Goal: Task Accomplishment & Management: Manage account settings

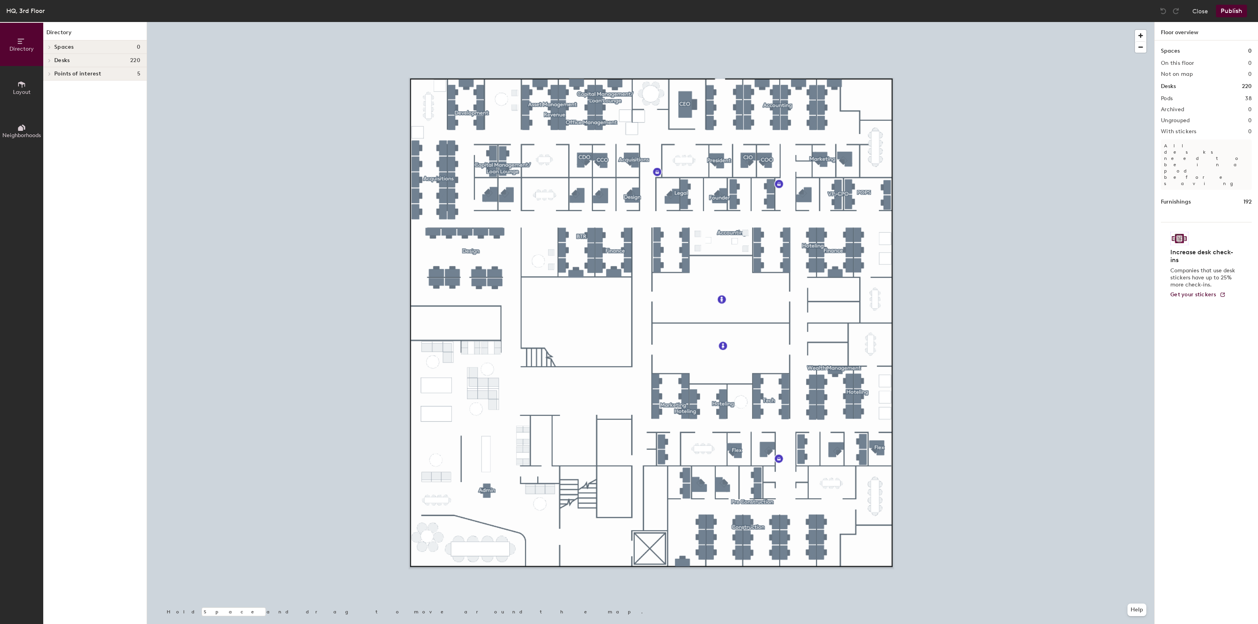
click at [21, 88] on icon at bounding box center [21, 84] width 9 height 9
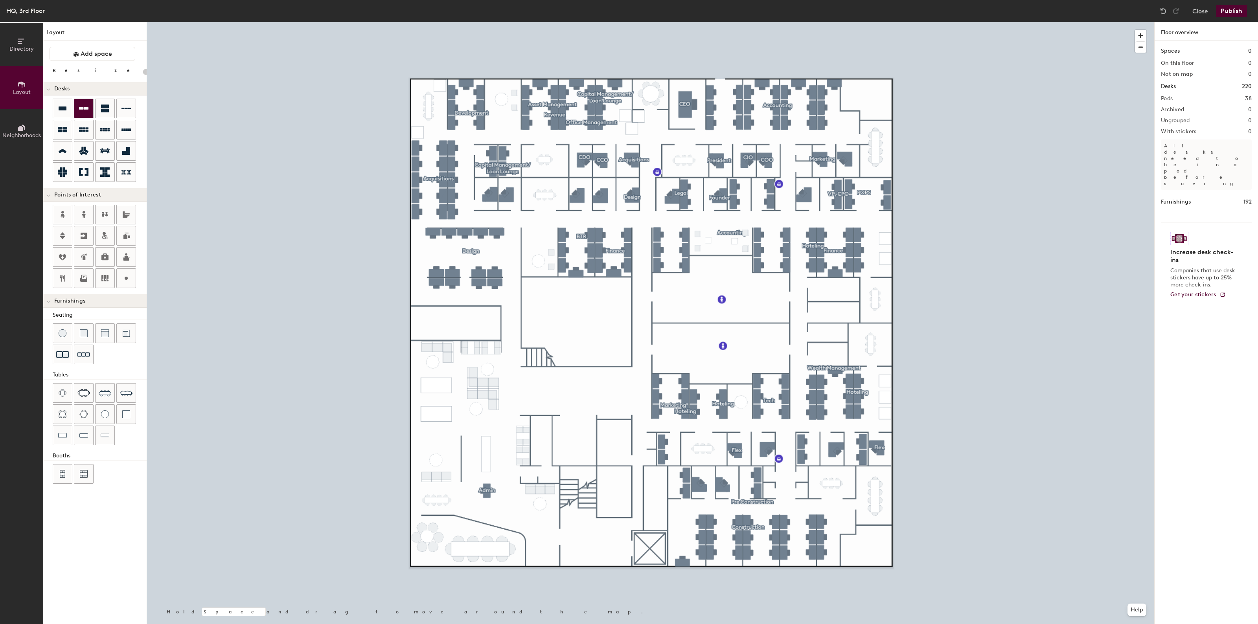
click at [81, 110] on icon at bounding box center [83, 108] width 9 height 9
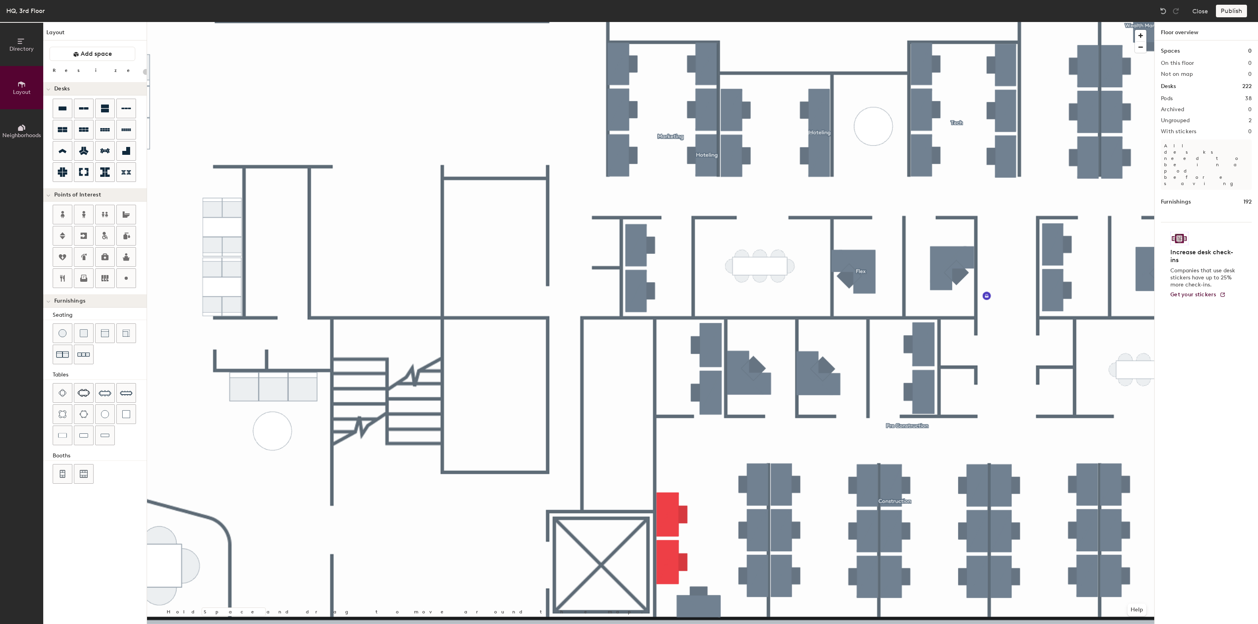
type input "100"
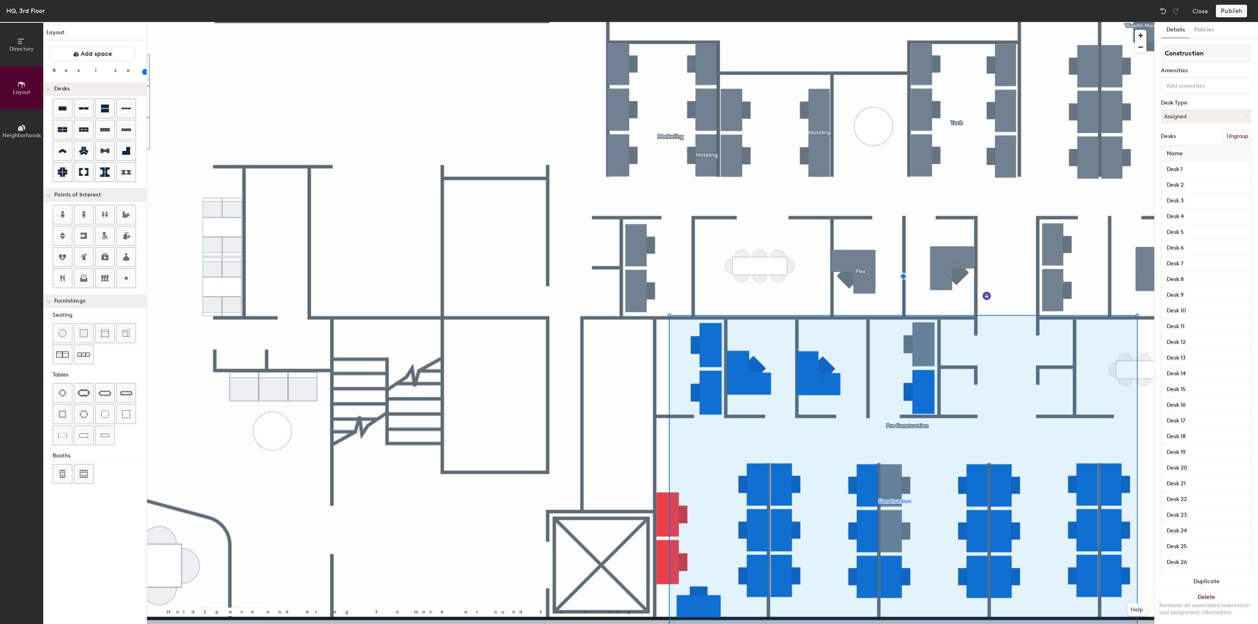
click at [1232, 137] on button "Ungroup" at bounding box center [1237, 136] width 29 height 13
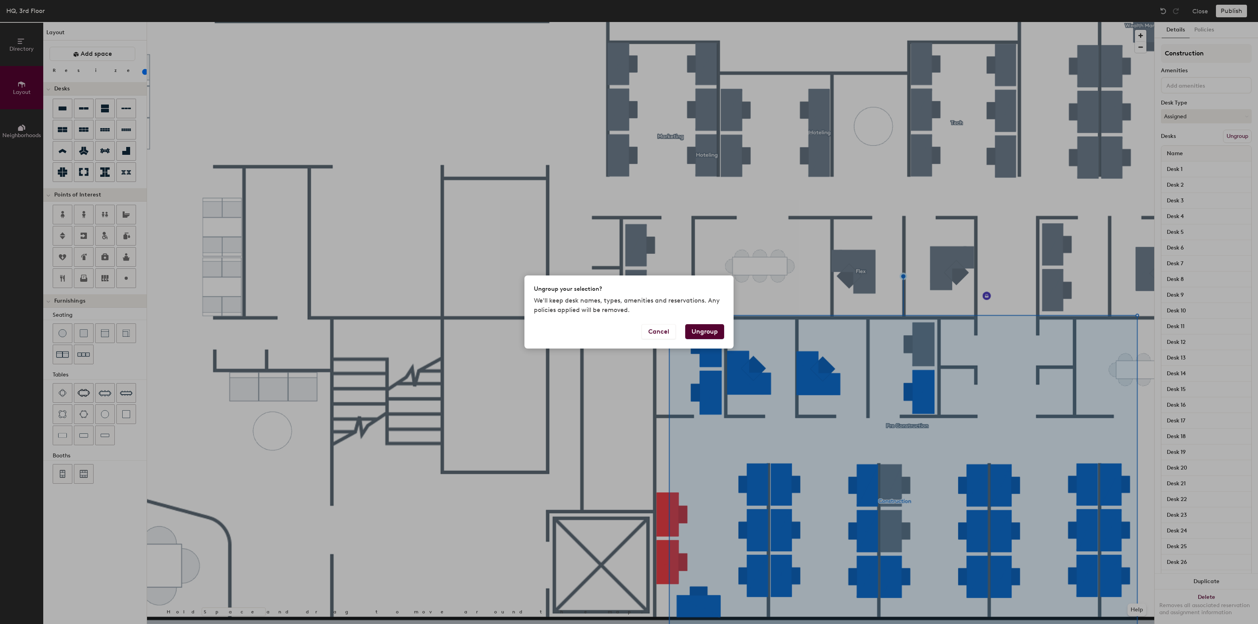
click at [700, 330] on button "Ungroup" at bounding box center [704, 331] width 39 height 15
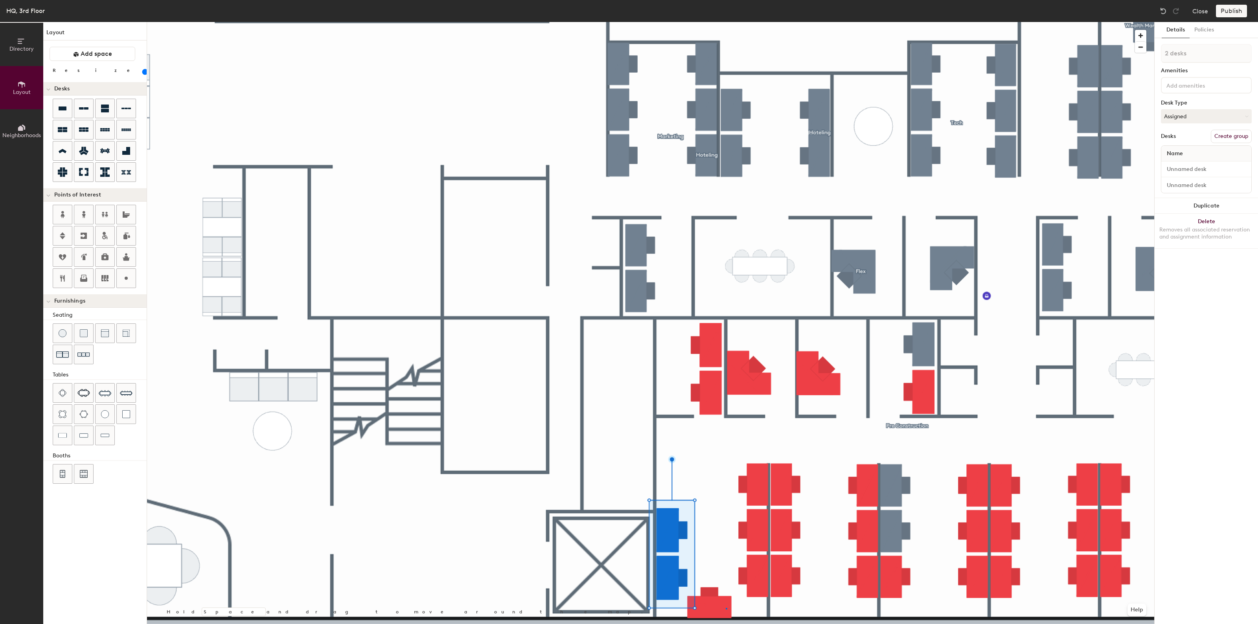
click at [726, 22] on div at bounding box center [650, 22] width 1007 height 0
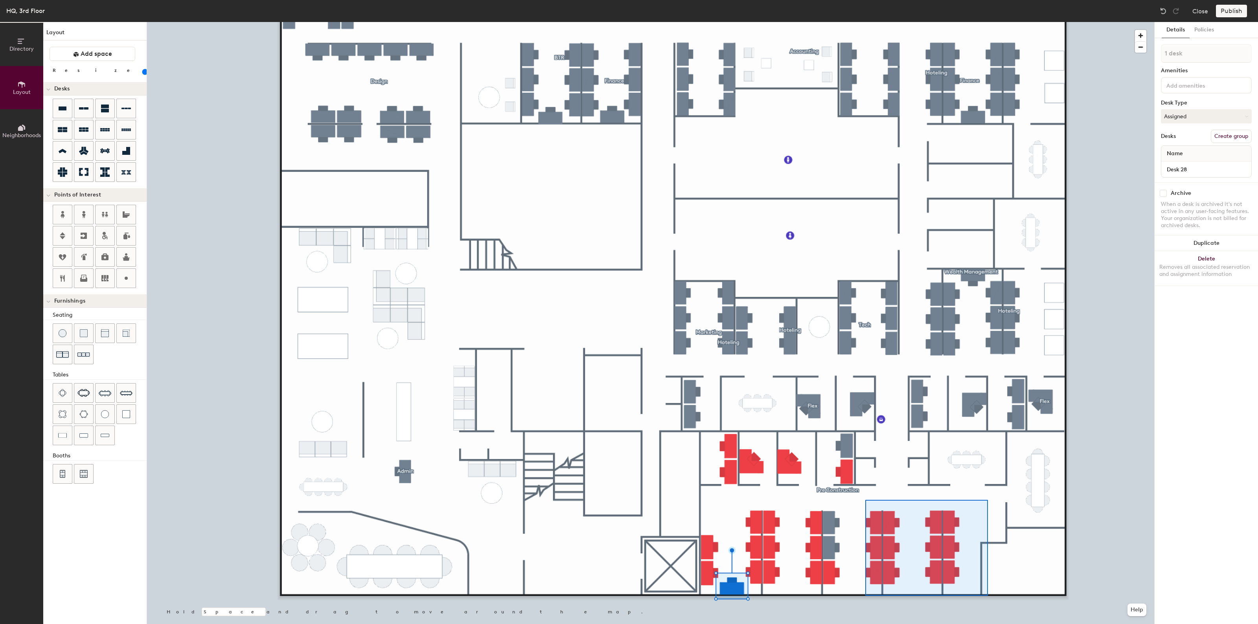
click at [865, 22] on div at bounding box center [650, 22] width 1007 height 0
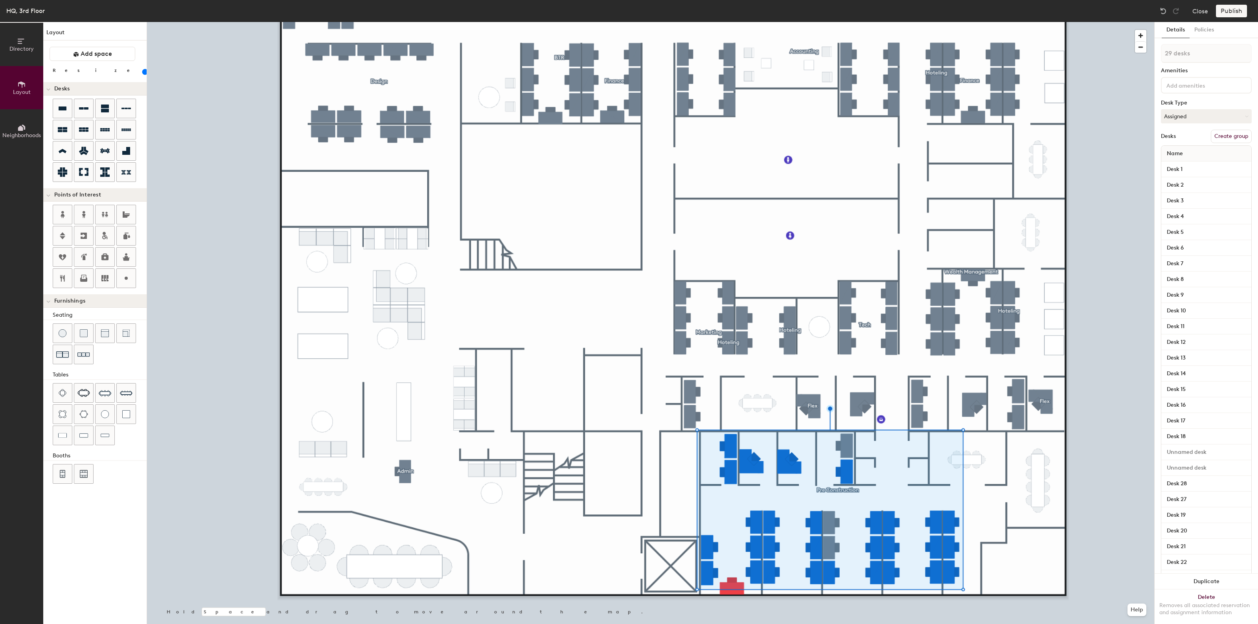
type input "30 desks"
click at [1230, 136] on button "Create group" at bounding box center [1231, 136] width 41 height 13
type input "P"
type input "Construction"
click at [1229, 8] on button "Publish" at bounding box center [1231, 11] width 31 height 13
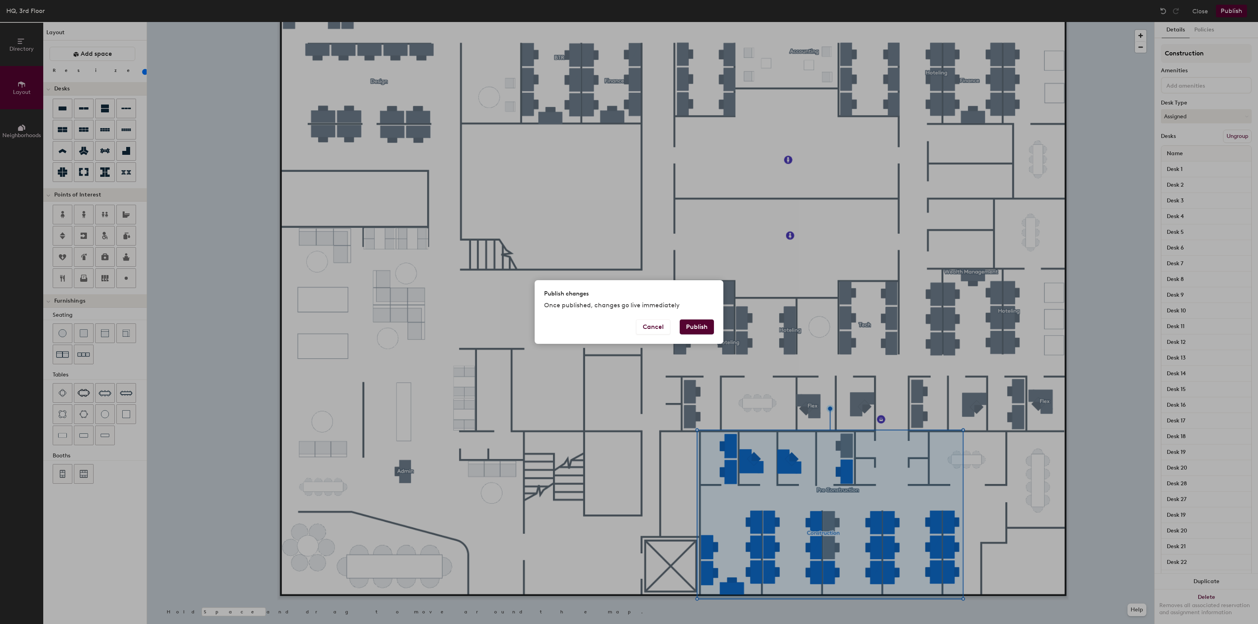
click at [685, 322] on button "Publish" at bounding box center [697, 327] width 34 height 15
type input "20"
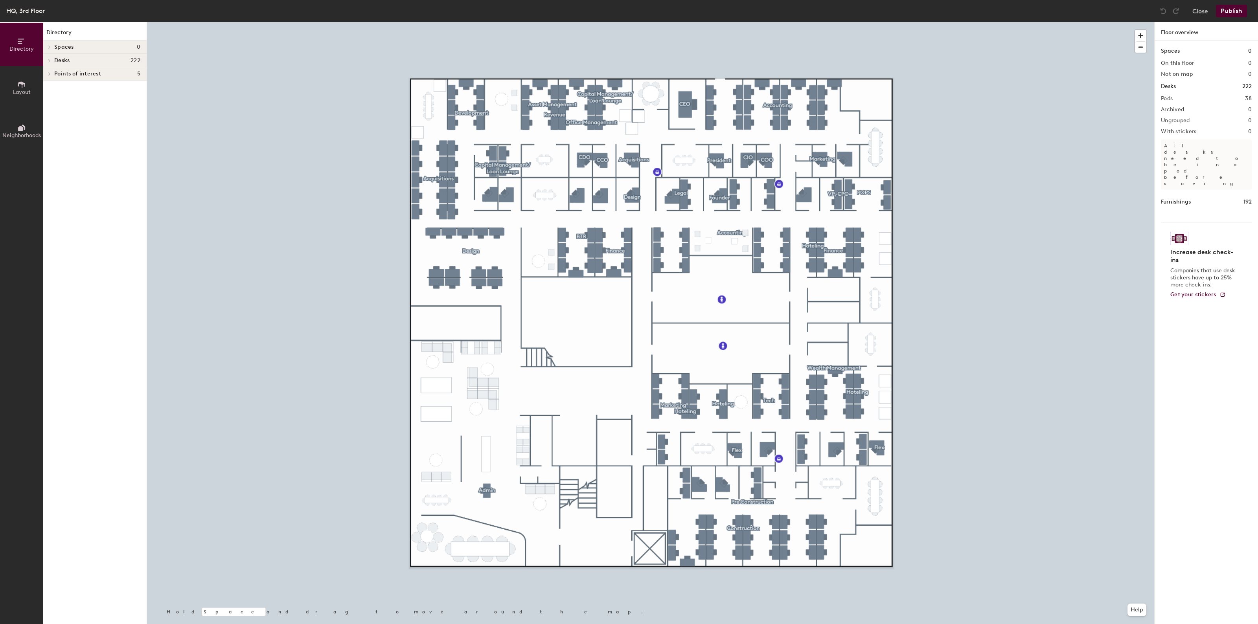
click at [63, 75] on span "Points of interest" at bounding box center [77, 74] width 47 height 6
click at [18, 86] on icon at bounding box center [21, 84] width 9 height 9
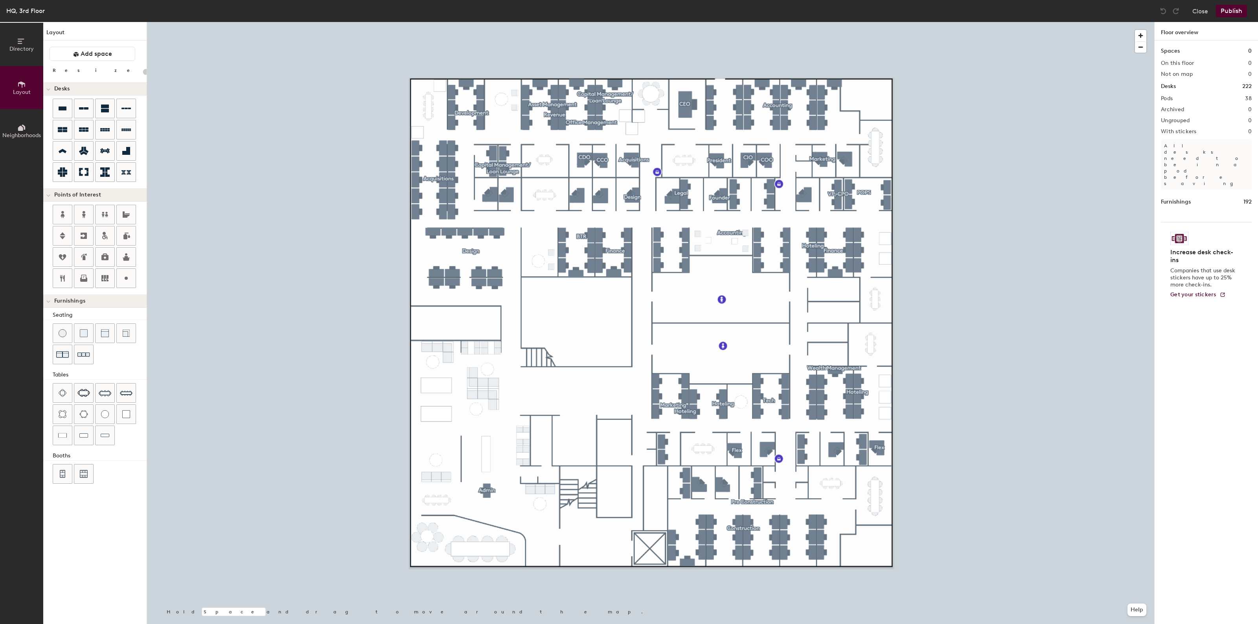
click at [19, 132] on icon at bounding box center [21, 127] width 9 height 9
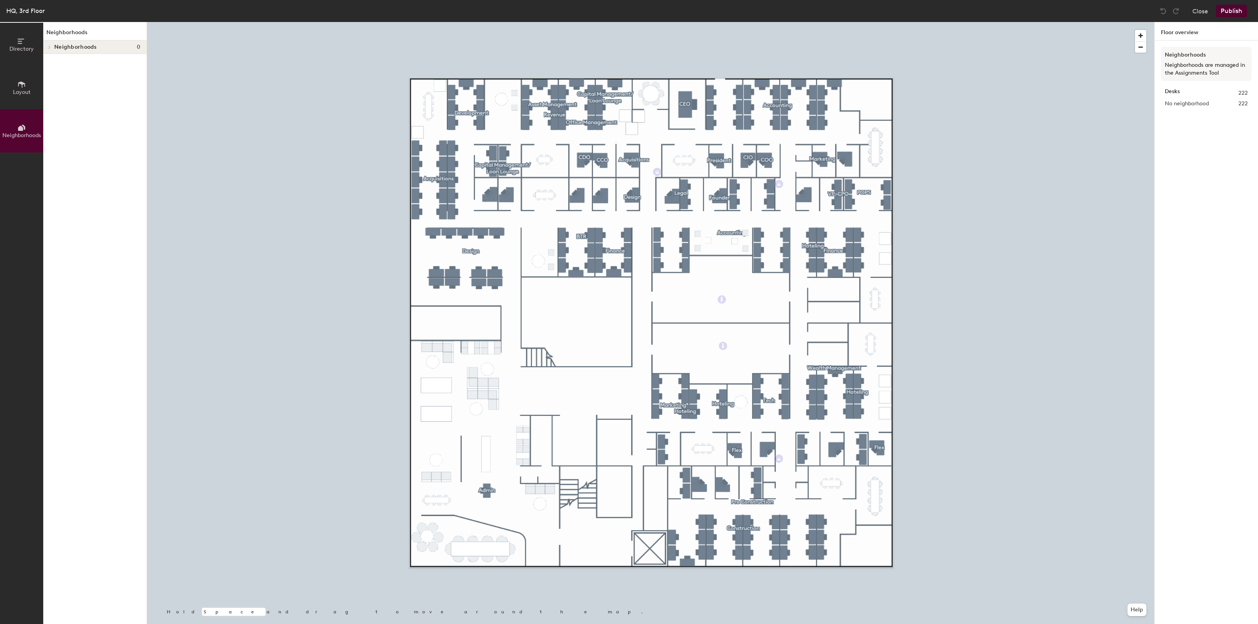
click at [22, 94] on span "Layout" at bounding box center [22, 92] width 18 height 7
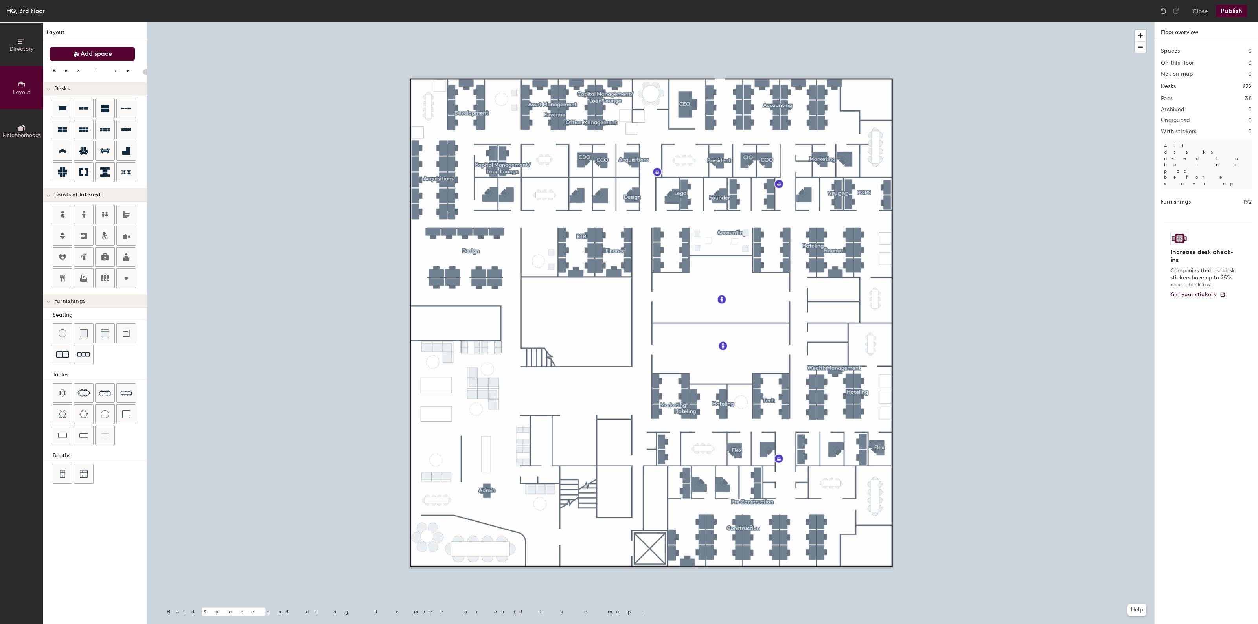
click at [111, 54] on span "Add space" at bounding box center [96, 54] width 31 height 8
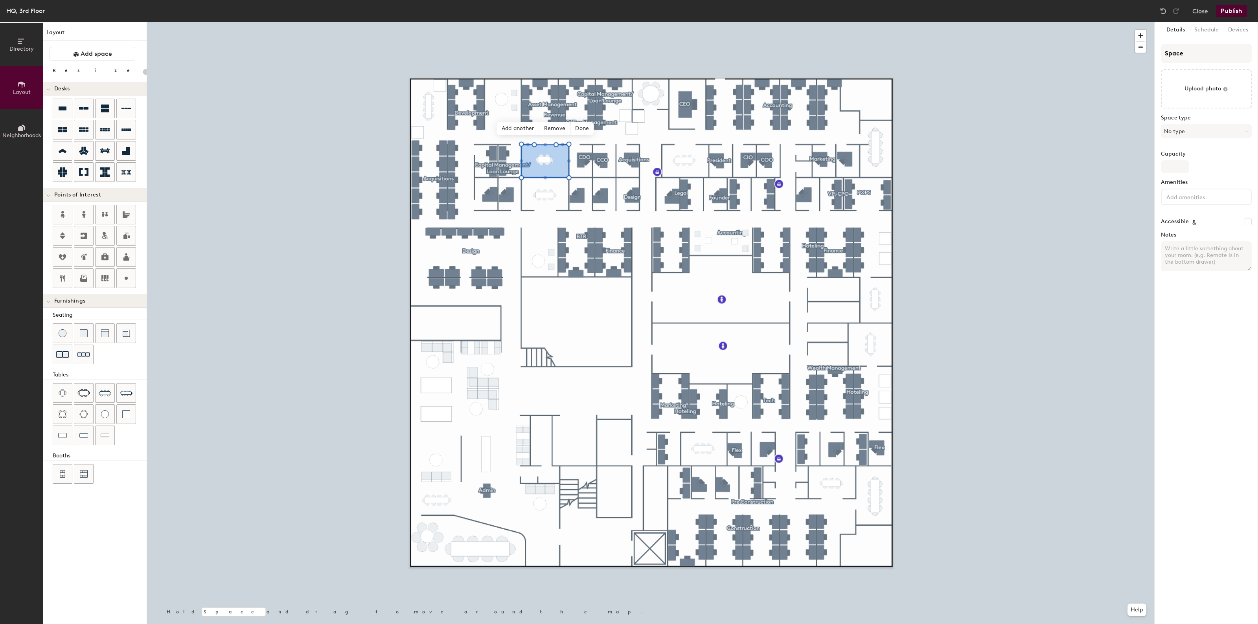
type input "20"
click at [1197, 54] on input "Space" at bounding box center [1206, 53] width 91 height 19
type input "MO"
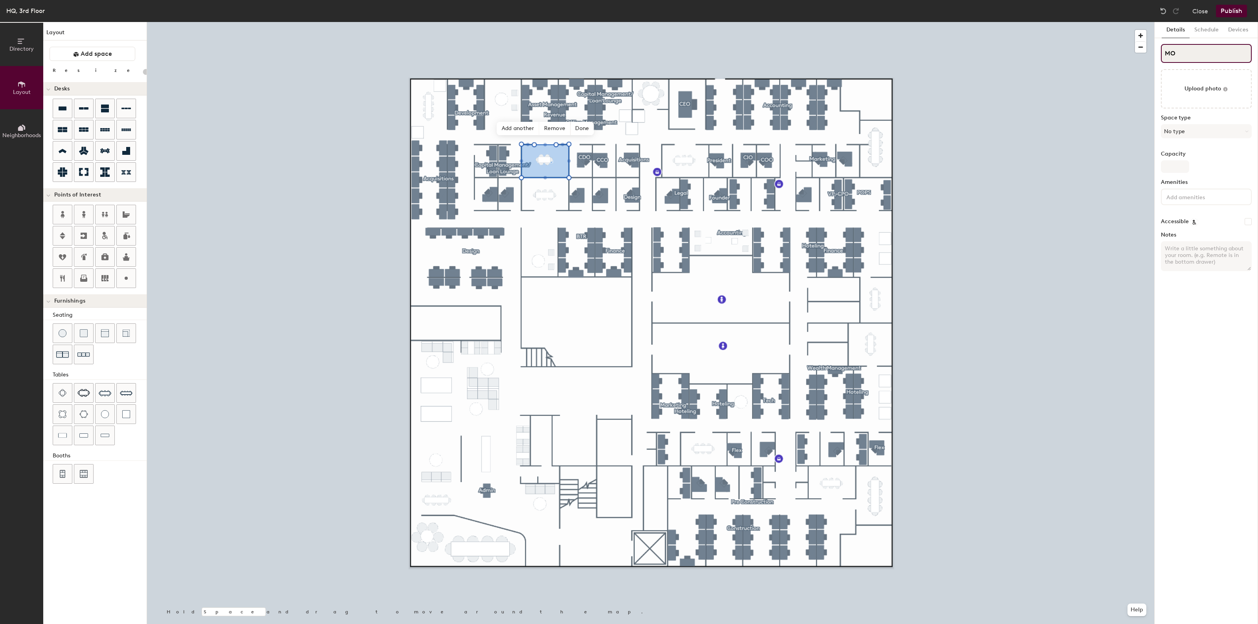
type input "20"
type input "MOn"
type input "20"
type input "MOnt"
type input "20"
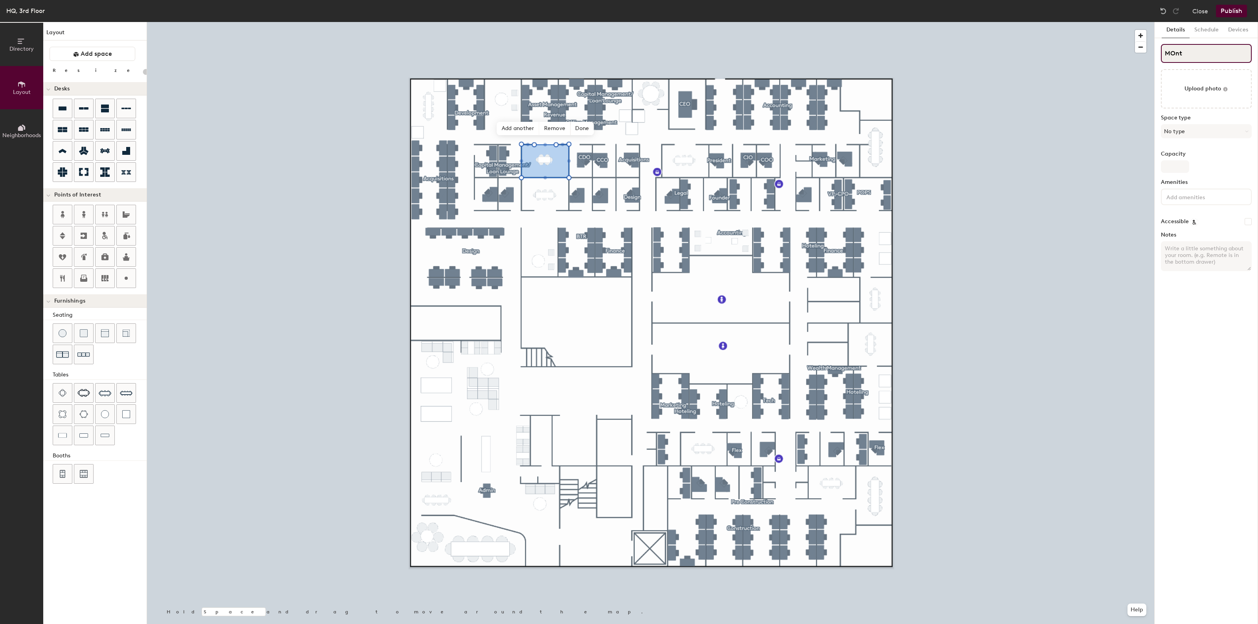
type input "MOn"
type input "20"
type input "M"
type input "20"
type input "Mo"
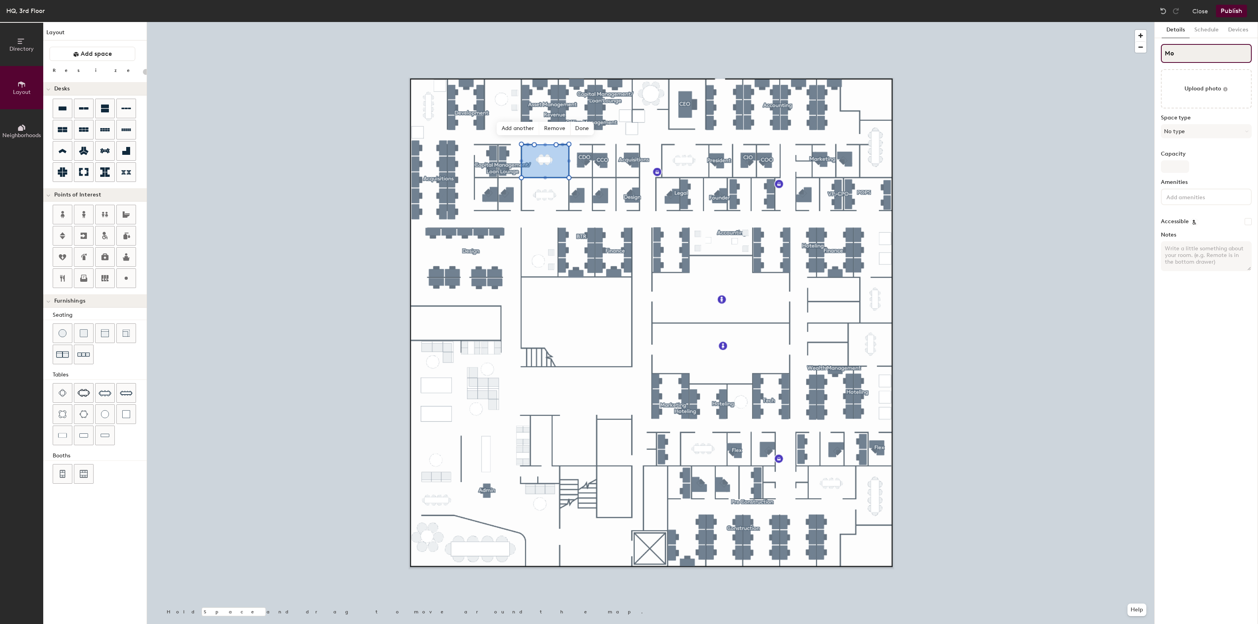
type input "20"
type input "Mon"
type input "20"
type input "Mont"
type input "20"
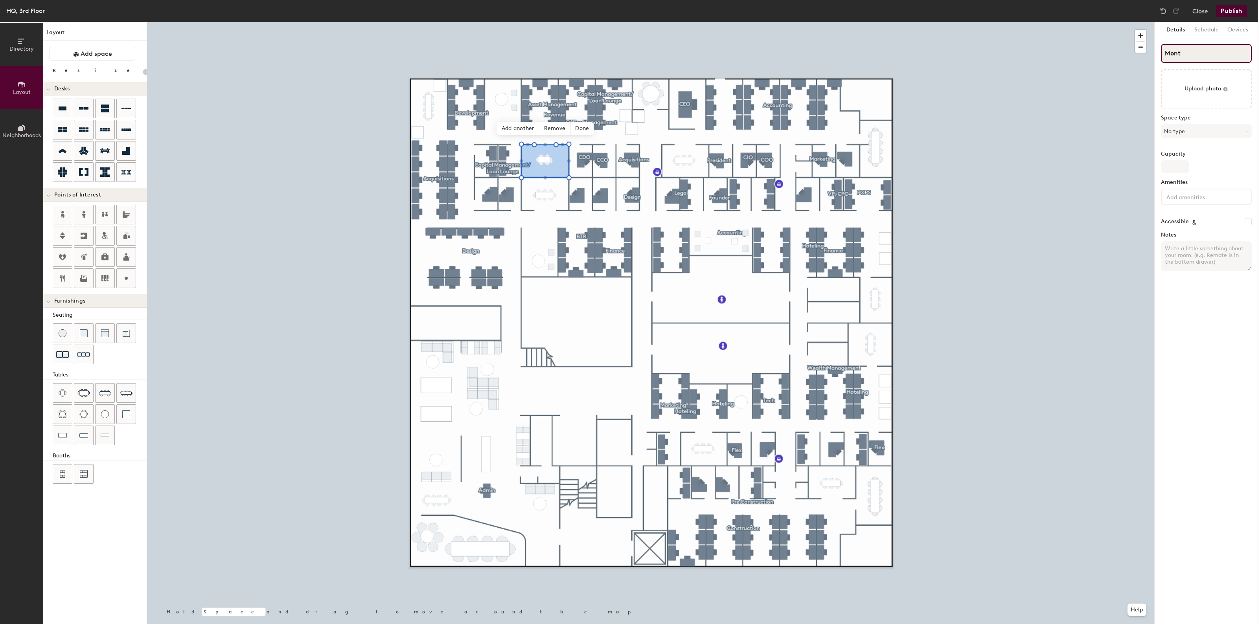
type input "Monta"
type input "20"
type input "Montage"
type input "20"
type input "Montage"
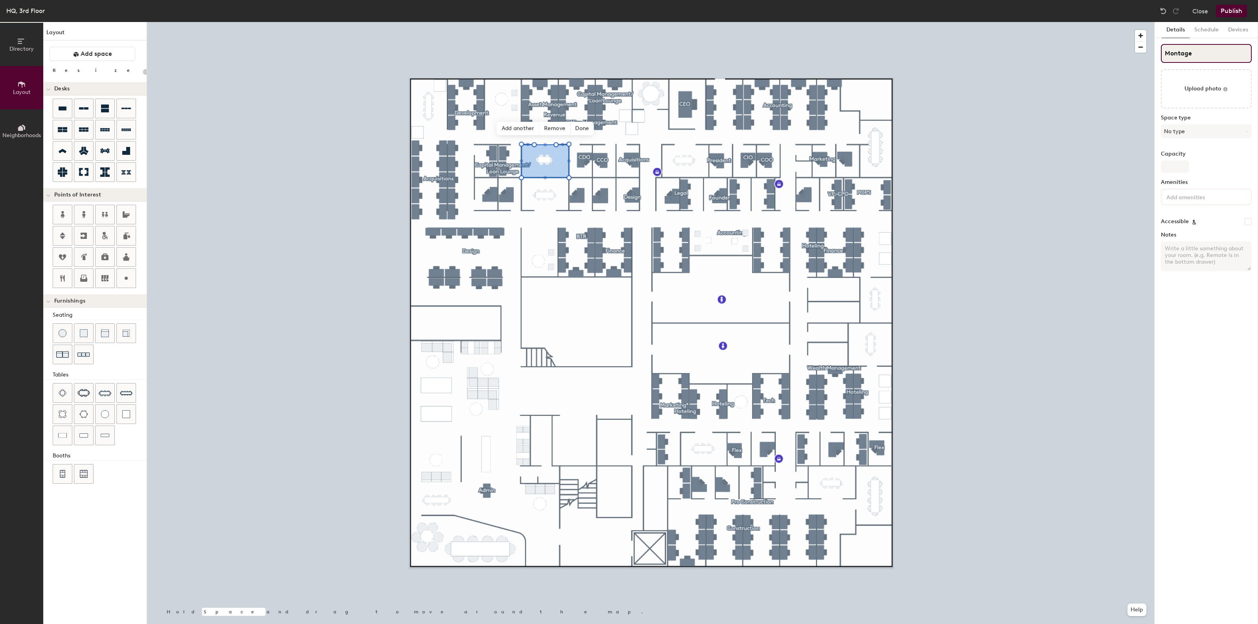
type input "20"
type input "Montage Con"
type input "20"
type input "Montage Co"
type input "20"
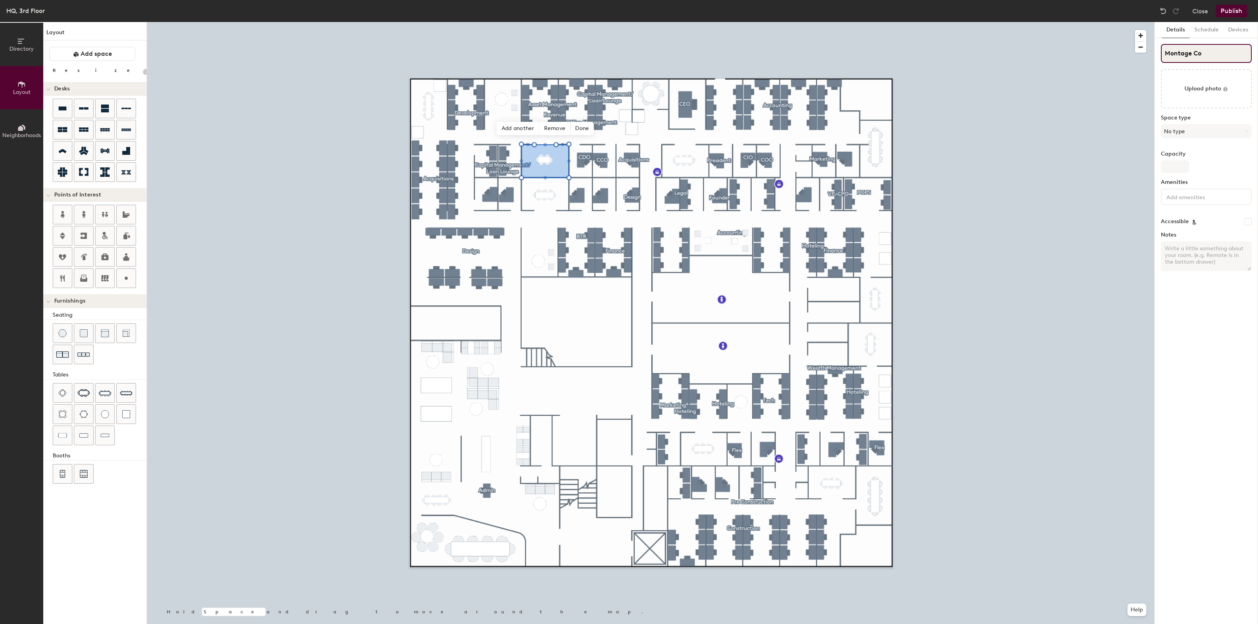
type input "Montage C"
type input "20"
type input "Montage Con"
type input "20"
type input "Montage Conf"
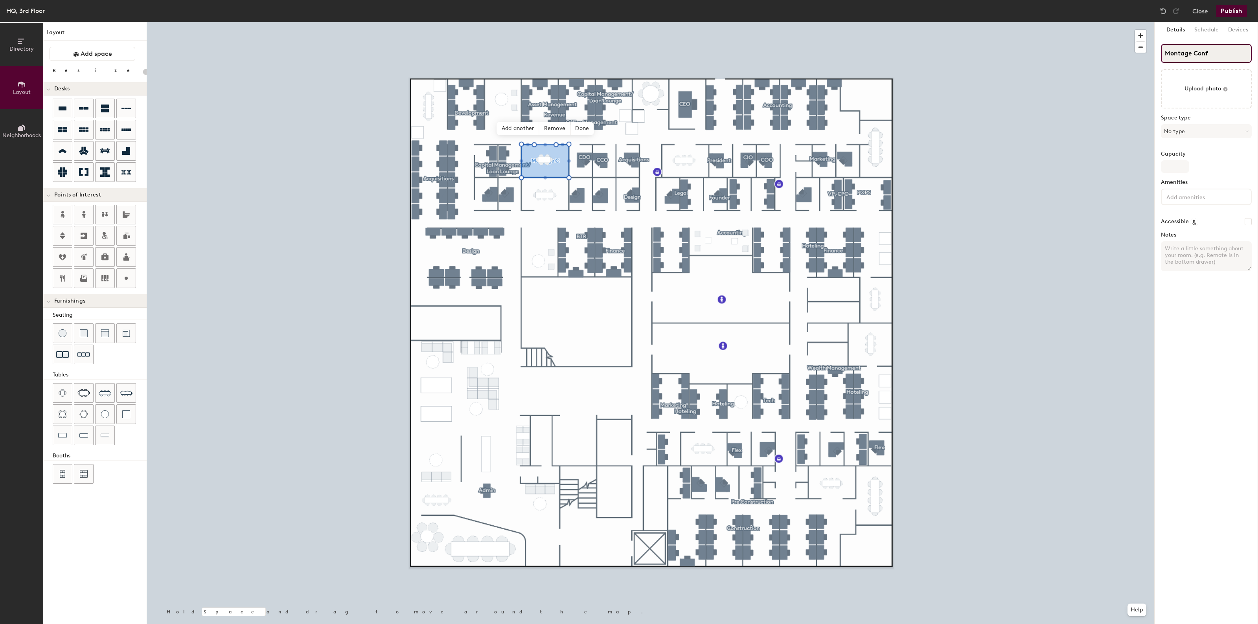
type input "20"
type input "Montage Confer"
type input "20"
type input "Montage Conference"
type input "20"
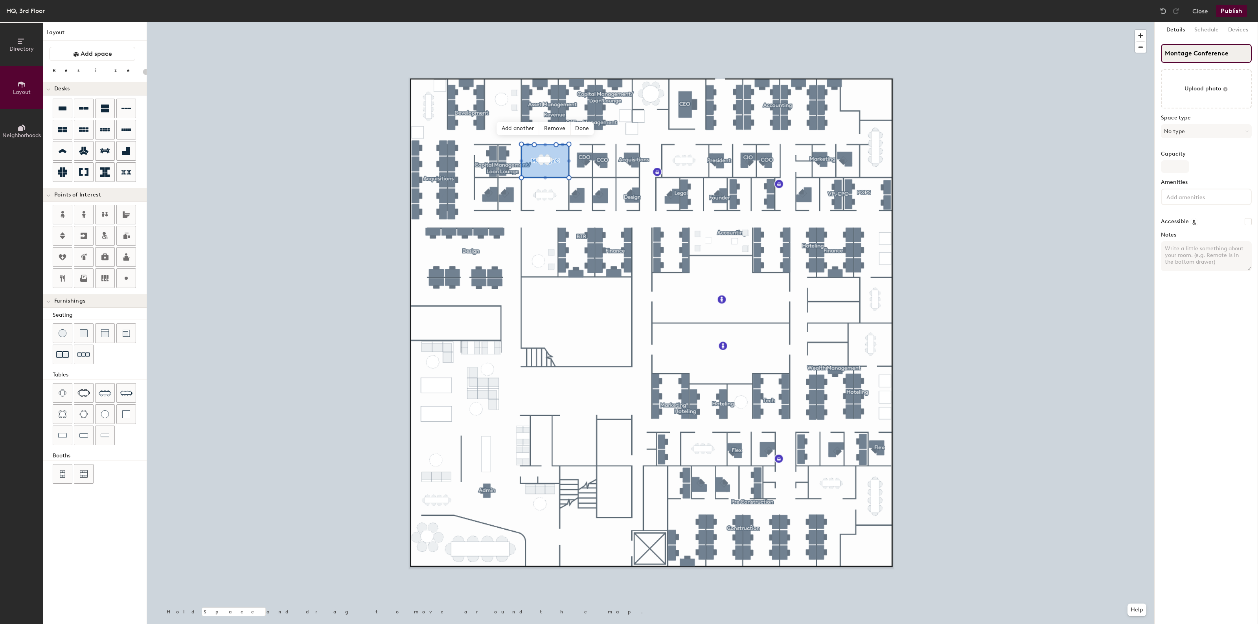
type input "Montage Conference"
type input "20"
type input "Montage Conference R"
type input "20"
type input "Montage Conference Ro"
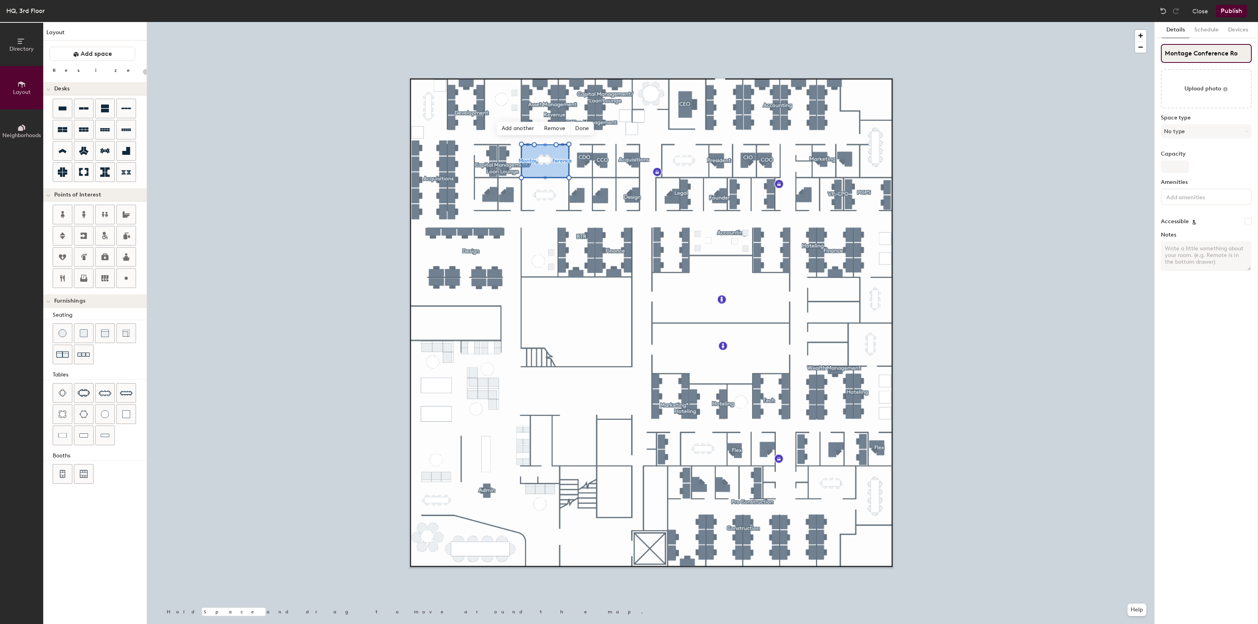
type input "20"
type input "Montage Conference Room"
type input "20"
type input "Montage Conference Roo"
type input "20"
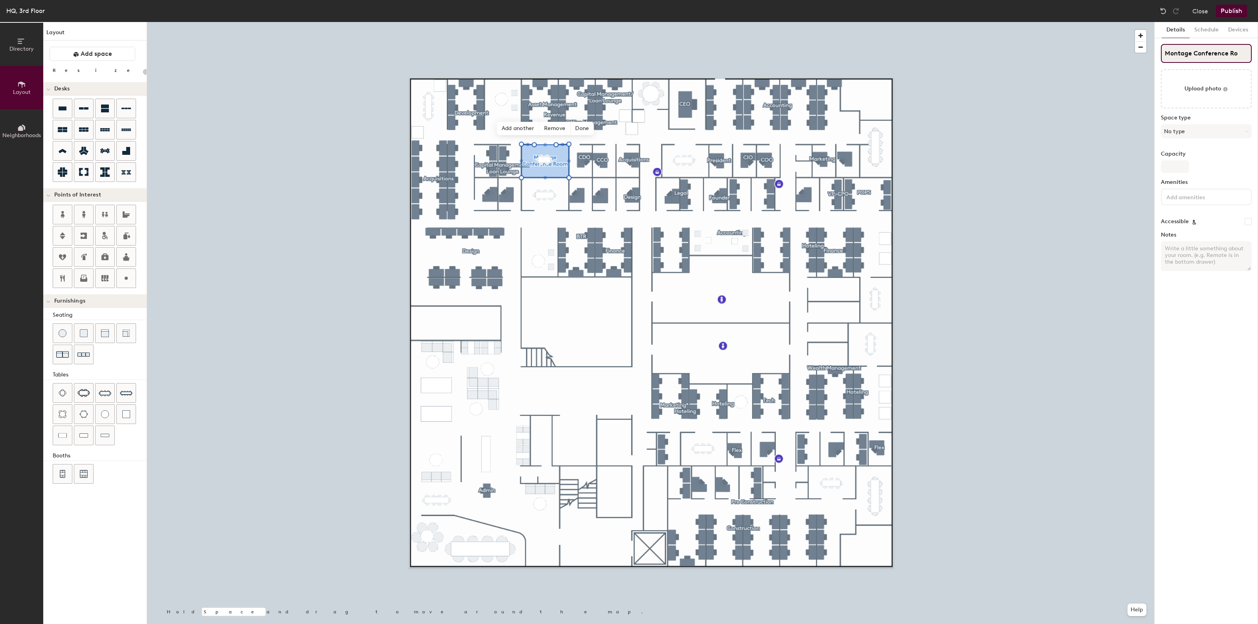
type input "Montage Conference R"
type input "20"
type input "Montage Conferen"
type input "20"
type input "Montage Conf"
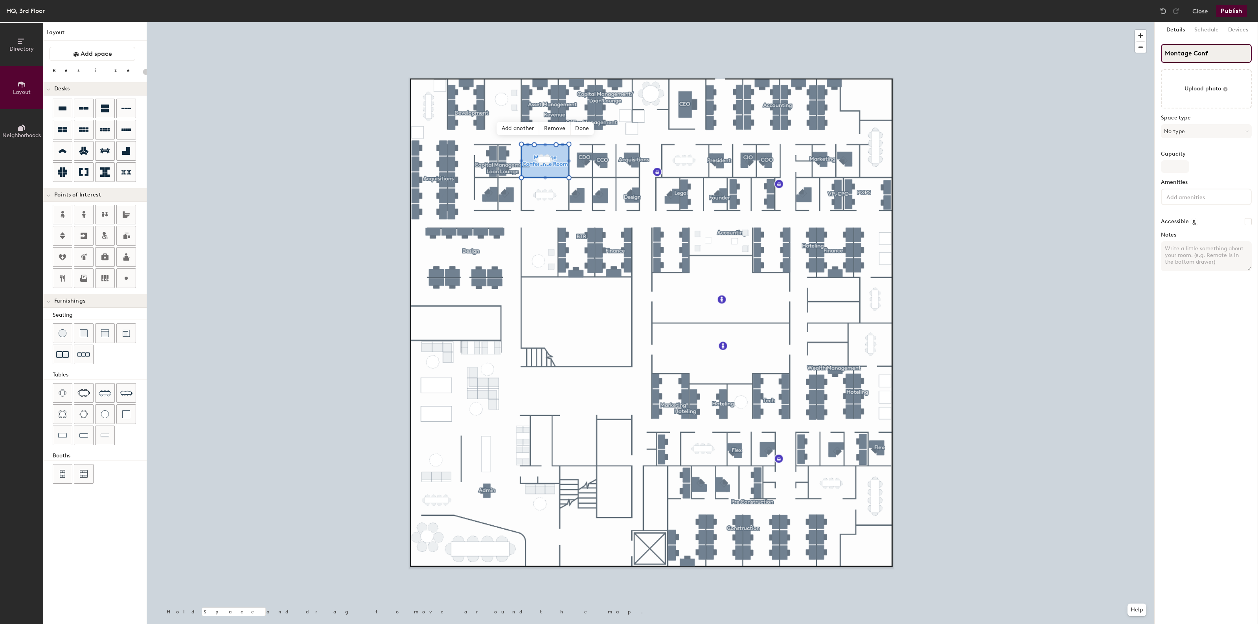
type input "20"
type input "Montage Co"
type input "20"
type input "Montage C"
type input "20"
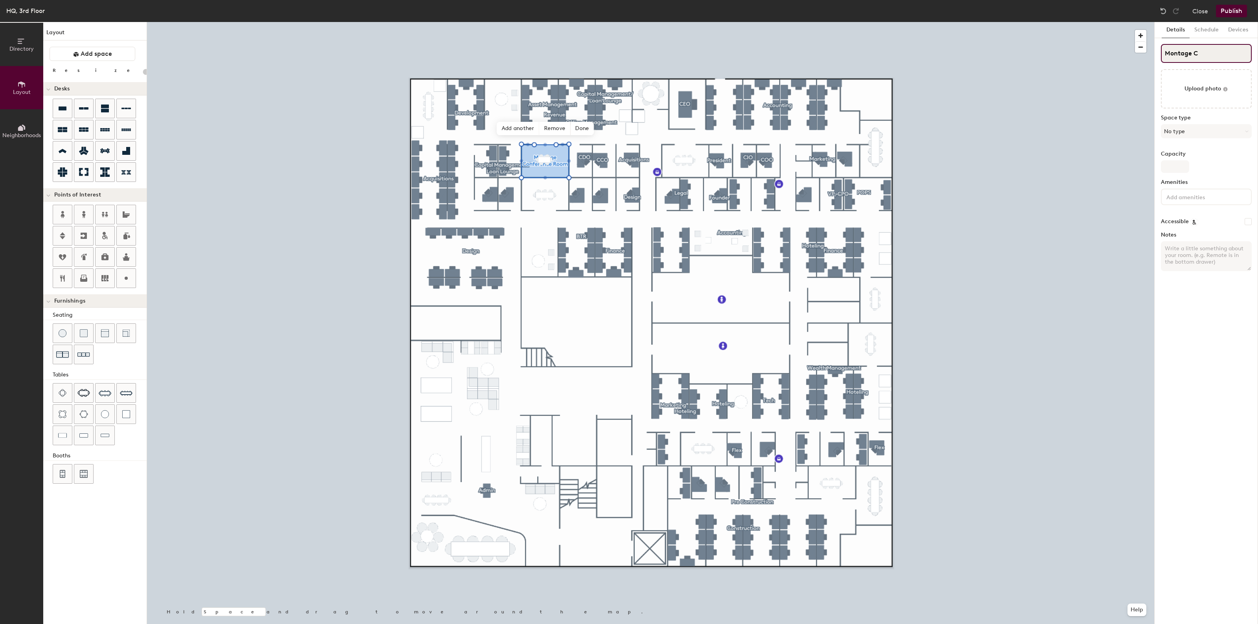
type input "Montage"
type input "20"
type input "Montage"
type input "20"
type input "Montage"
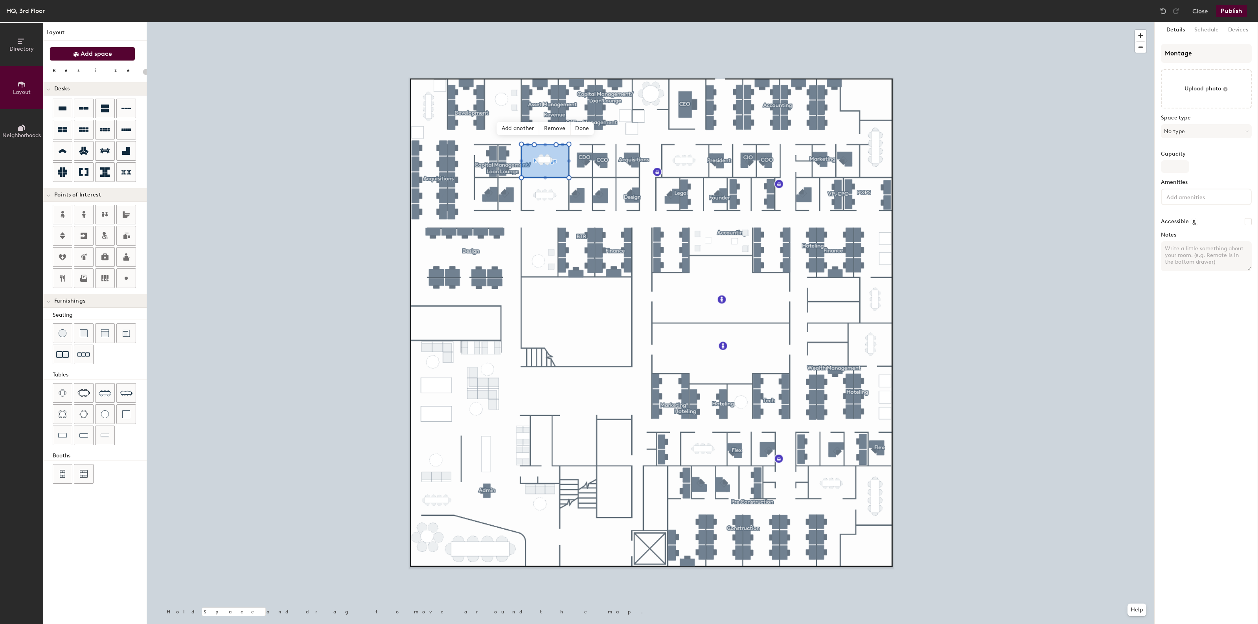
click at [85, 56] on span "Add space" at bounding box center [96, 54] width 31 height 8
type input "20"
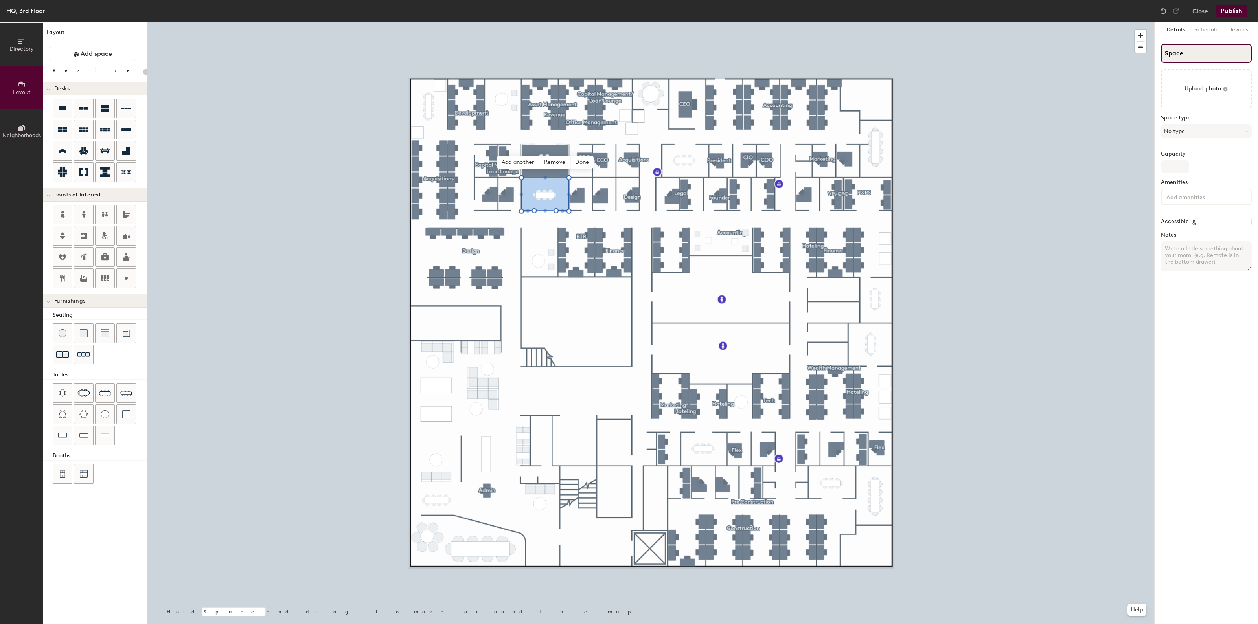
click at [1205, 53] on input "Space" at bounding box center [1206, 53] width 91 height 19
type input "Spac"
type input "20"
type input "S"
type input "20"
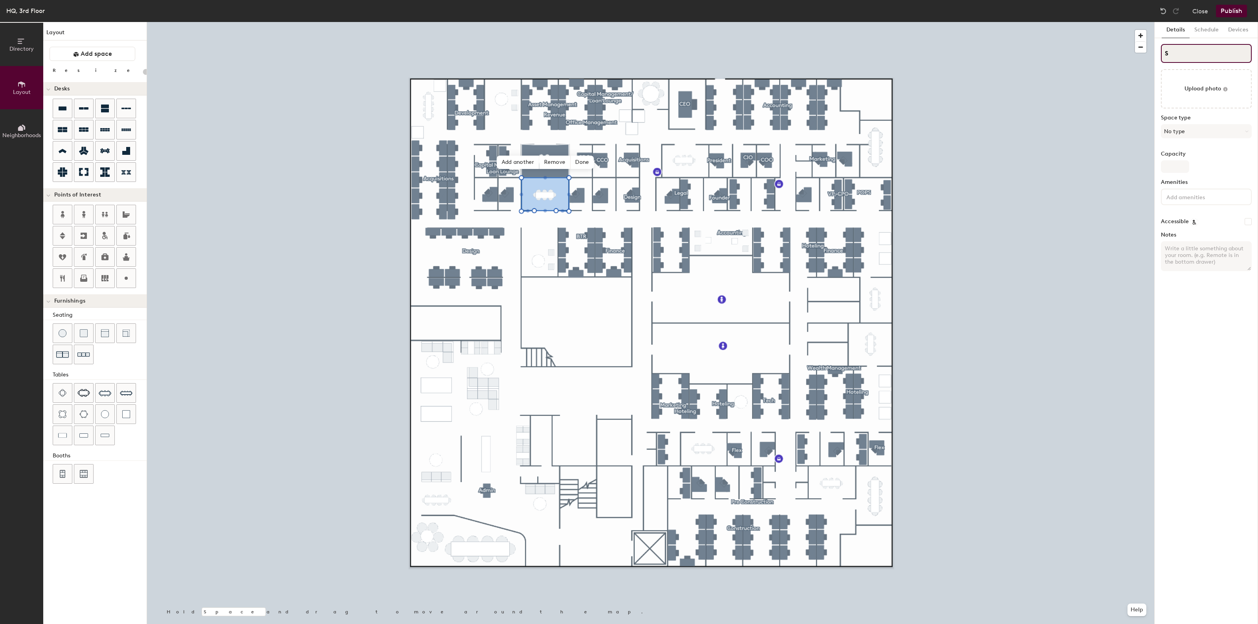
type input "S"
type input "20"
type input "S"
type input "20"
type input "SP"
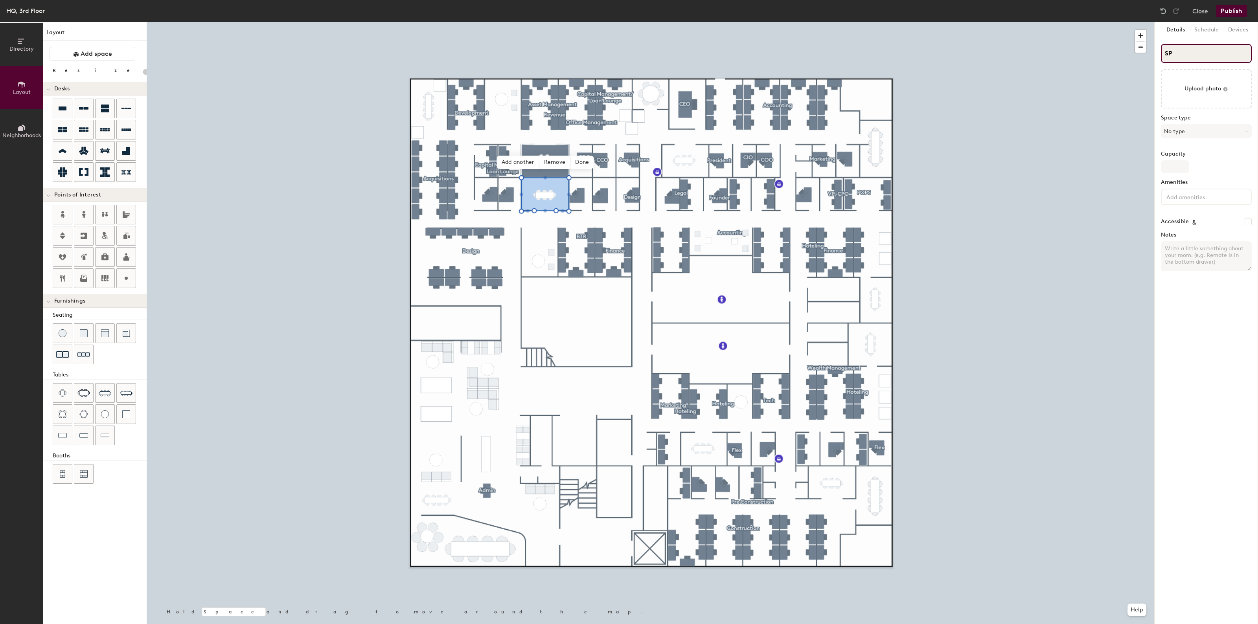
type input "20"
type input "SPan"
type input "20"
type input "SPanton"
type input "20"
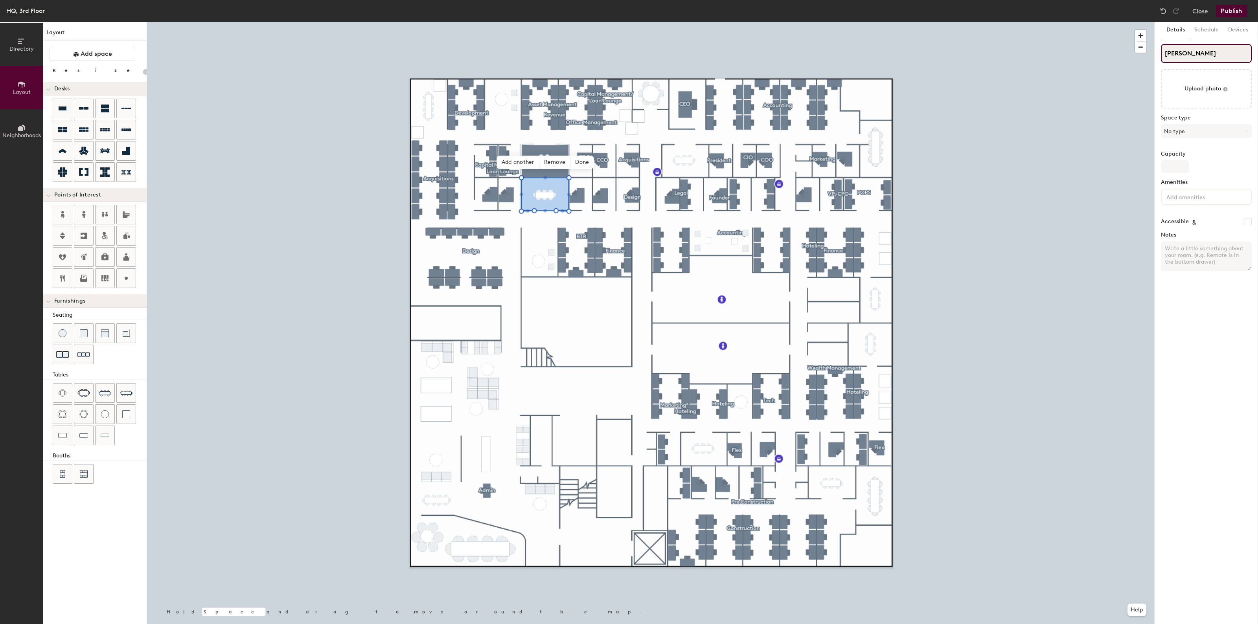
type input "SPantone"
type input "20"
type input "SPanton"
type input "20"
type input "S"
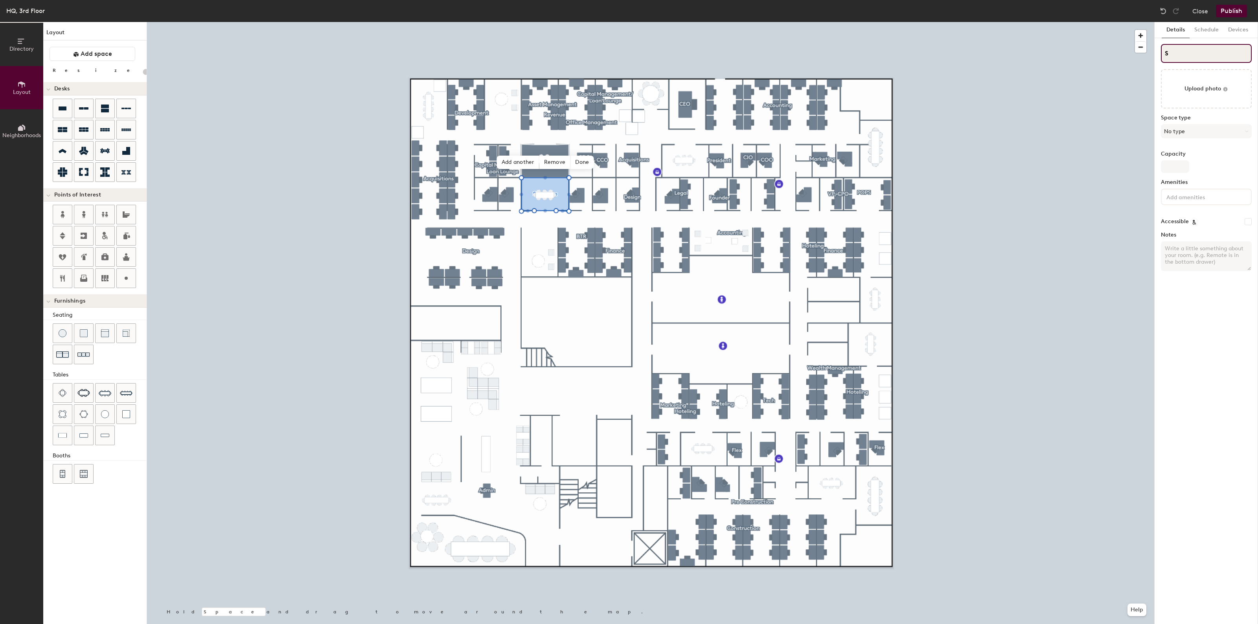
type input "20"
type input "S"
type input "20"
type input "SP"
type input "20"
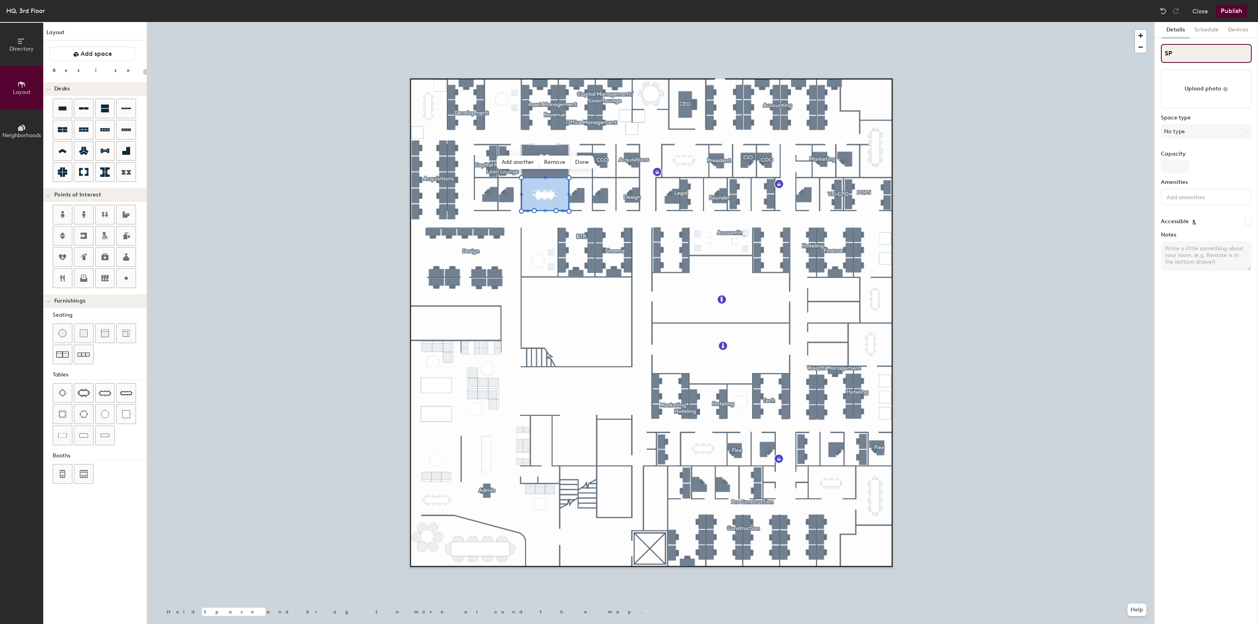
type input "SPa"
type input "20"
type input "SPantone"
type input "20"
type input "SPantone"
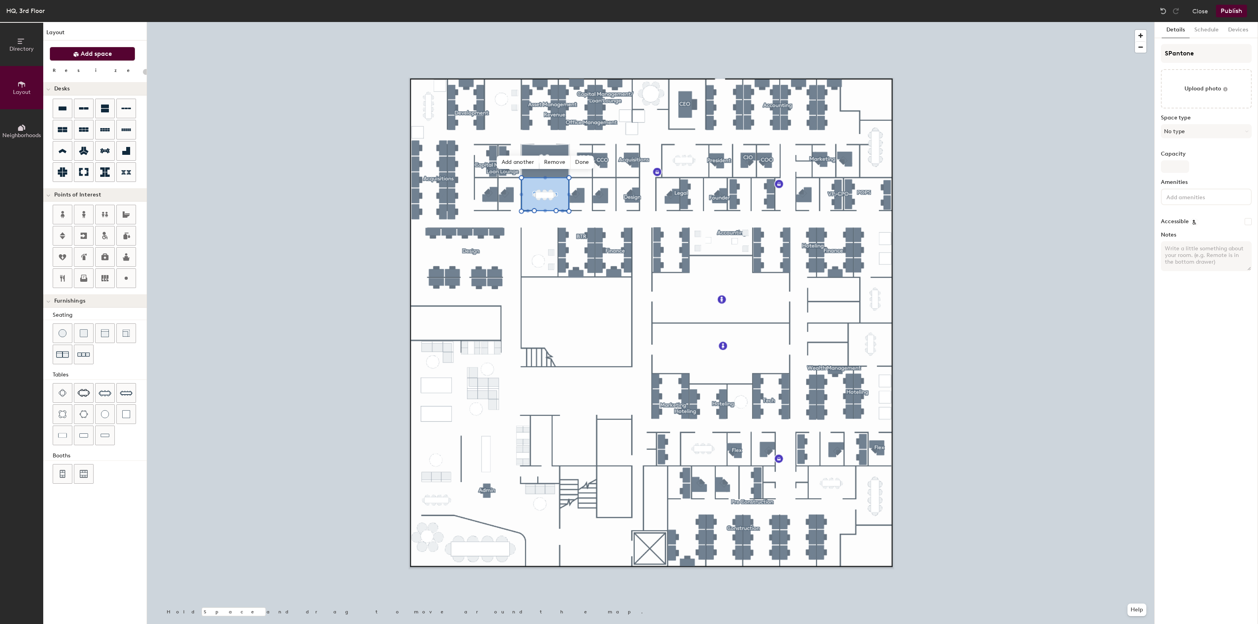
click at [97, 48] on button "Add space" at bounding box center [93, 54] width 86 height 14
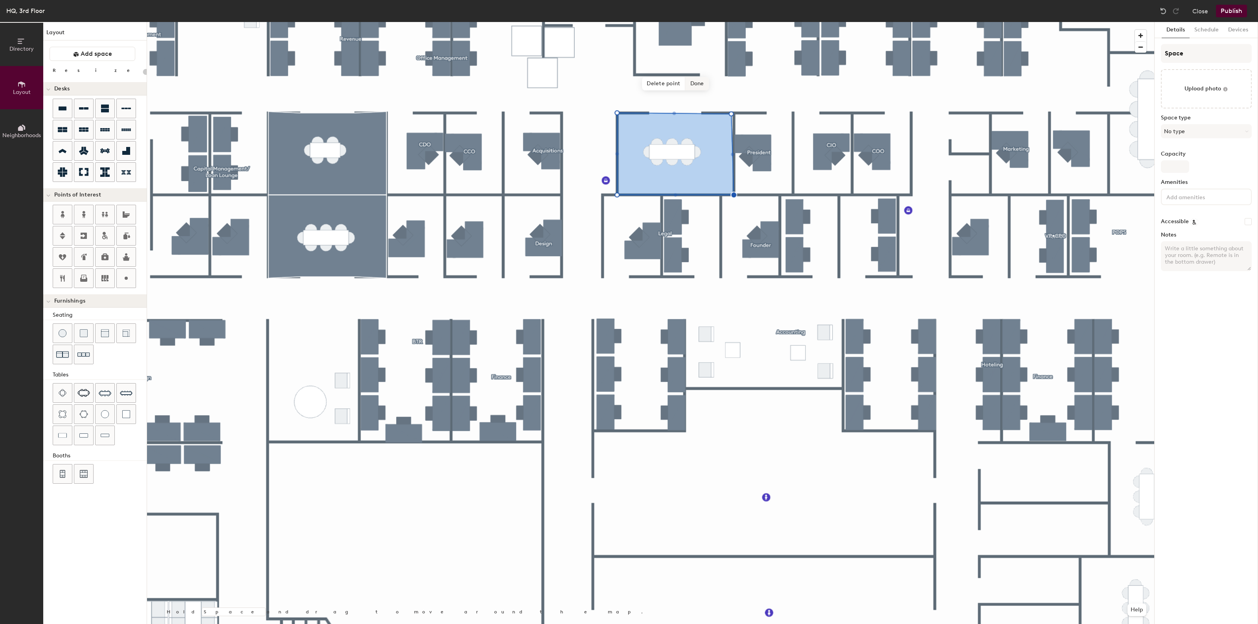
type input "20"
click at [1194, 57] on input "Space" at bounding box center [1206, 53] width 91 height 19
click at [1193, 55] on input "Space" at bounding box center [1206, 53] width 91 height 19
type input "G"
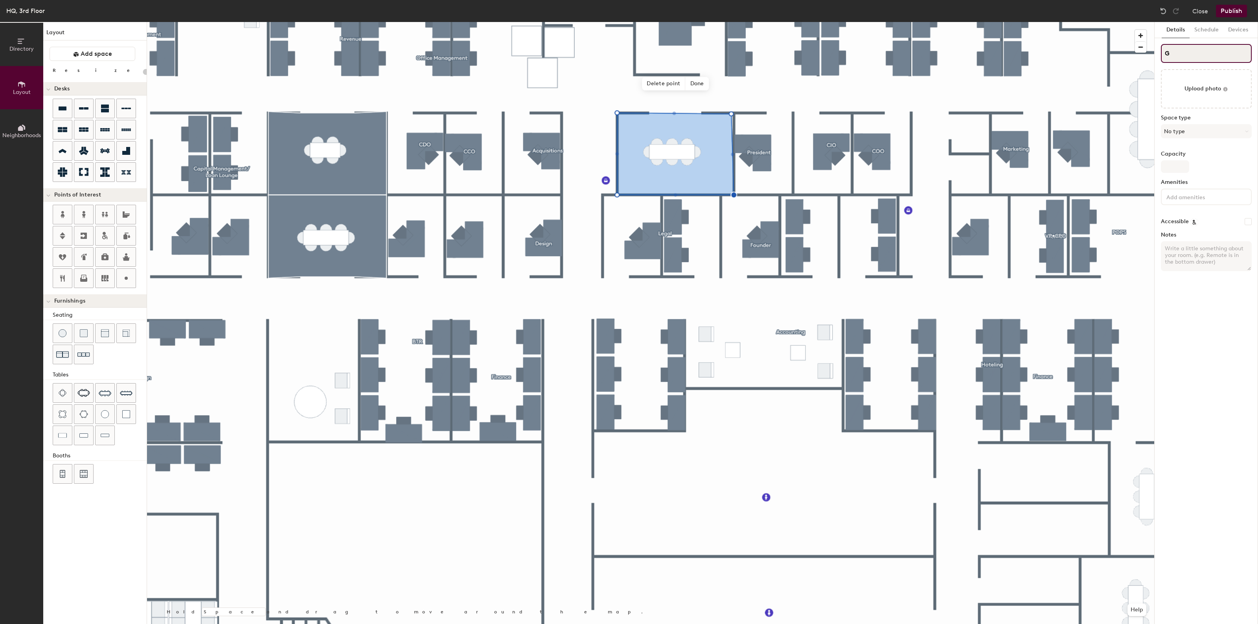
type input "20"
type input "GOA"
type input "20"
type input "GOAT"
type input "20"
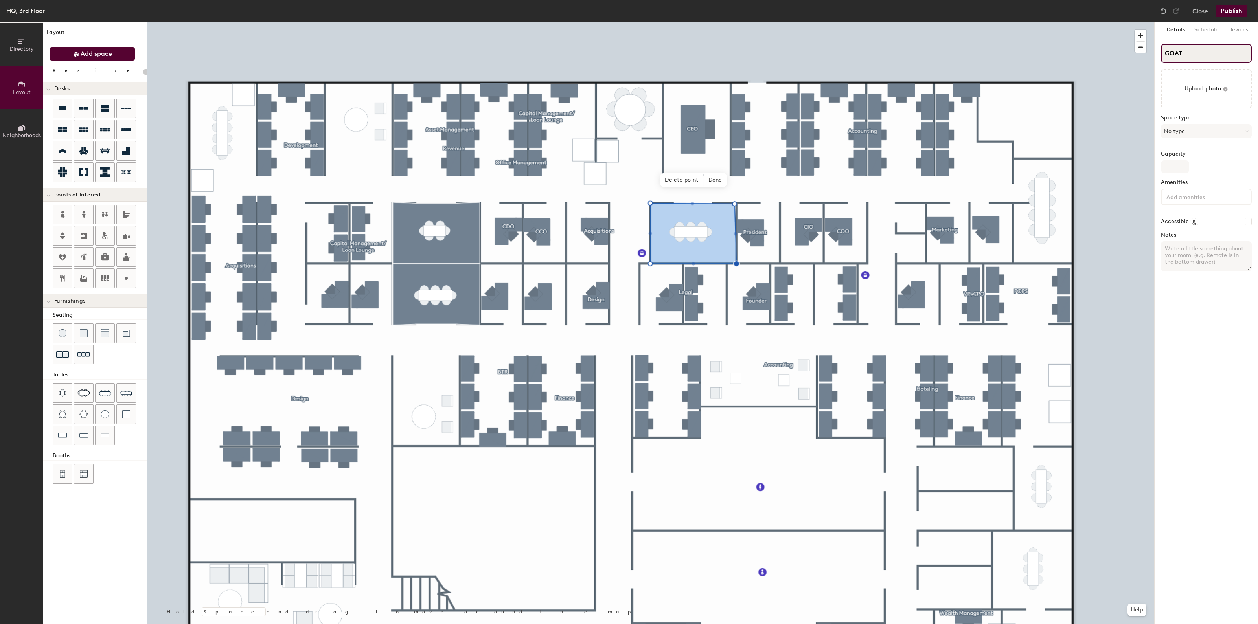
type input "GOAT"
click at [99, 52] on span "Add space" at bounding box center [96, 54] width 31 height 8
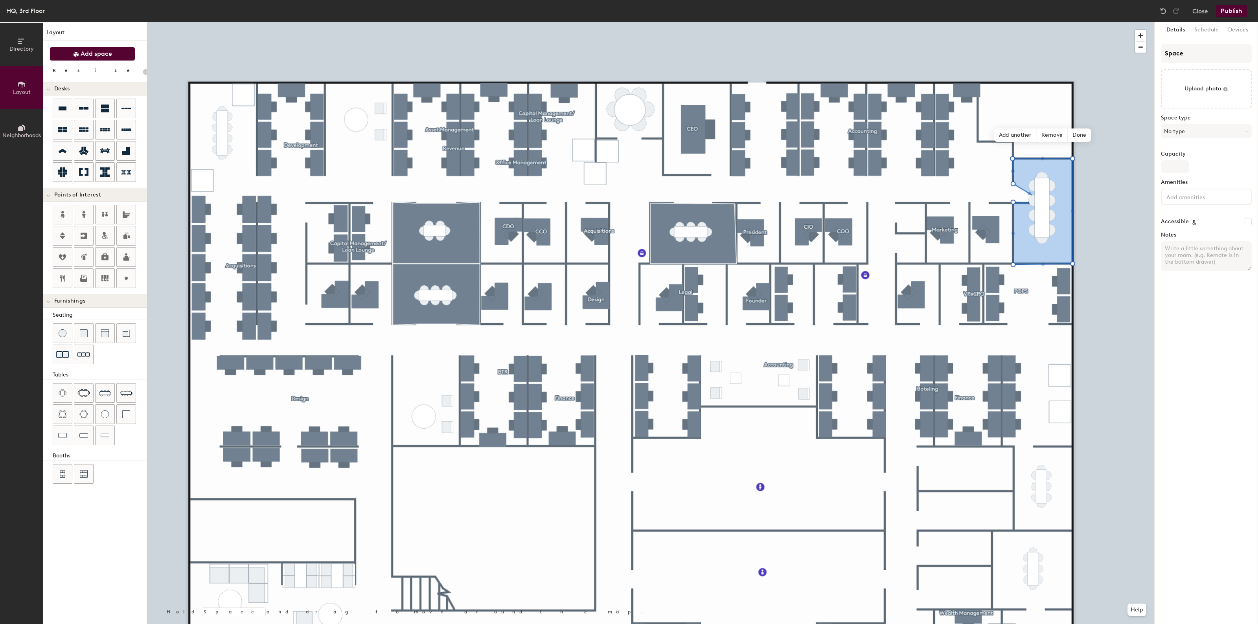
type input "20"
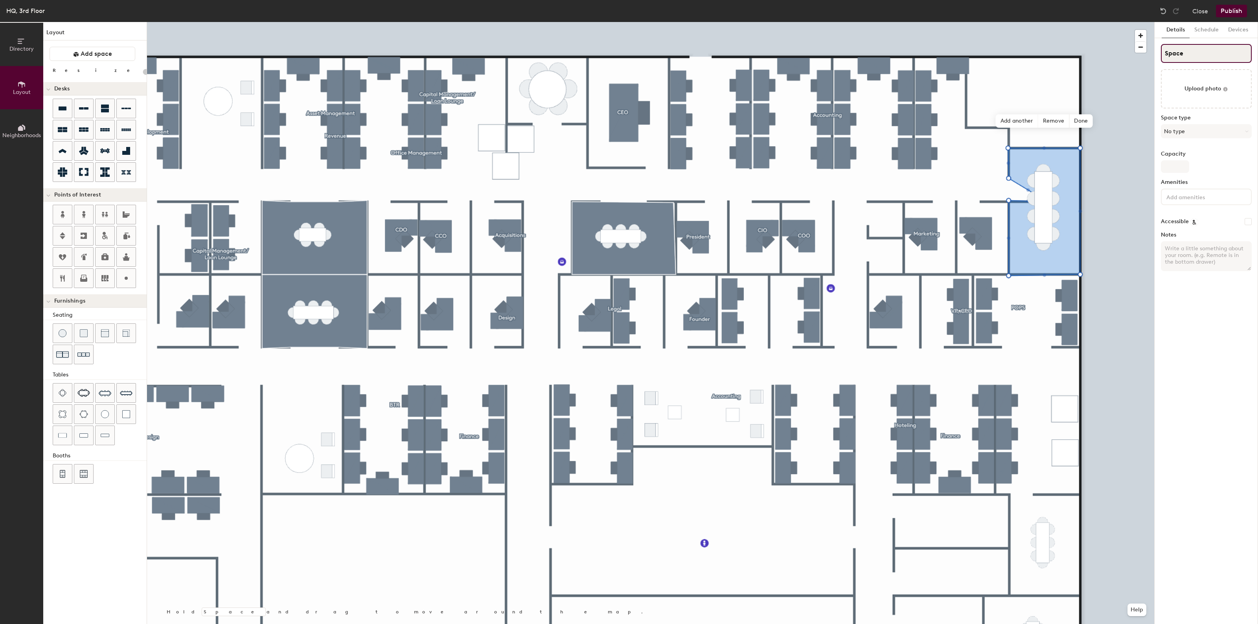
click at [1184, 53] on input "Space" at bounding box center [1206, 53] width 91 height 19
type input "L"
type input "20"
type input "Le"
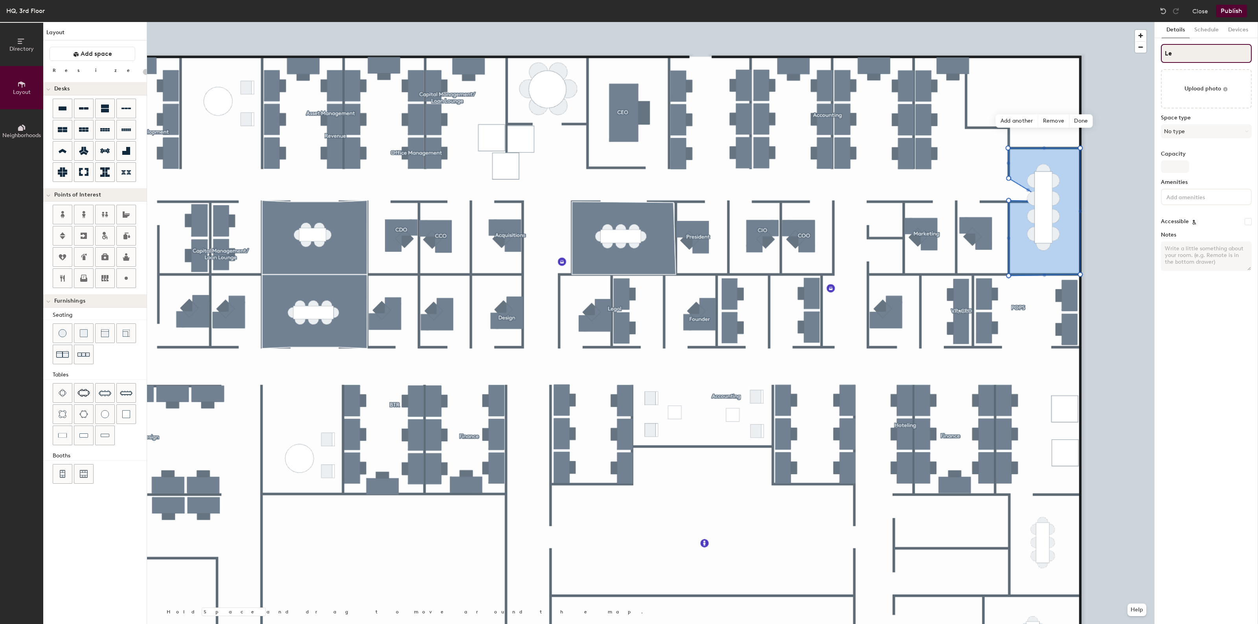
type input "20"
type input "Leg"
type input "20"
type input "Lege"
type input "20"
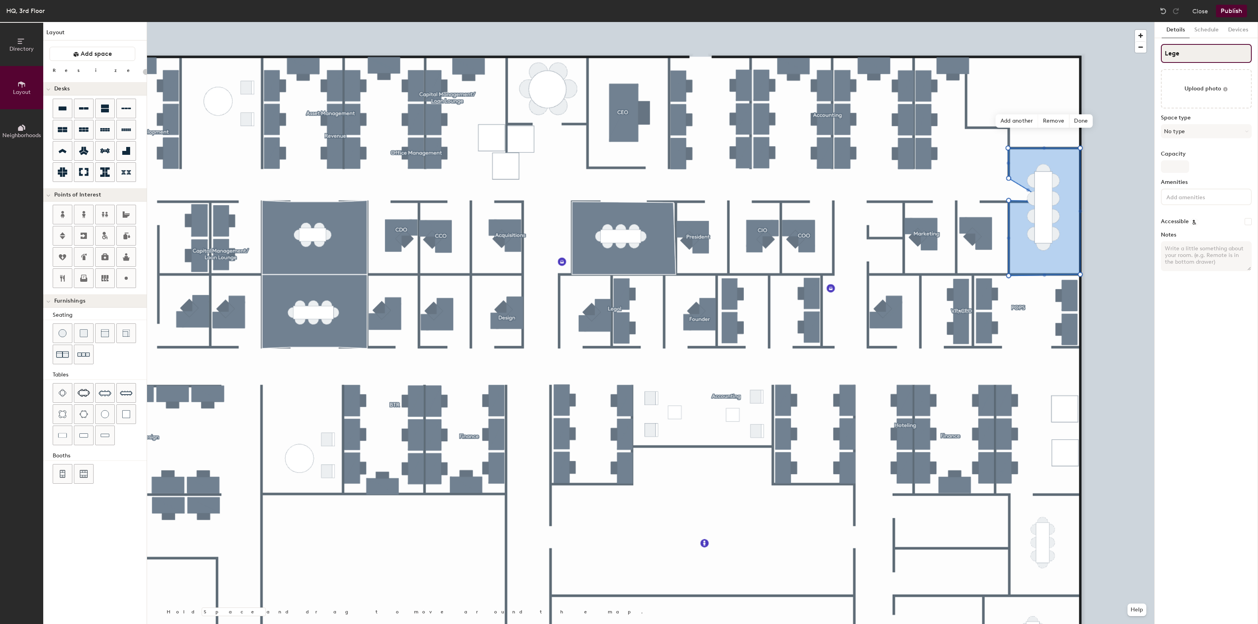
type input "Legen"
type input "20"
type input "Legends"
type input "20"
type input "Legends"
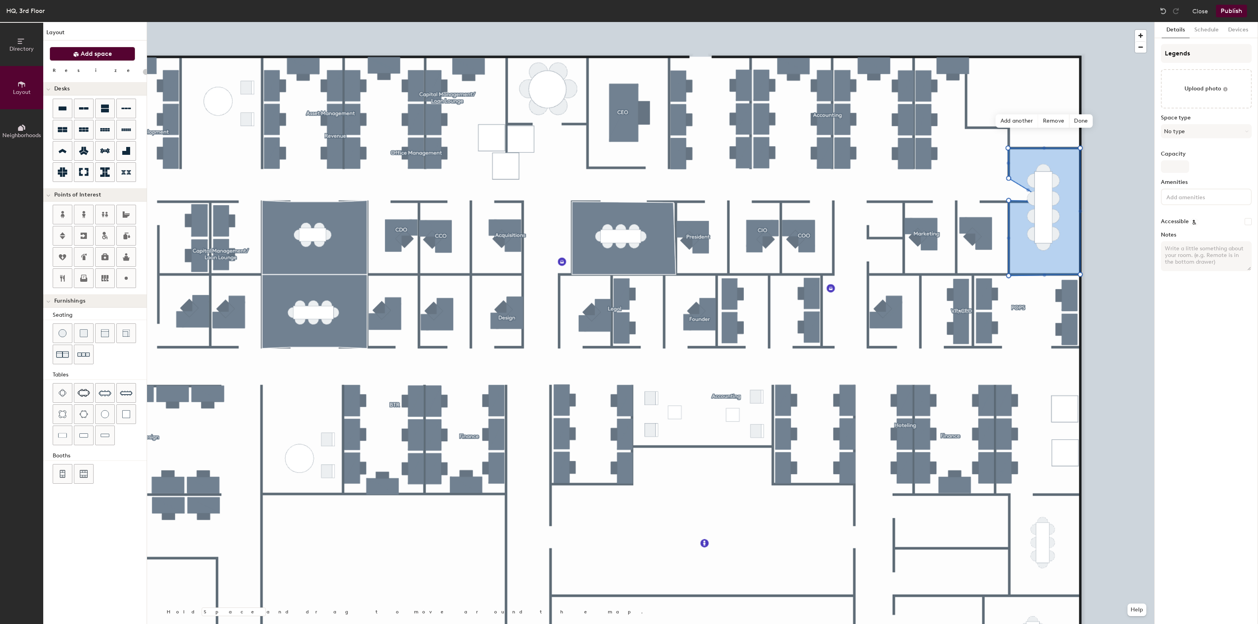
click at [114, 54] on button "Add space" at bounding box center [93, 54] width 86 height 14
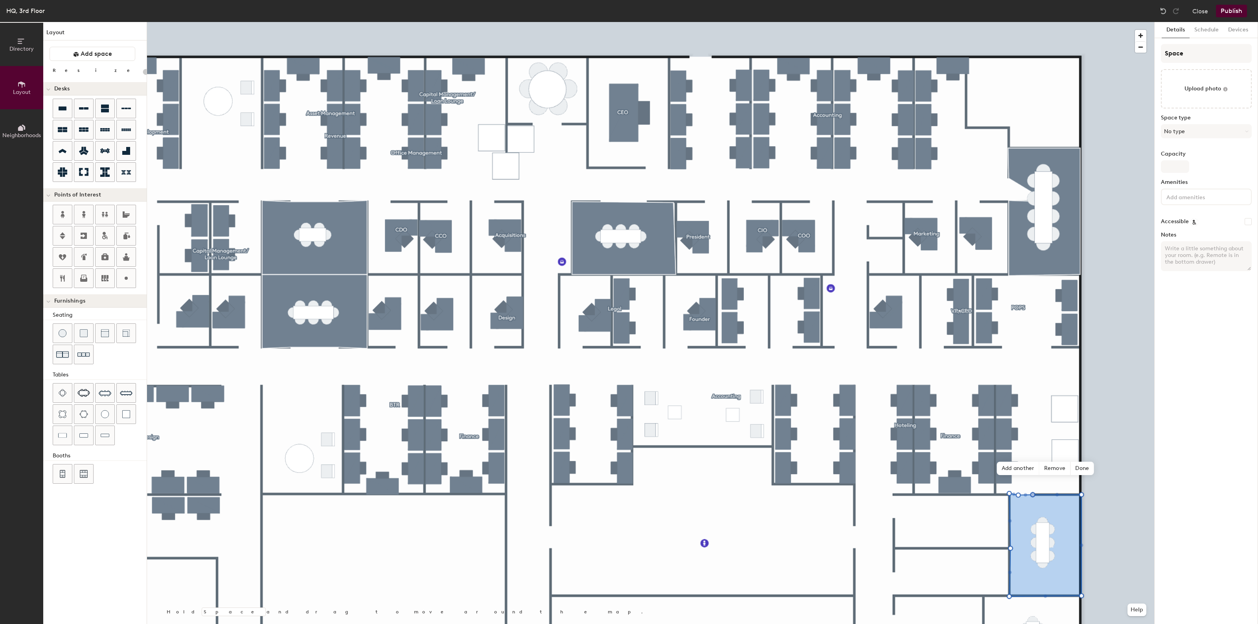
type input "20"
click at [1176, 44] on input "Space" at bounding box center [1206, 53] width 91 height 19
click at [1181, 57] on input "Space" at bounding box center [1206, 53] width 91 height 19
type input "R"
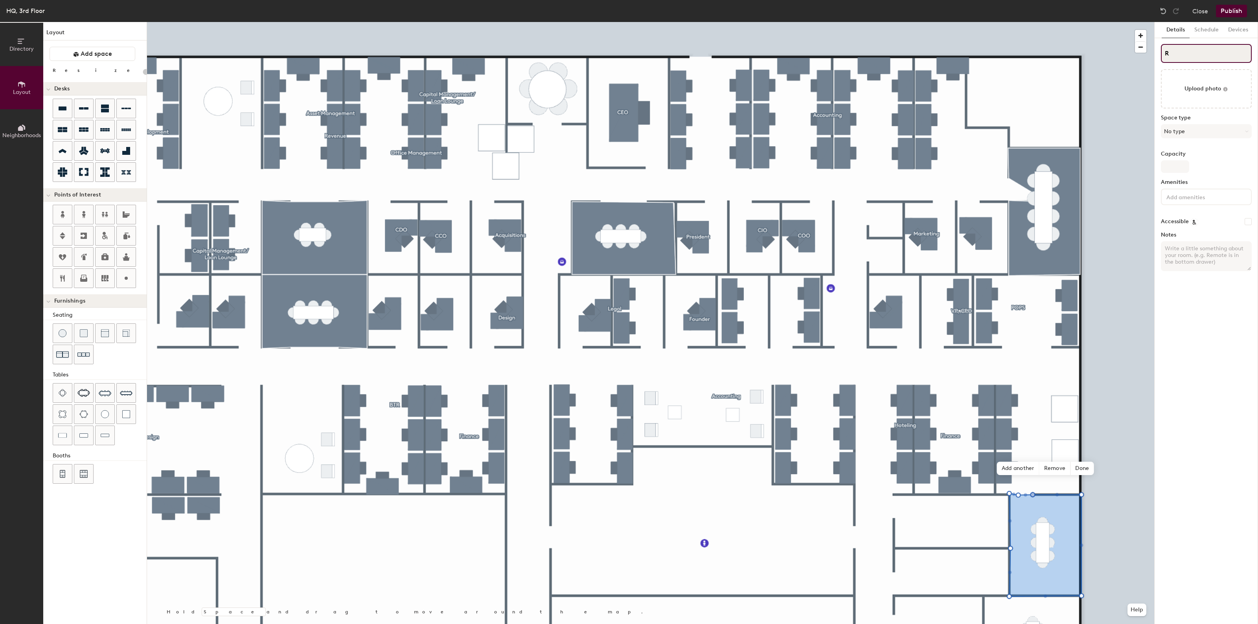
type input "20"
type input "Ra"
type input "20"
type input "Rad"
type input "20"
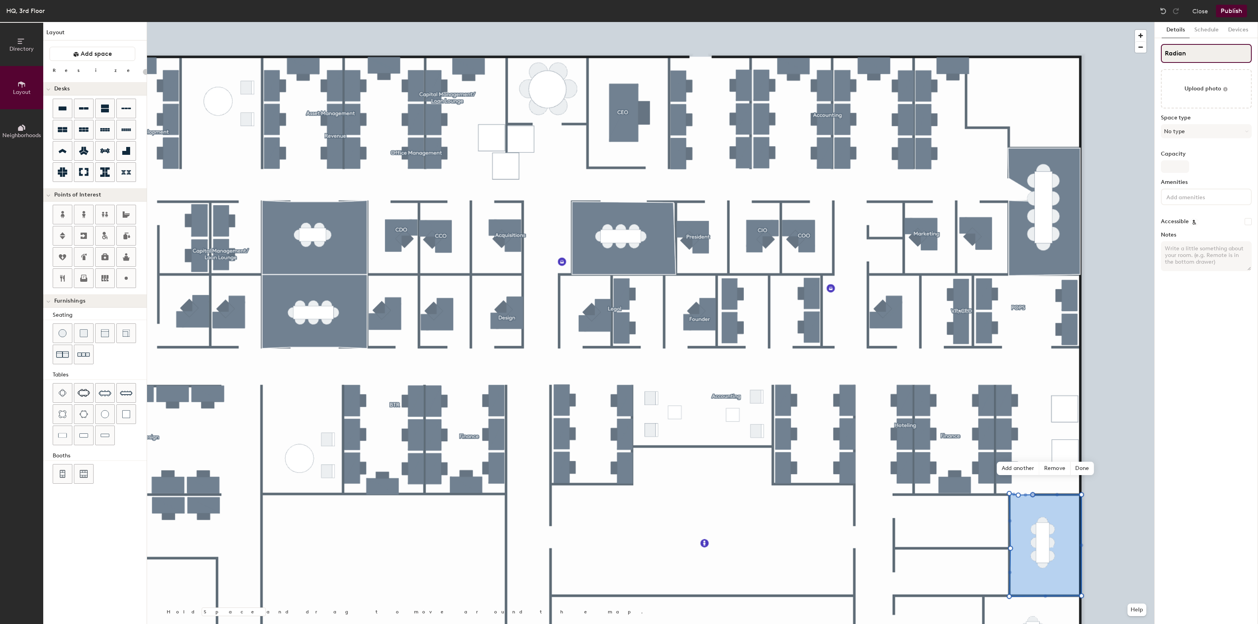
type input "Radiant"
type input "20"
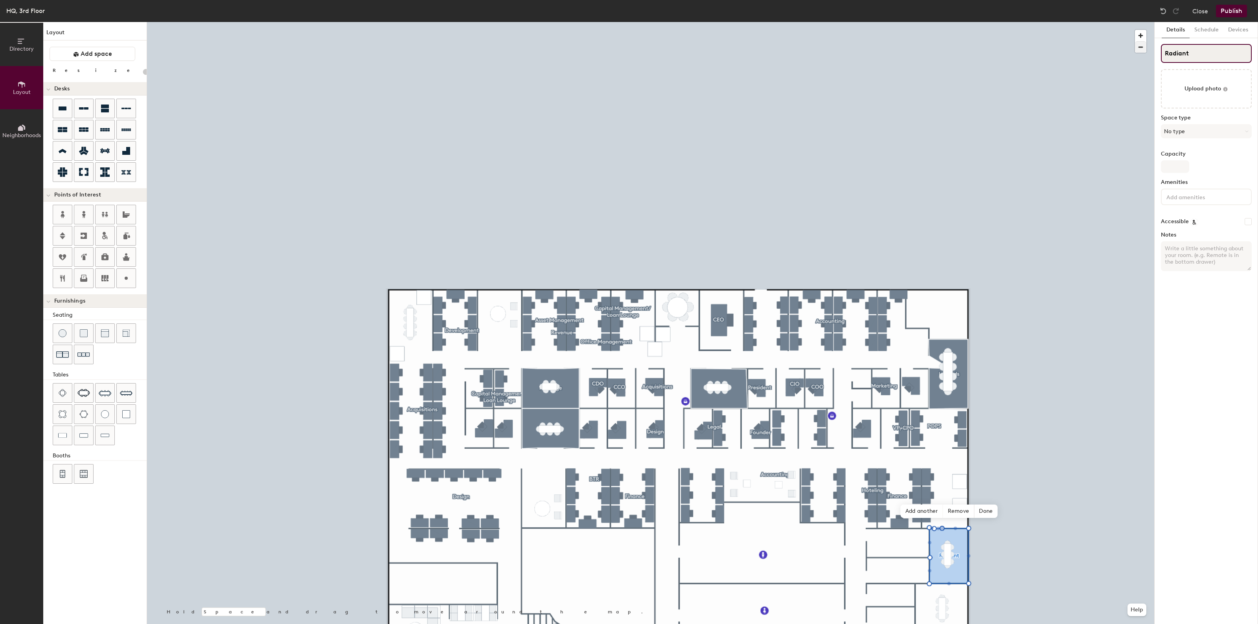
type input "Radiant"
click at [1141, 46] on span "button" at bounding box center [1140, 47] width 11 height 11
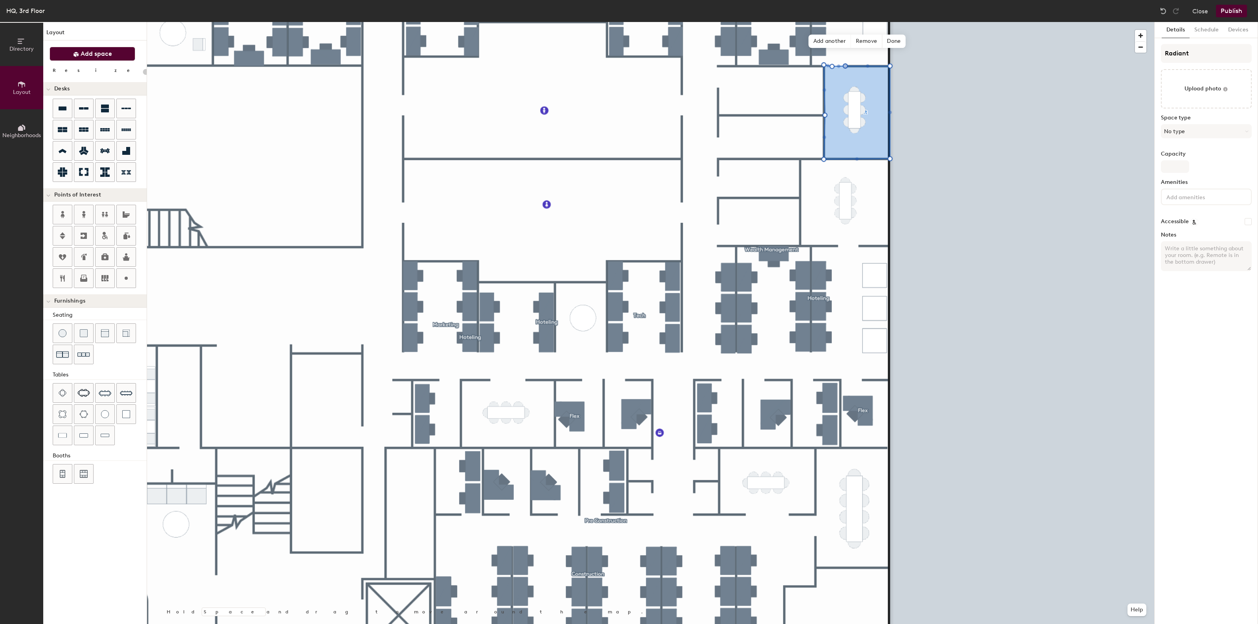
click at [91, 56] on span "Add space" at bounding box center [96, 54] width 31 height 8
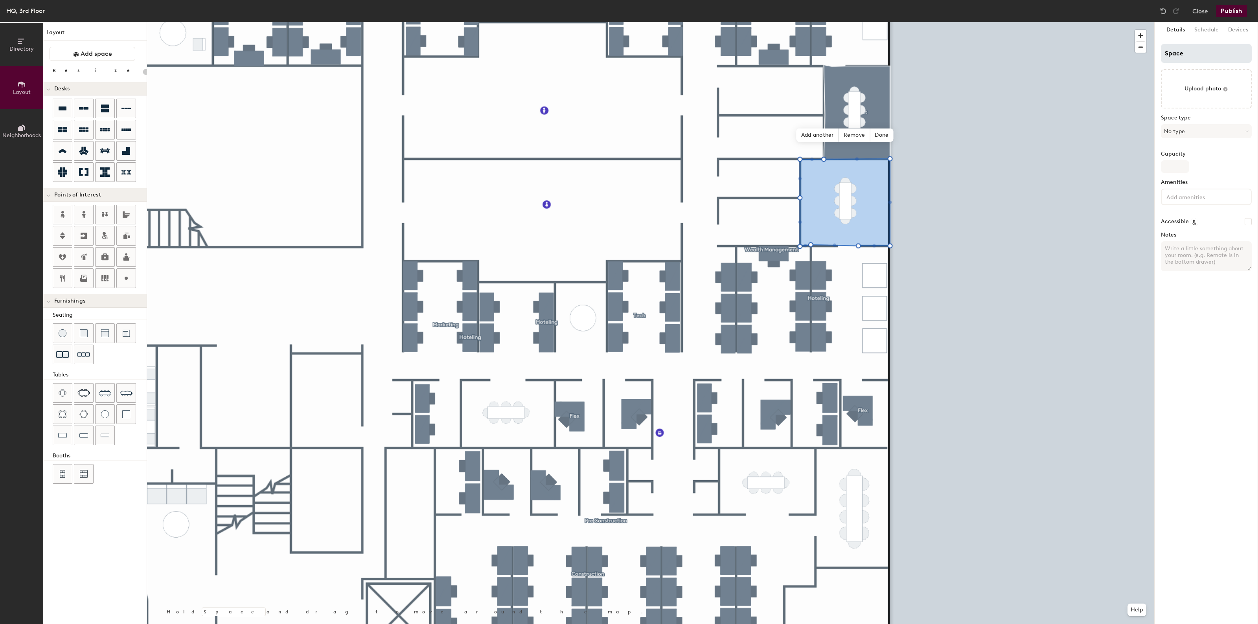
type input "20"
click at [1184, 58] on input "Space" at bounding box center [1206, 53] width 91 height 19
type input "W"
type input "20"
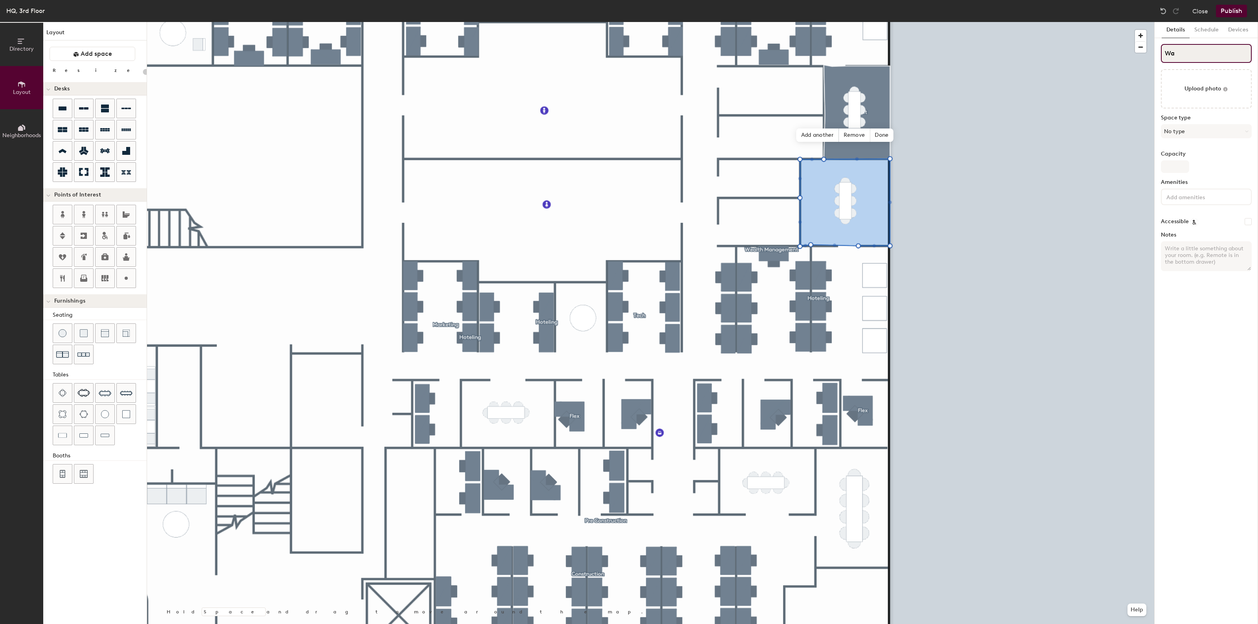
type input "War"
type input "20"
type input "Warho"
type input "20"
type input "Warhol"
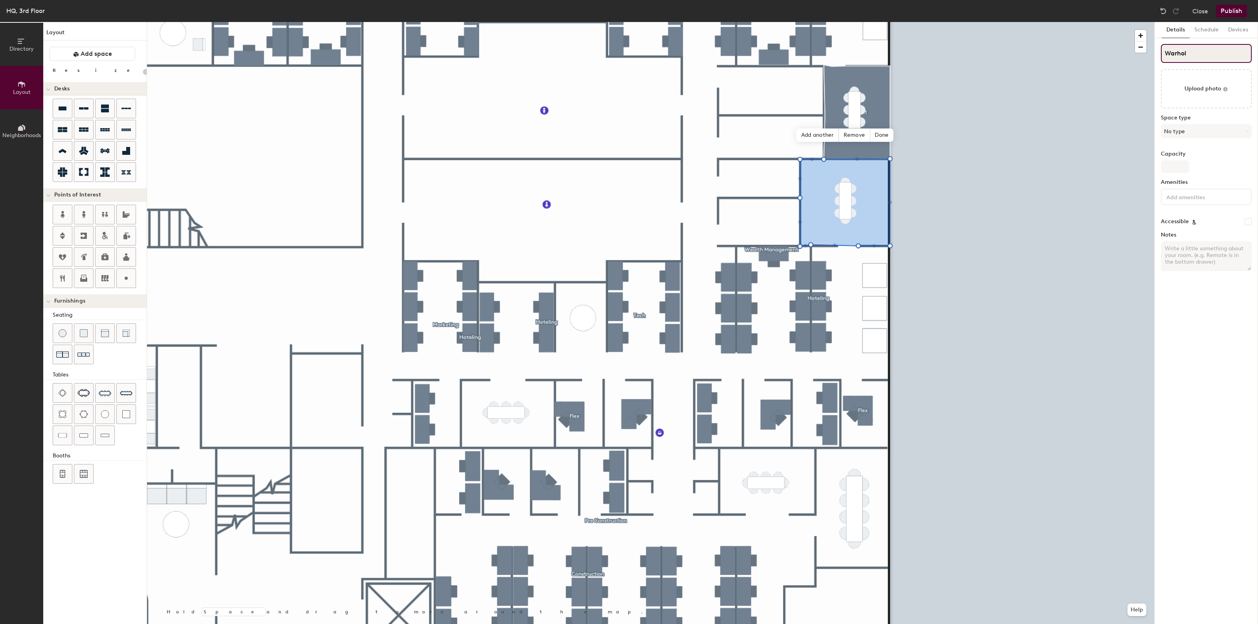
type input "20"
type input "Warhol"
click at [54, 56] on button "Add space" at bounding box center [93, 54] width 86 height 14
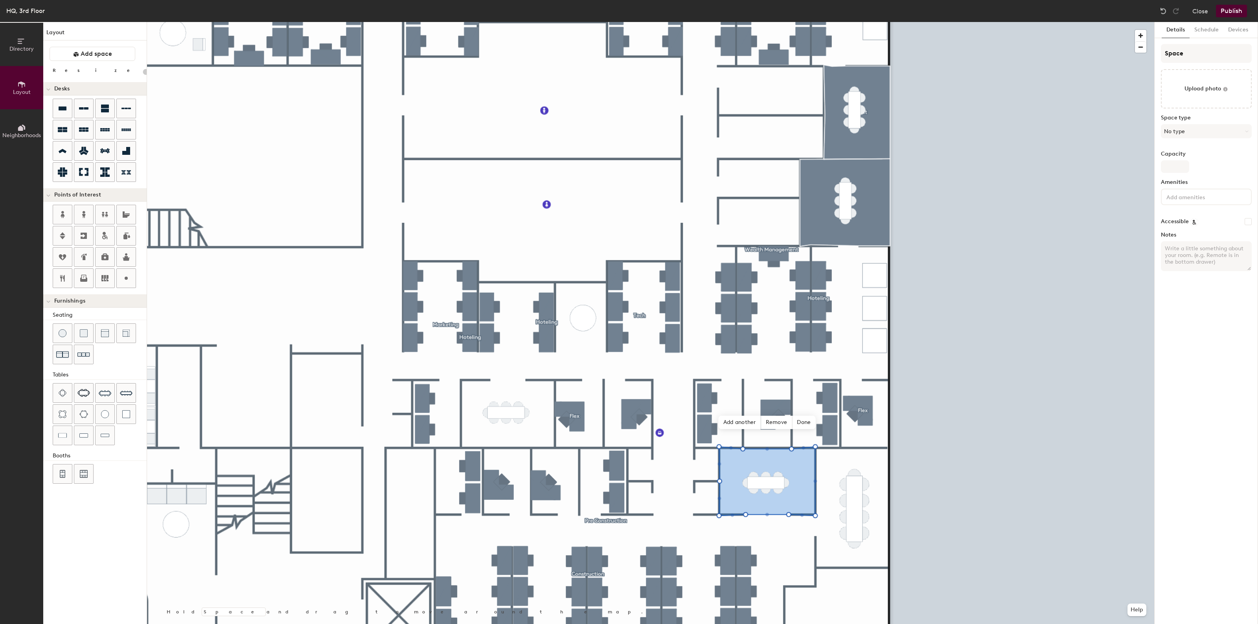
type input "20"
click at [1205, 58] on input "Space" at bounding box center [1206, 53] width 91 height 19
type input "M"
type input "20"
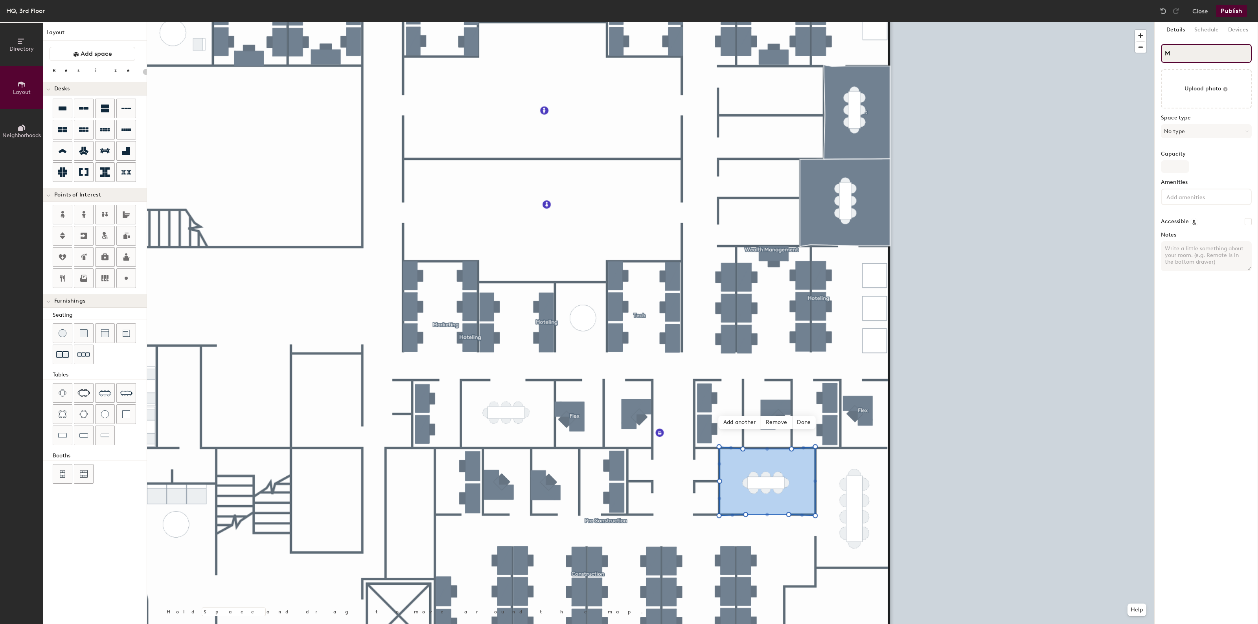
type input "Mi"
type input "20"
type input "Mix"
type input "20"
type input "Mixed"
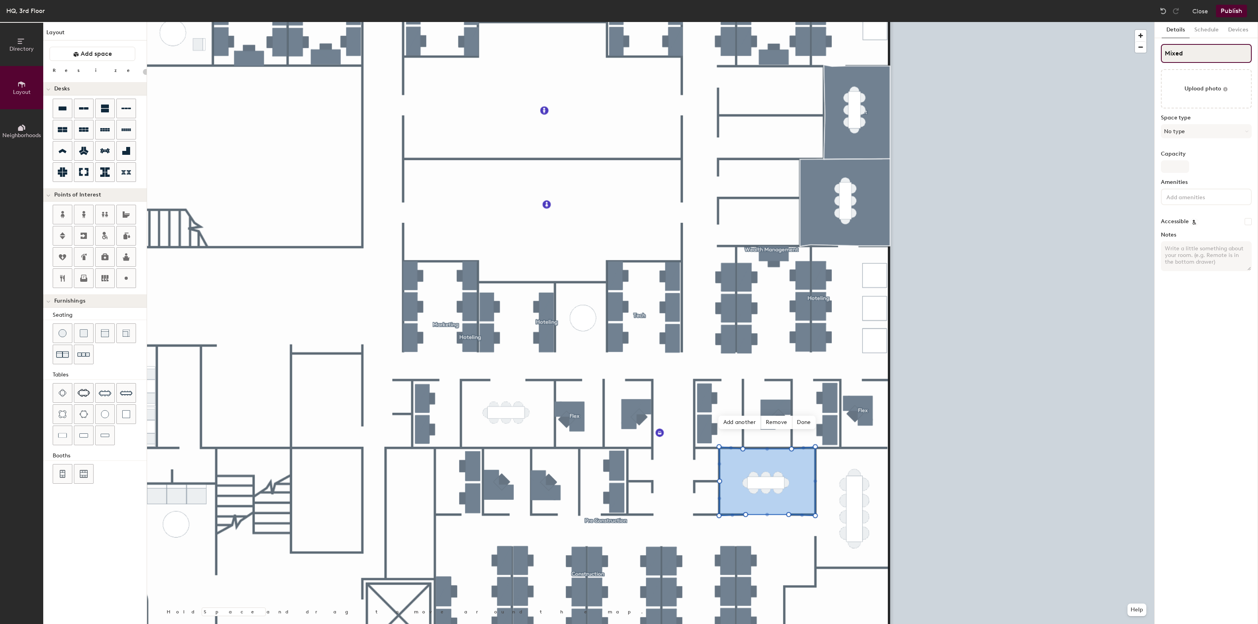
type input "20"
type input "Mixed"
type input "20"
type input "Mixed T"
type input "20"
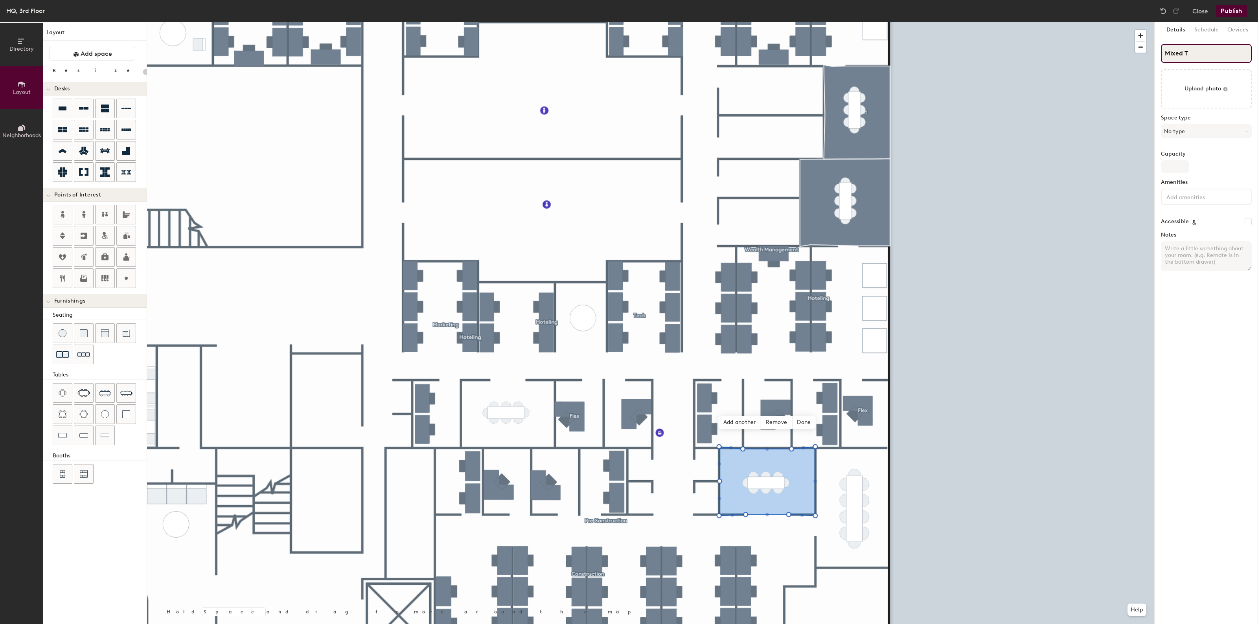
type input "Mixed Ta"
type input "20"
type input "Mixed Tape"
type input "20"
type input "Mixed Tape"
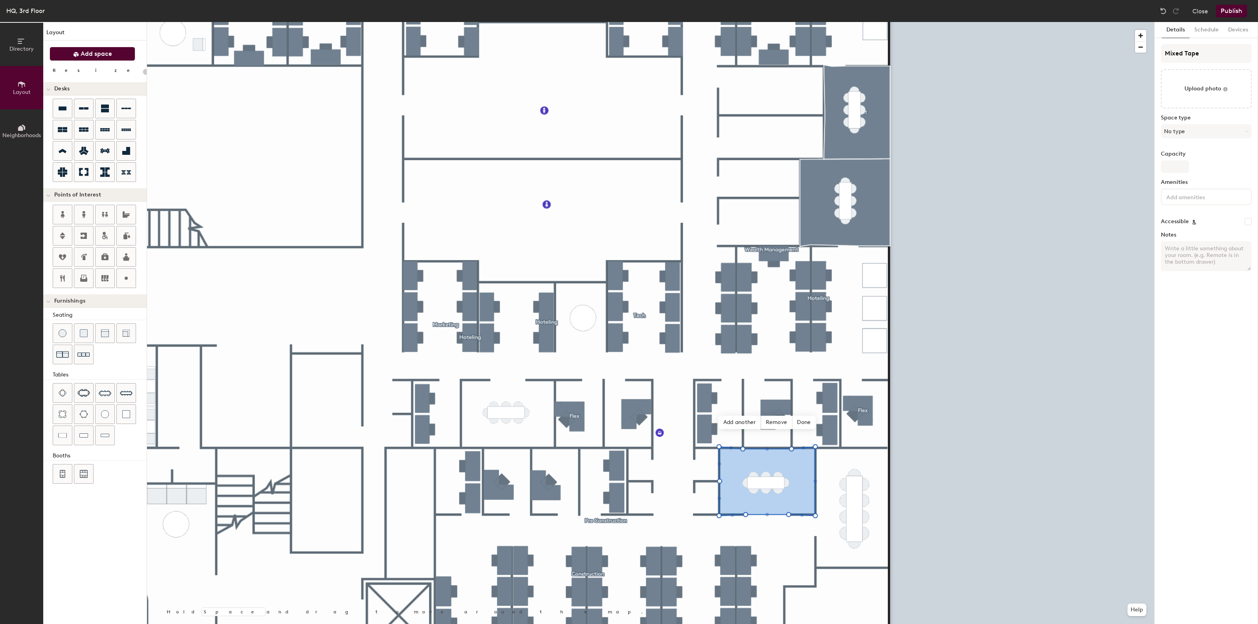
click at [105, 59] on button "Add space" at bounding box center [93, 54] width 86 height 14
type input "20"
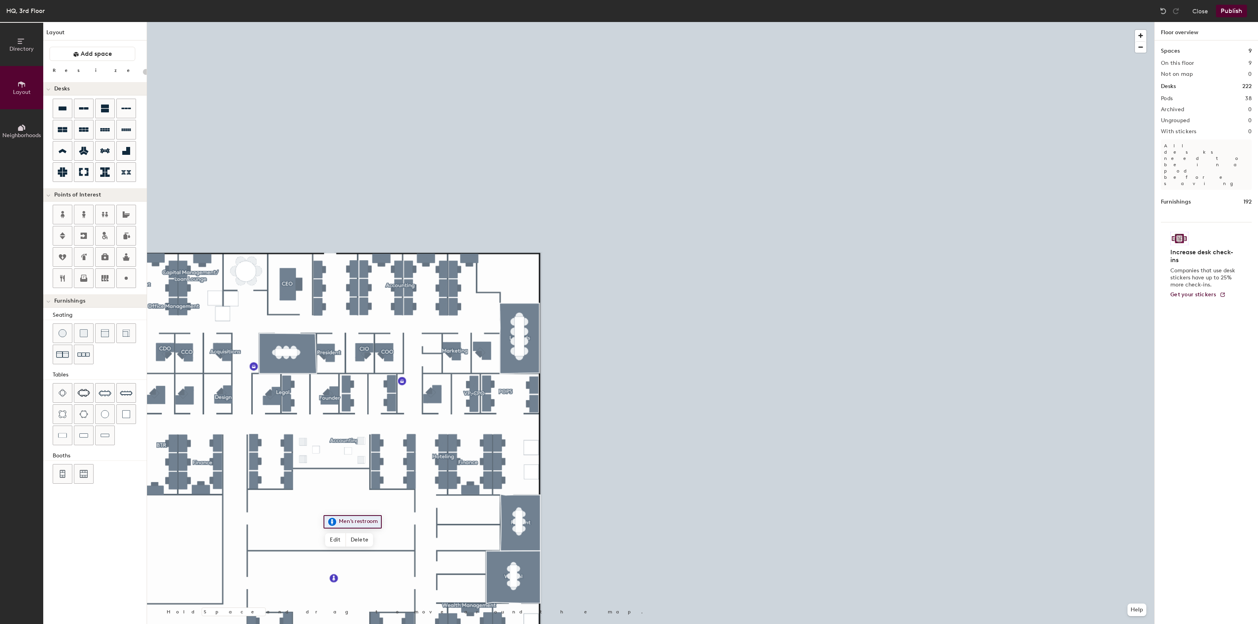
click at [220, 22] on div at bounding box center [650, 22] width 1007 height 0
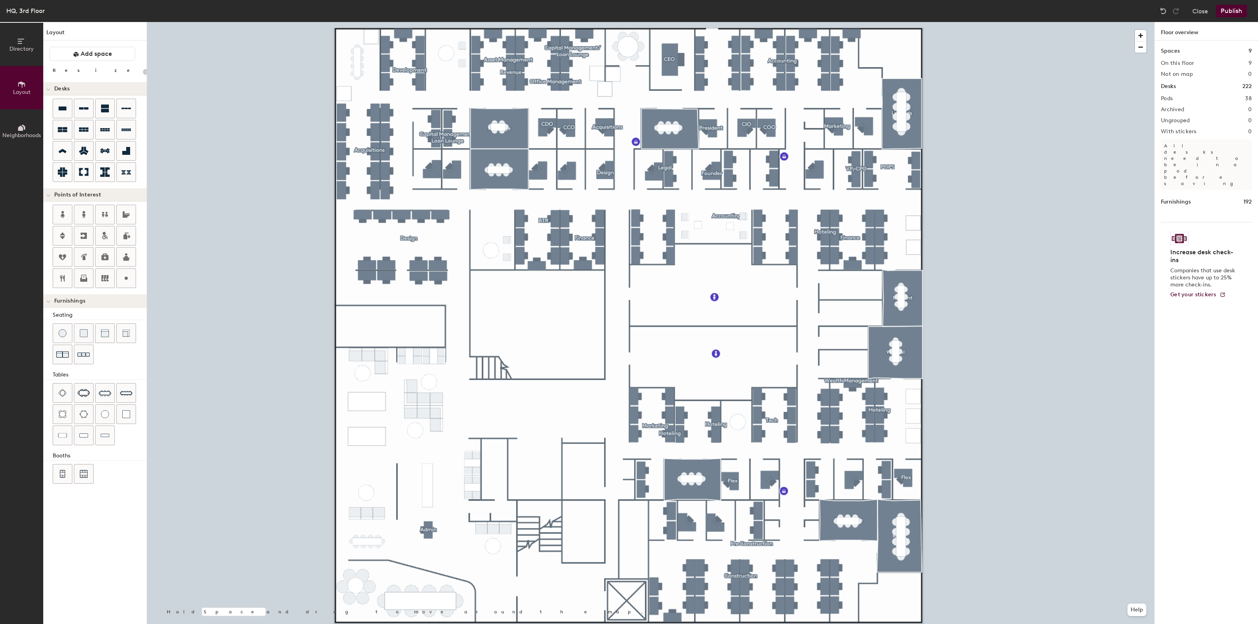
click at [1223, 8] on button "Publish" at bounding box center [1231, 11] width 31 height 13
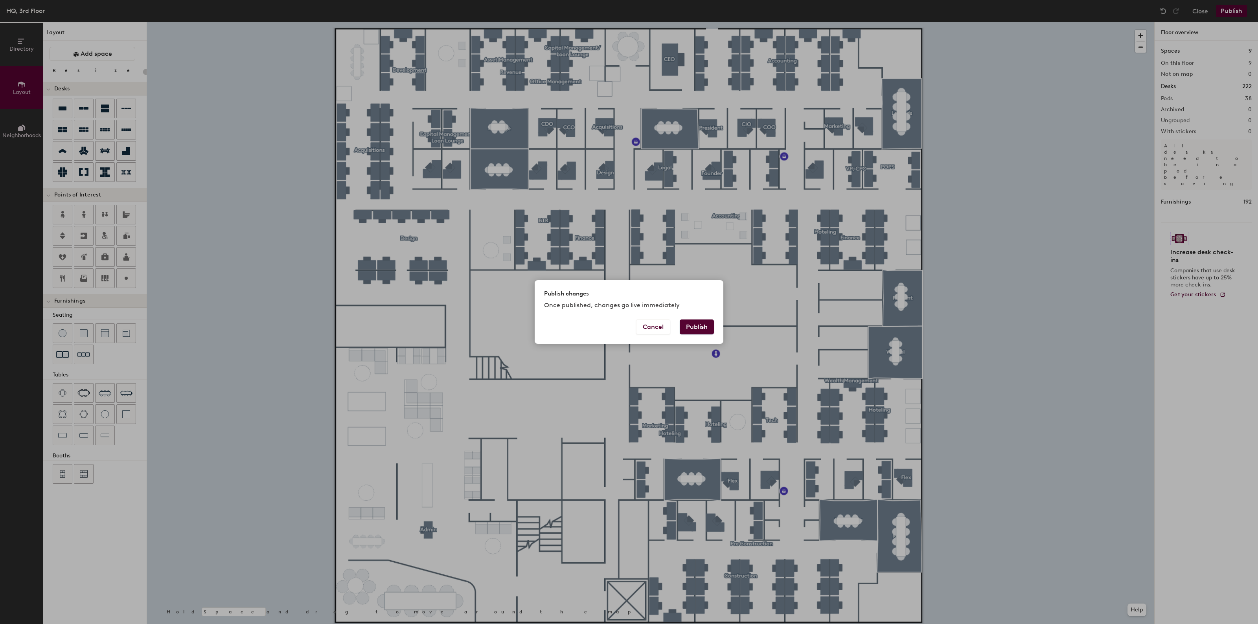
click at [694, 326] on button "Publish" at bounding box center [697, 327] width 34 height 15
type input "20"
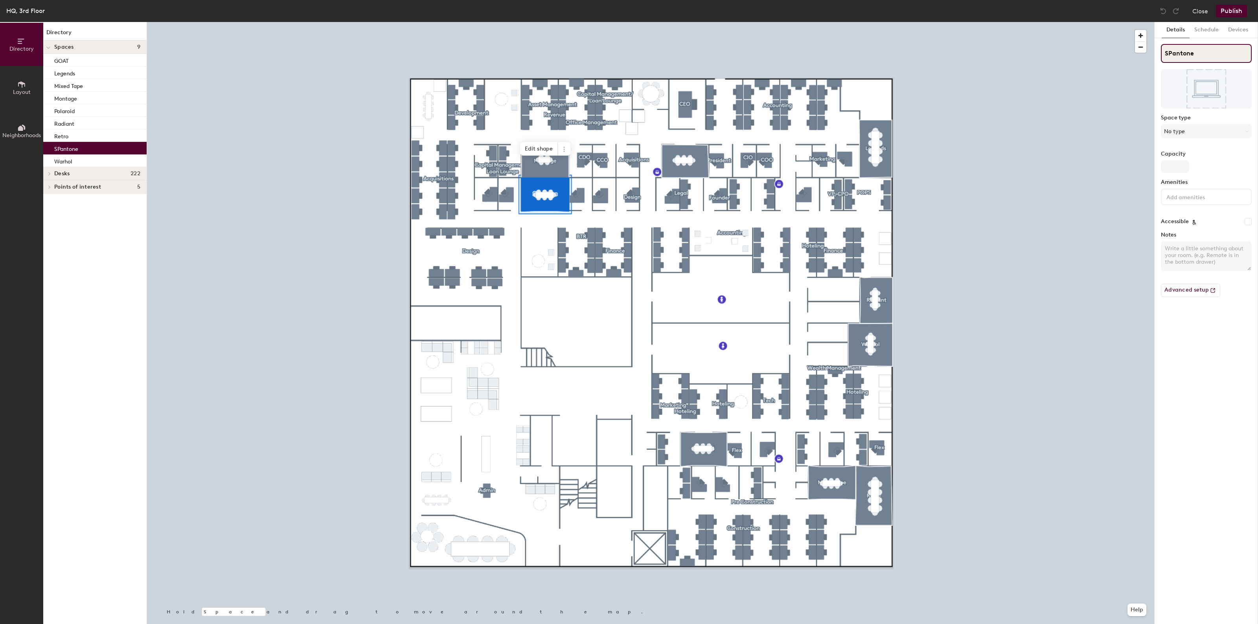
click at [1167, 54] on input "SPantone" at bounding box center [1206, 53] width 91 height 19
type input "Pantone"
click at [1229, 11] on button "Publish" at bounding box center [1231, 11] width 31 height 13
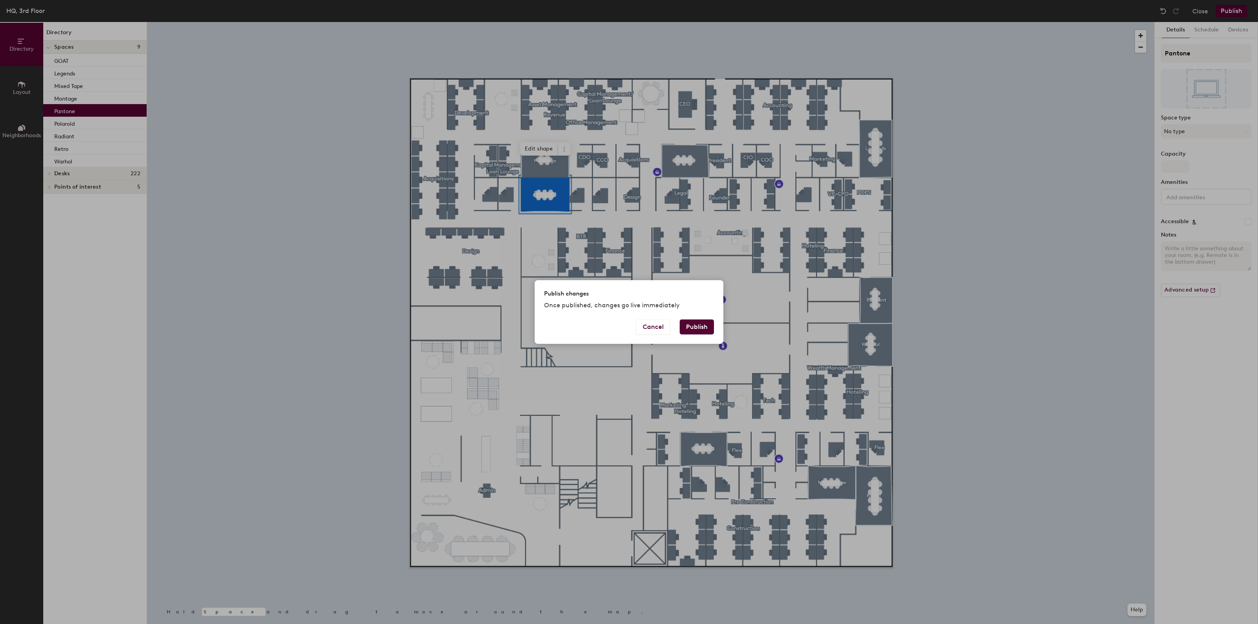
click at [696, 323] on button "Publish" at bounding box center [697, 327] width 34 height 15
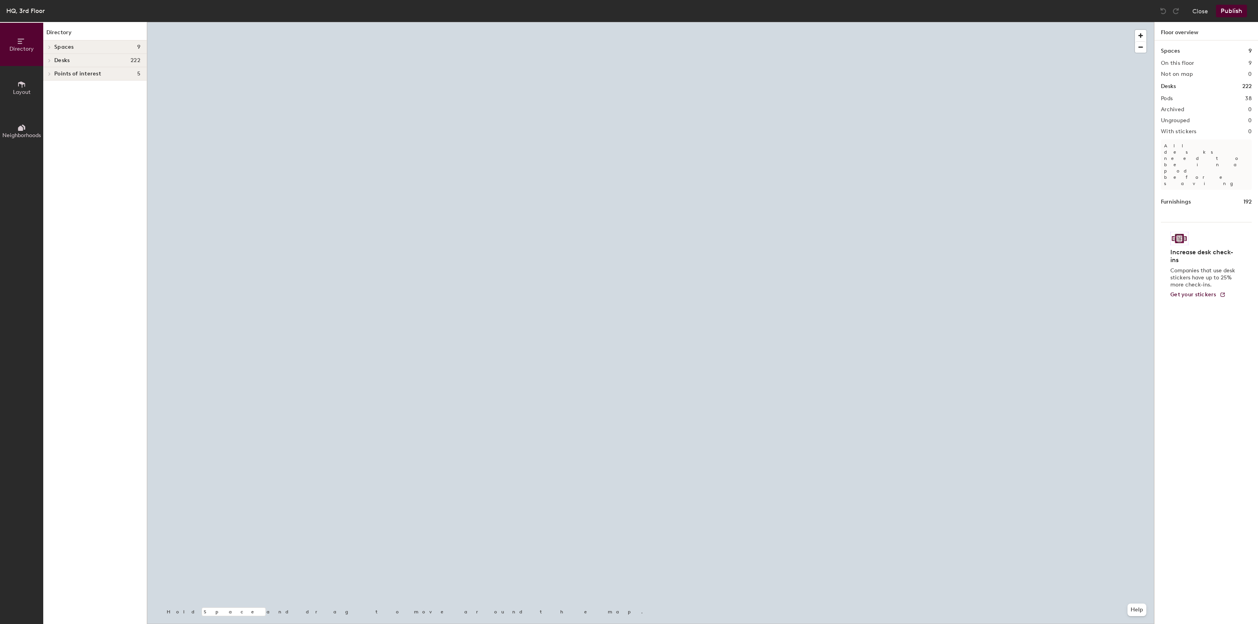
click at [64, 48] on span "Spaces" at bounding box center [64, 47] width 20 height 6
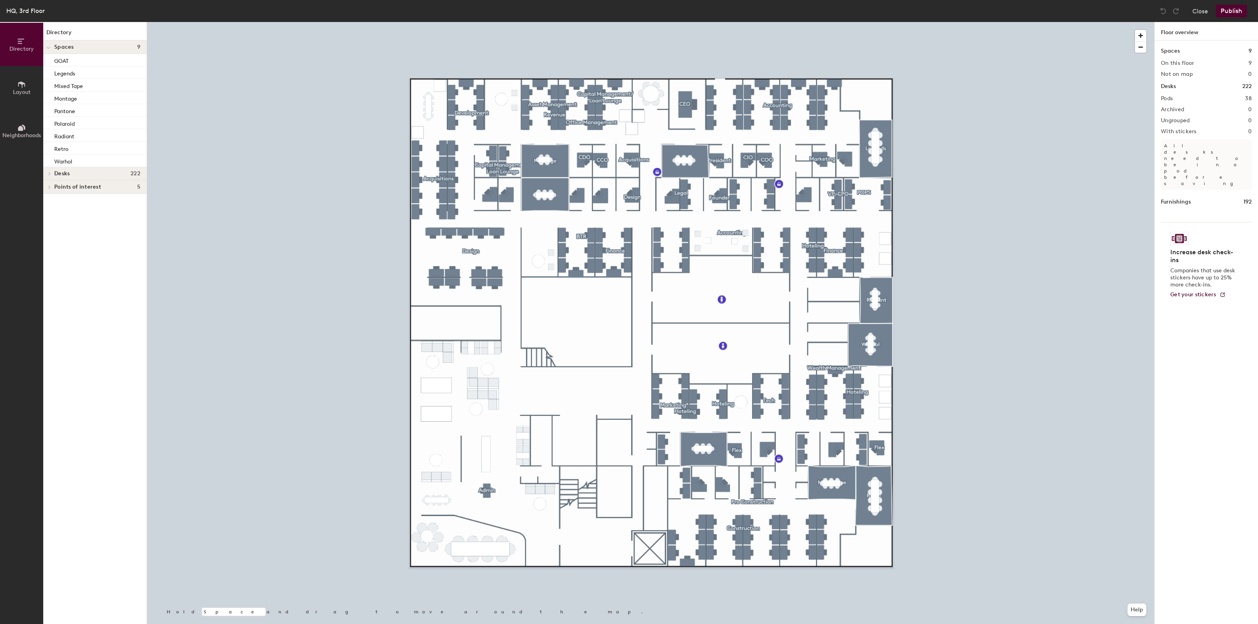
click at [72, 44] on span "Spaces" at bounding box center [64, 47] width 20 height 6
click at [20, 86] on icon at bounding box center [21, 84] width 9 height 9
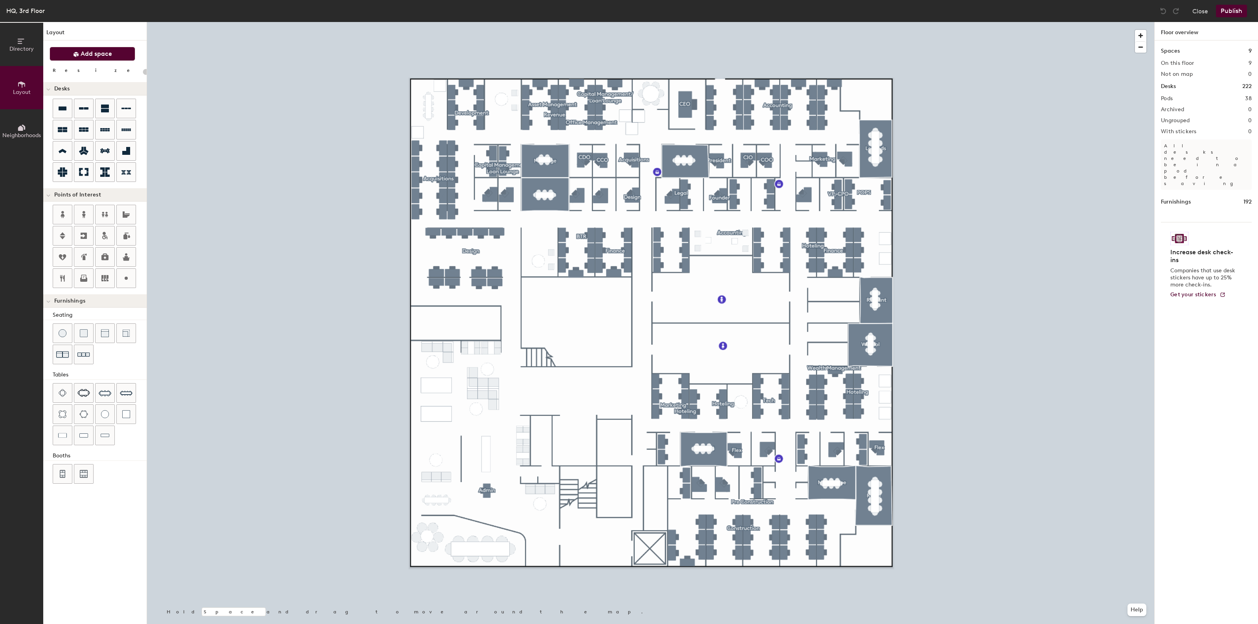
click at [88, 54] on span "Add space" at bounding box center [96, 54] width 31 height 8
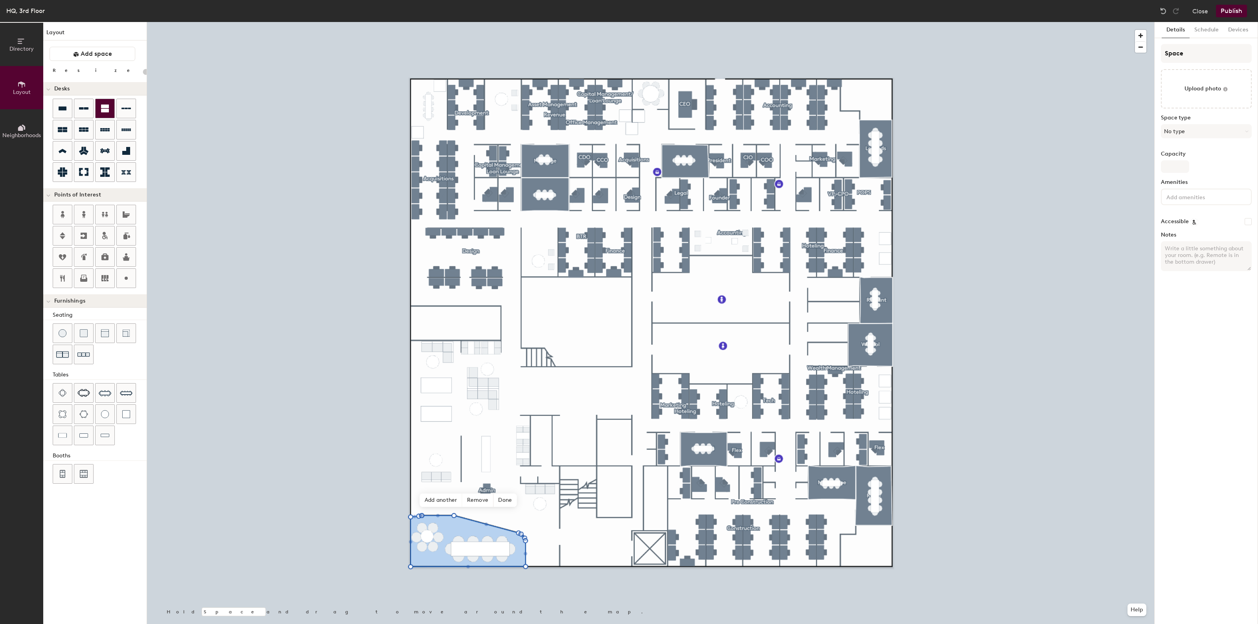
type input "20"
click at [1133, 53] on div "Directory Layout Neighborhoods Layout Add space Resize Desks Points of Interest…" at bounding box center [629, 323] width 1258 height 602
type input "E"
type input "20"
type input "Ex"
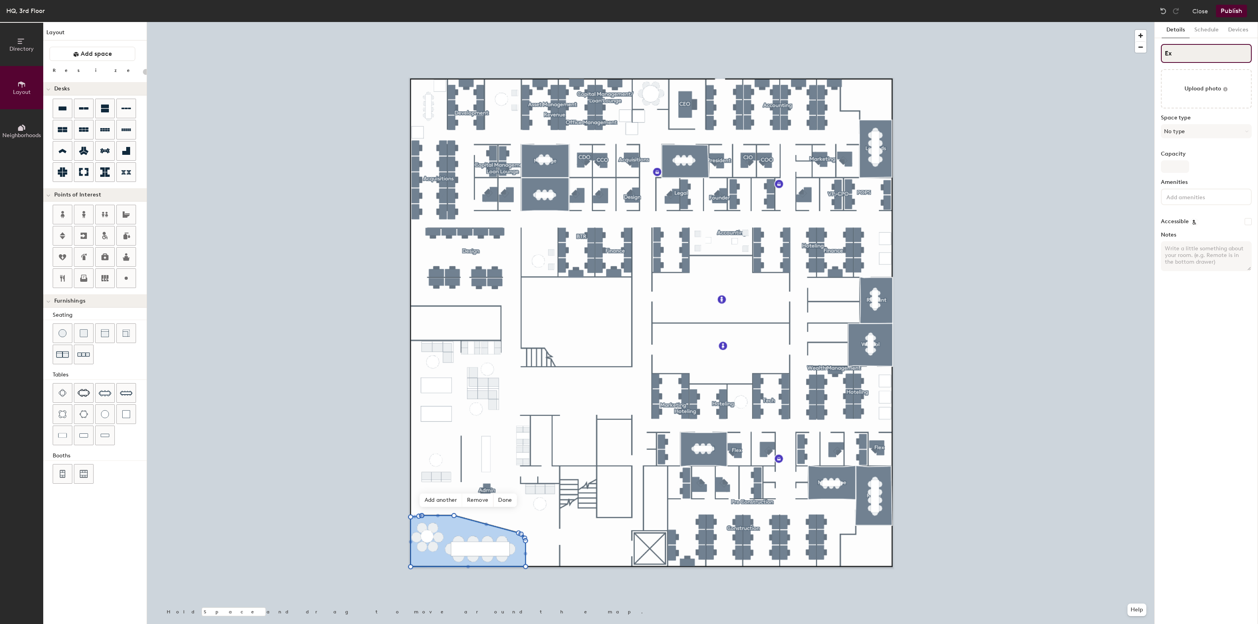
type input "20"
type input "Exe"
type input "20"
type input "Exec"
type input "20"
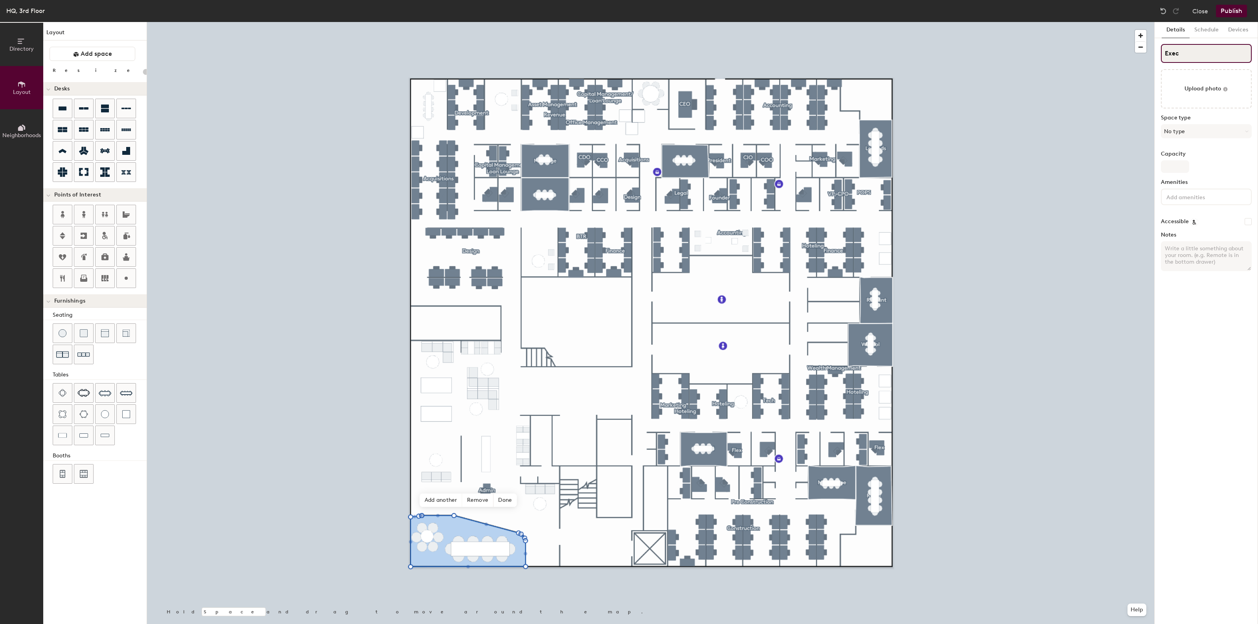
type input "Execu"
type input "20"
type input "Execut"
type input "20"
type input "Executive"
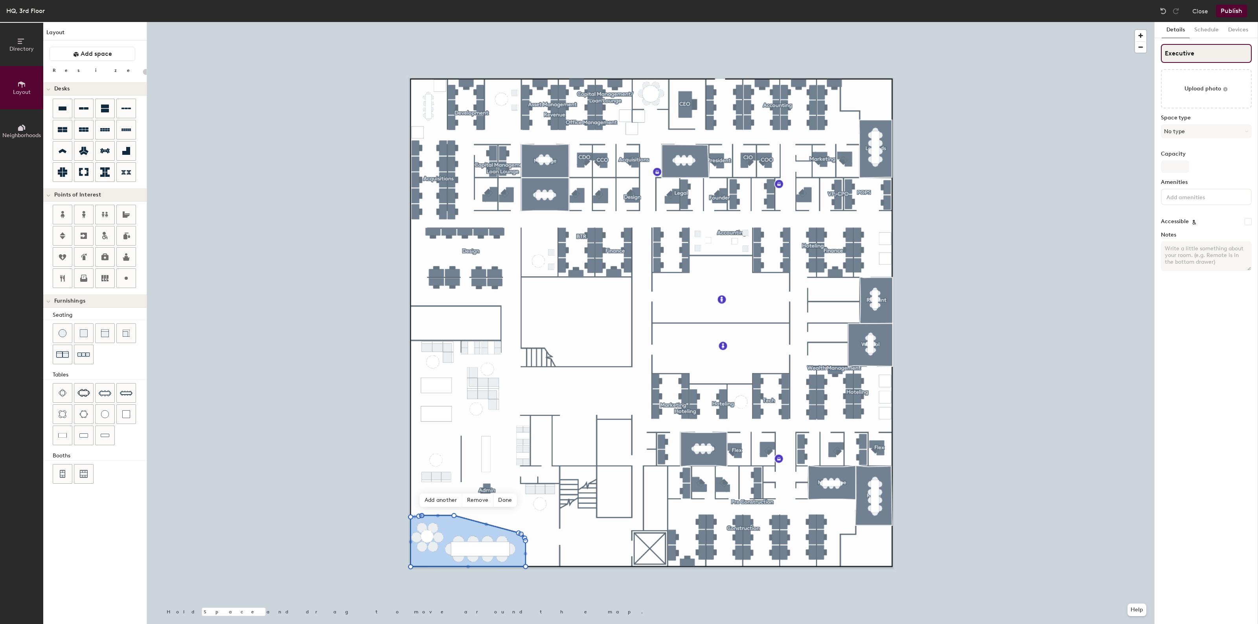
type input "20"
type input "Executive"
type input "20"
type input "Executive Con"
type input "20"
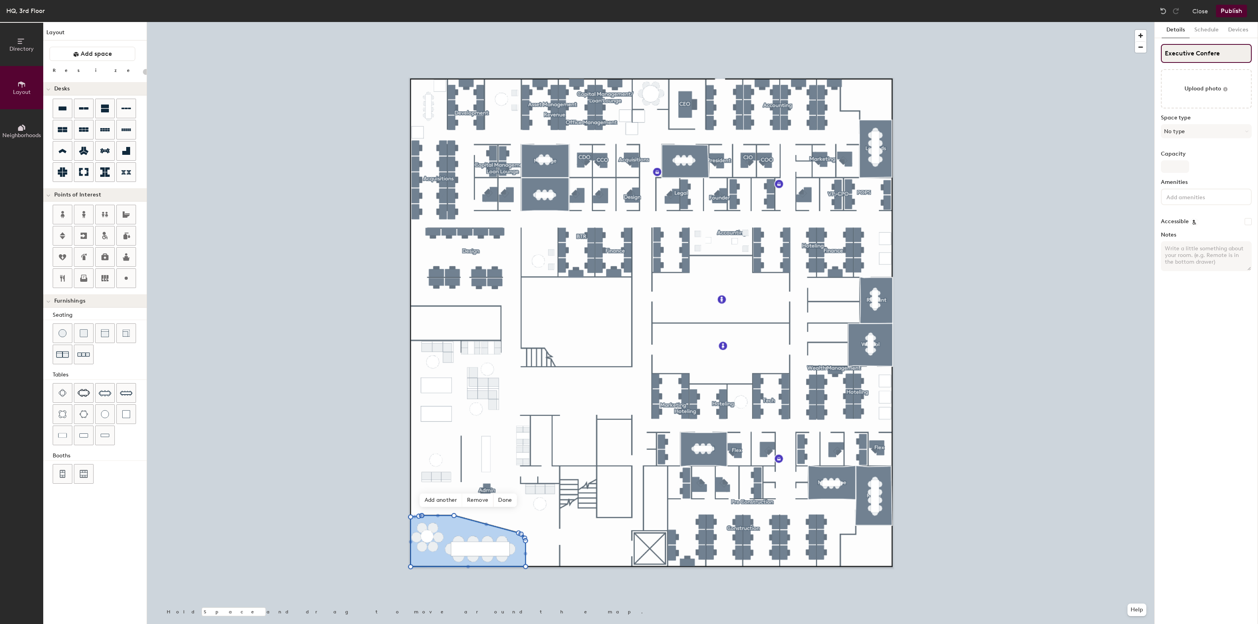
type input "Executive Conferen"
type input "20"
type input "Executive Conference"
type input "20"
type input "Executive Conference T"
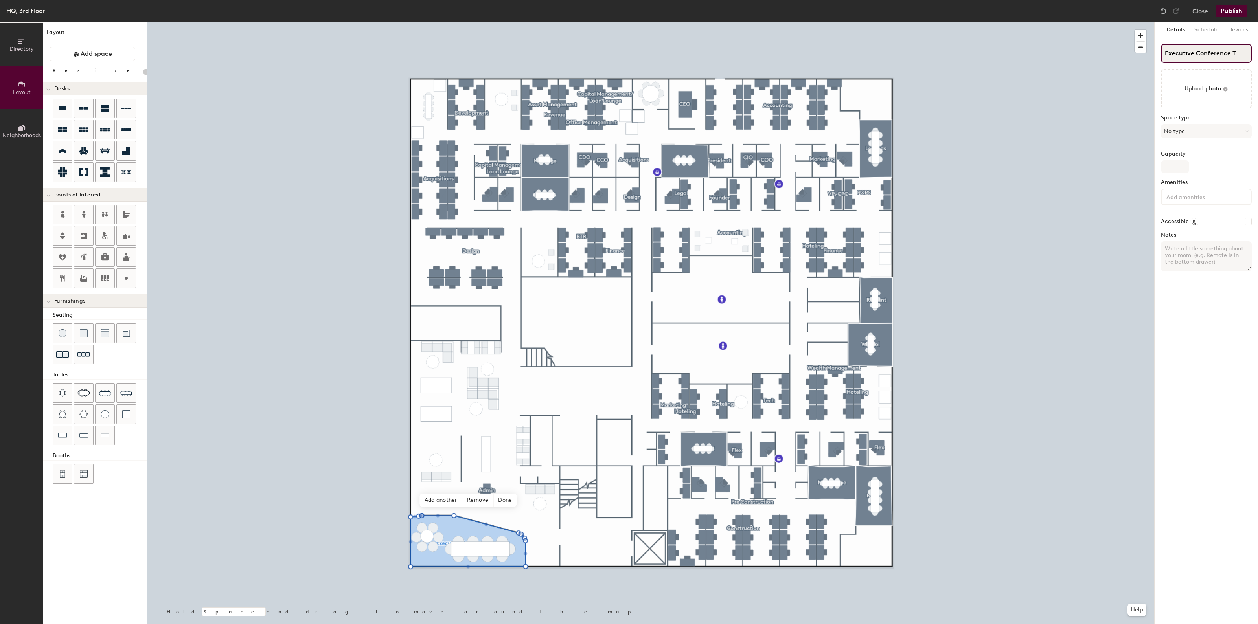
type input "20"
type input "Executive Conference To"
type input "20"
type input "Executive Conference T"
type input "20"
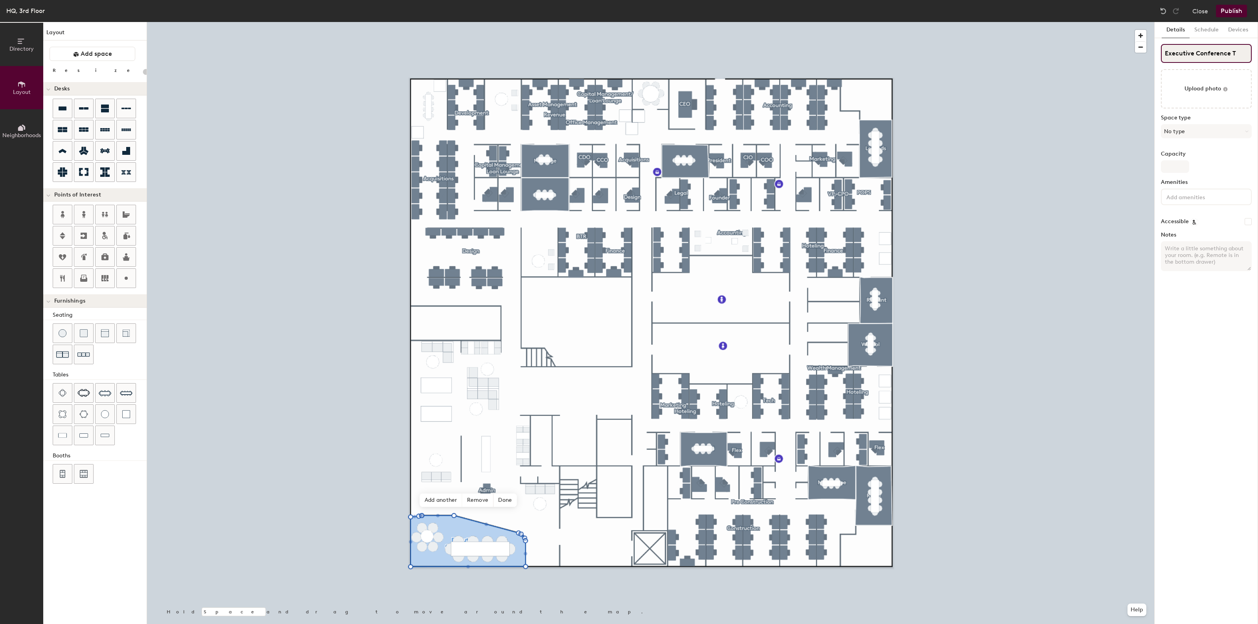
type input "Executive Conference"
type input "20"
type input "Executive Conference R"
type input "20"
type input "Executive Conference Ro"
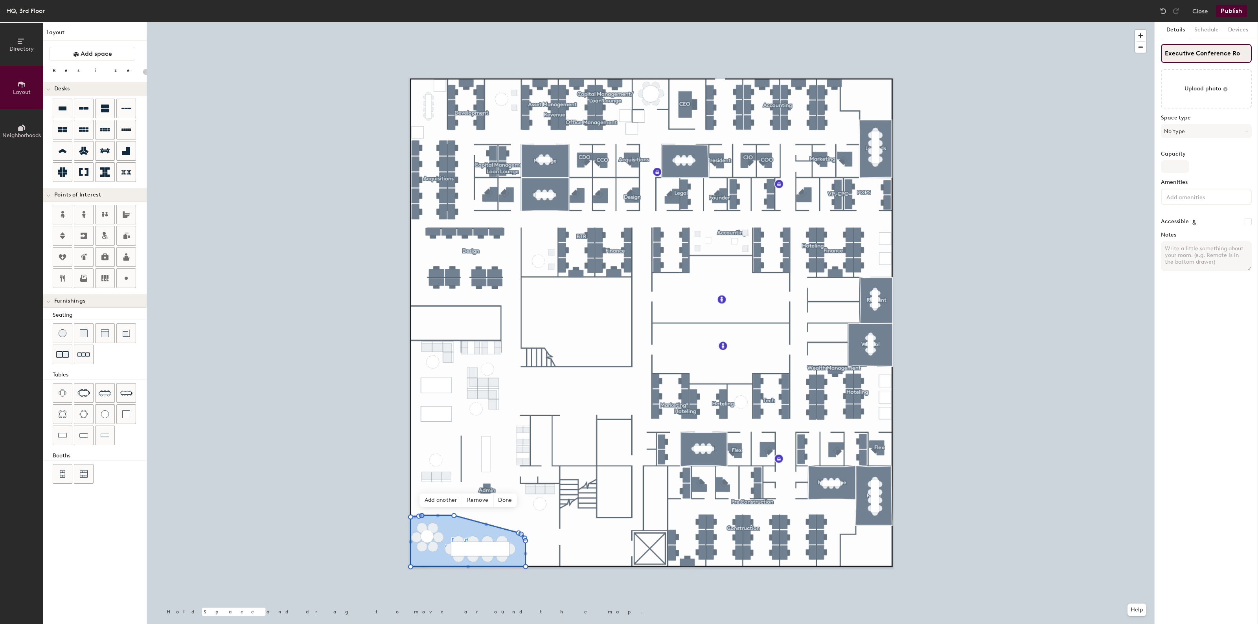
type input "20"
type input "Executive Conference Room"
type input "20"
type input "Executive Conference Room"
click at [1232, 11] on button "Publish" at bounding box center [1231, 11] width 31 height 13
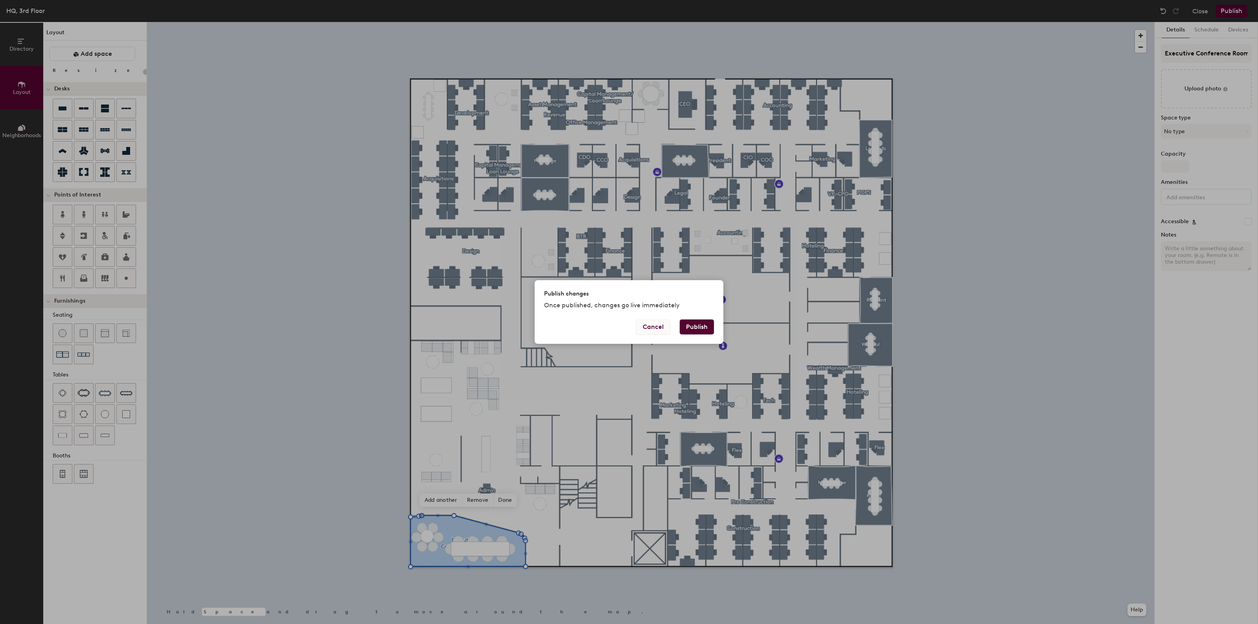
click at [649, 327] on button "Cancel" at bounding box center [653, 327] width 34 height 15
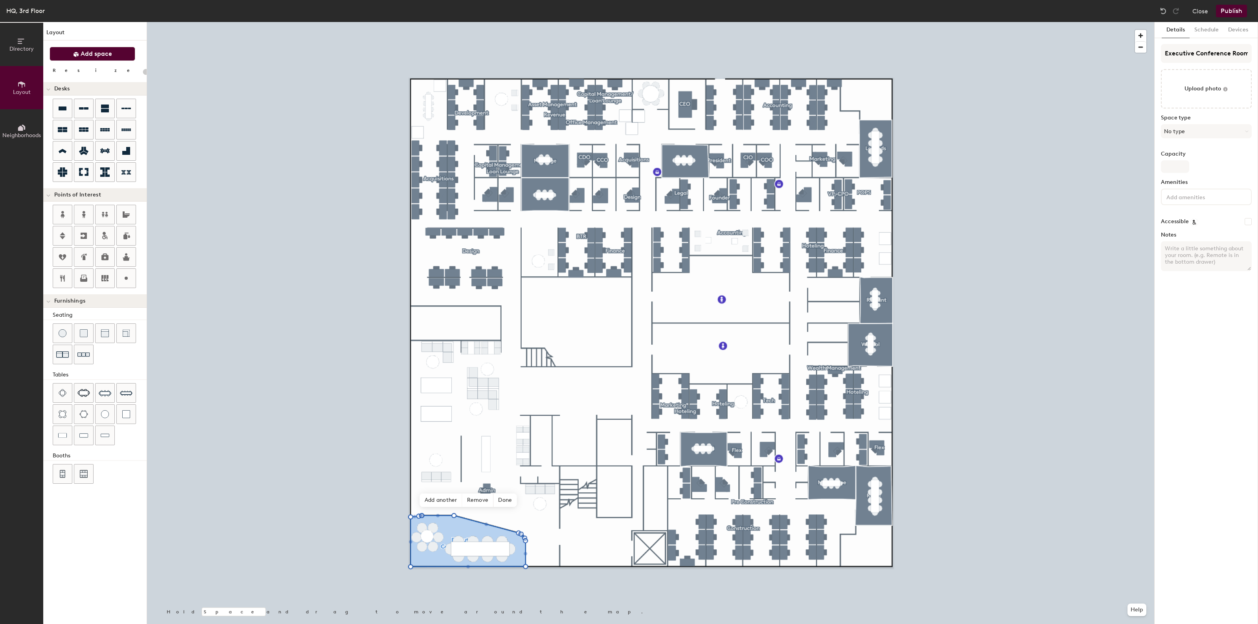
click at [89, 59] on button "Add space" at bounding box center [93, 54] width 86 height 14
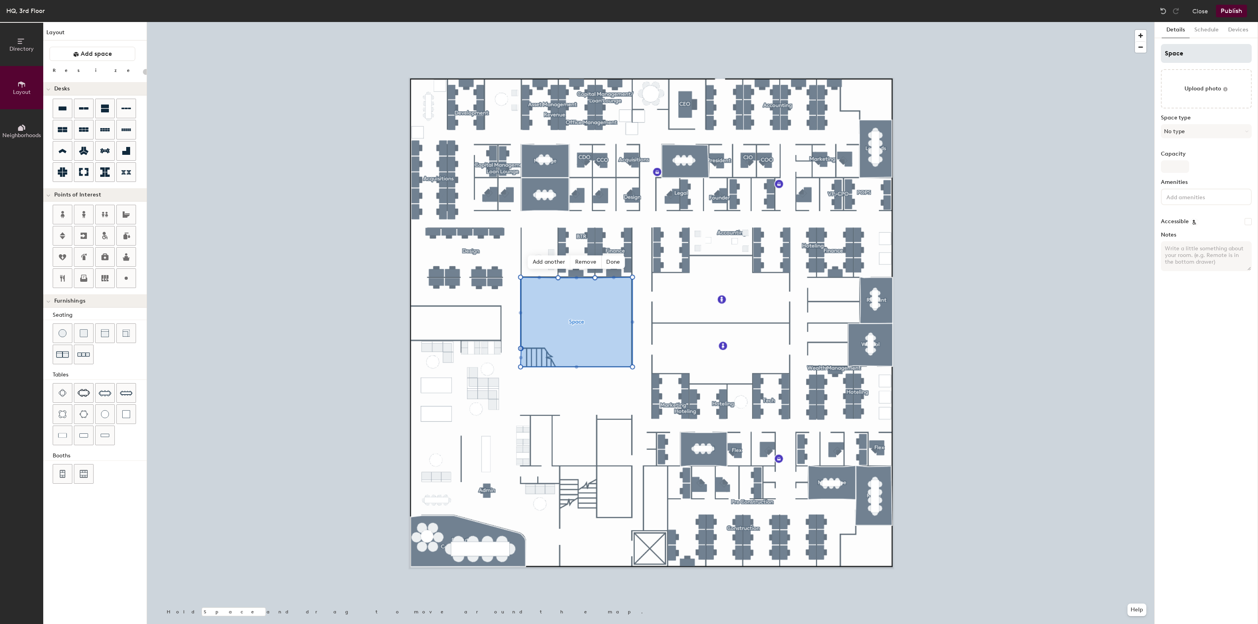
type input "20"
click at [1149, 54] on div "Directory Layout Neighborhoods Layout Add space Resize Desks Points of Interest…" at bounding box center [629, 323] width 1258 height 602
type input "B"
type input "20"
type input "Bas"
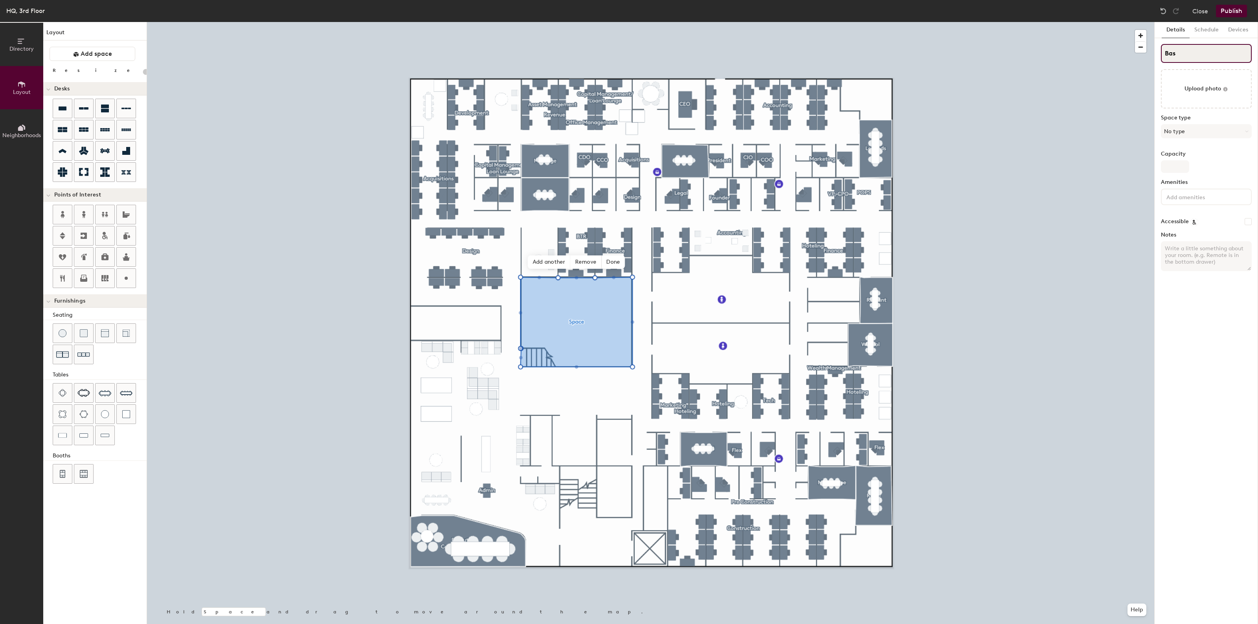
type input "20"
type input "Baske"
type input "20"
type input "Basket"
type input "20"
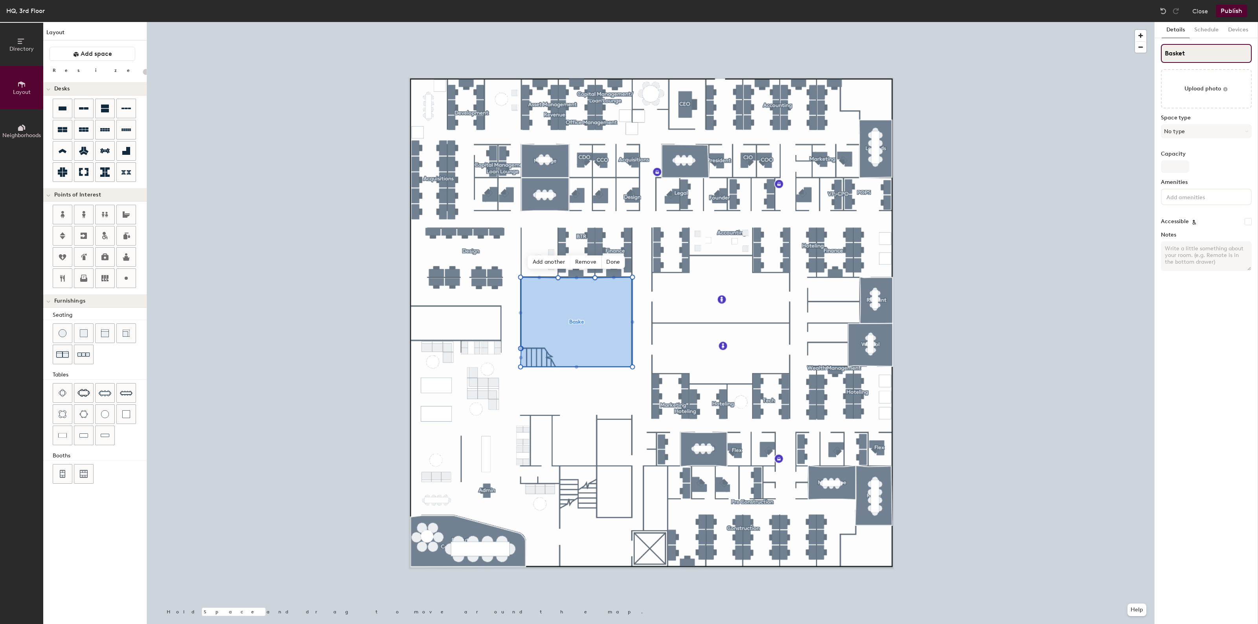
type input "Basketb"
type input "20"
type input "Basketba"
type input "20"
type input "Basketbal"
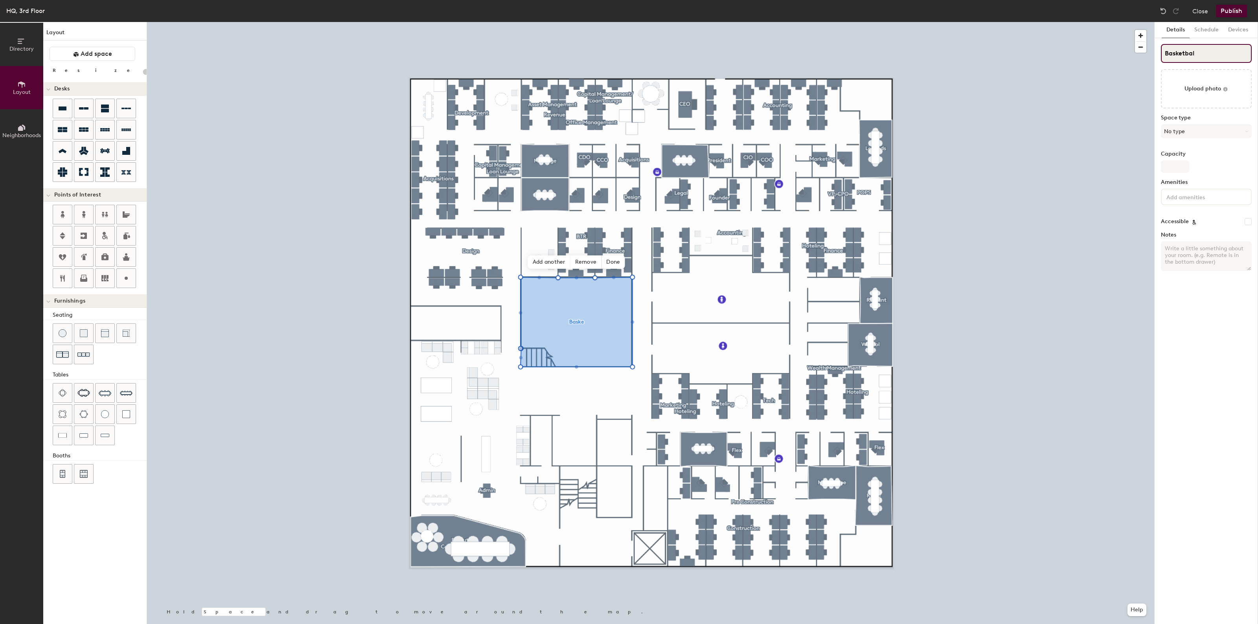
type input "20"
type input "Basketball"
type input "20"
type input "Basketball"
type input "20"
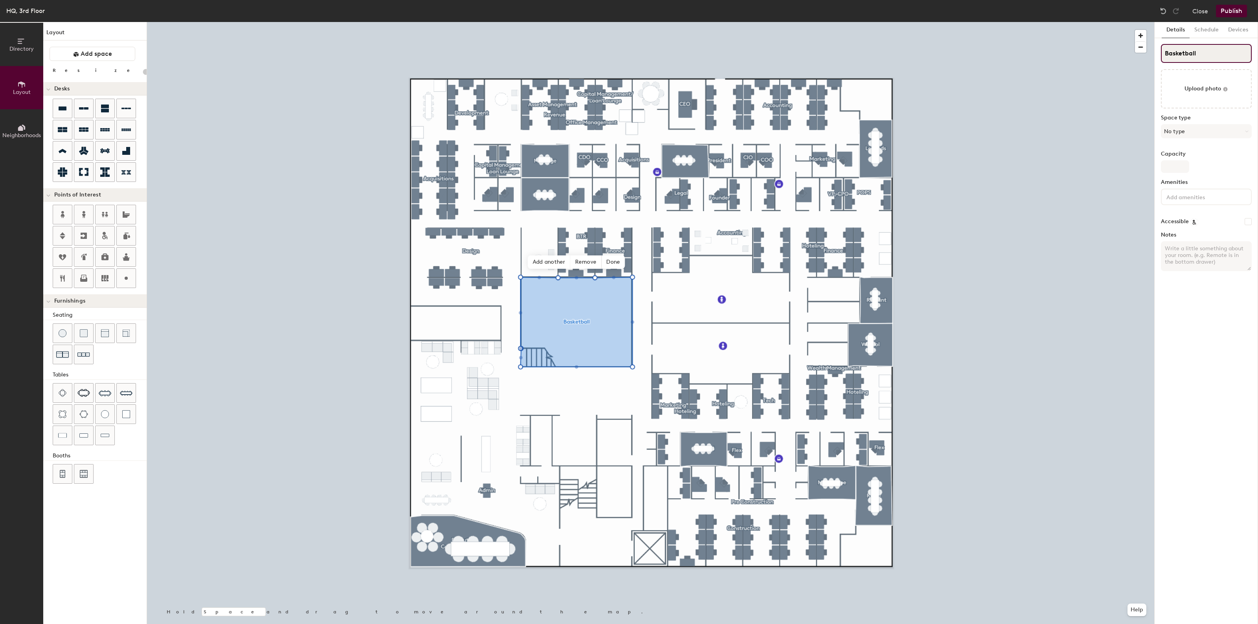
type input "Basketball c"
type input "20"
type input "Basketball co"
type input "20"
type input "Basketball"
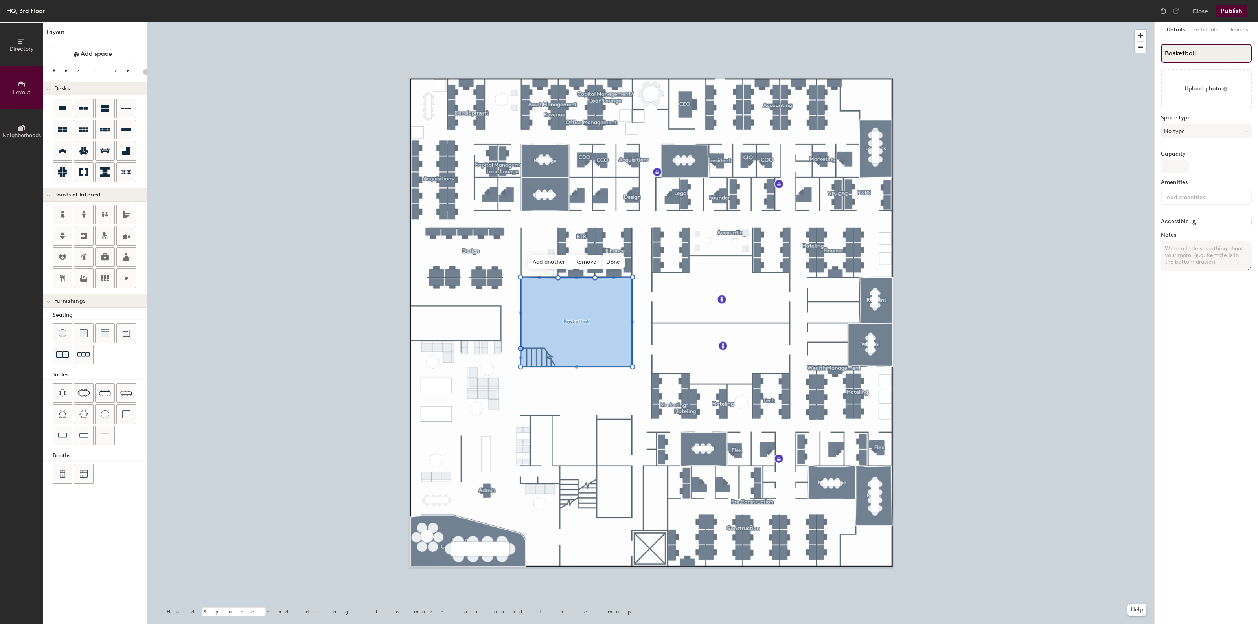
type input "20"
type input "Basketball C"
type input "20"
type input "Basketball Cpo"
type input "20"
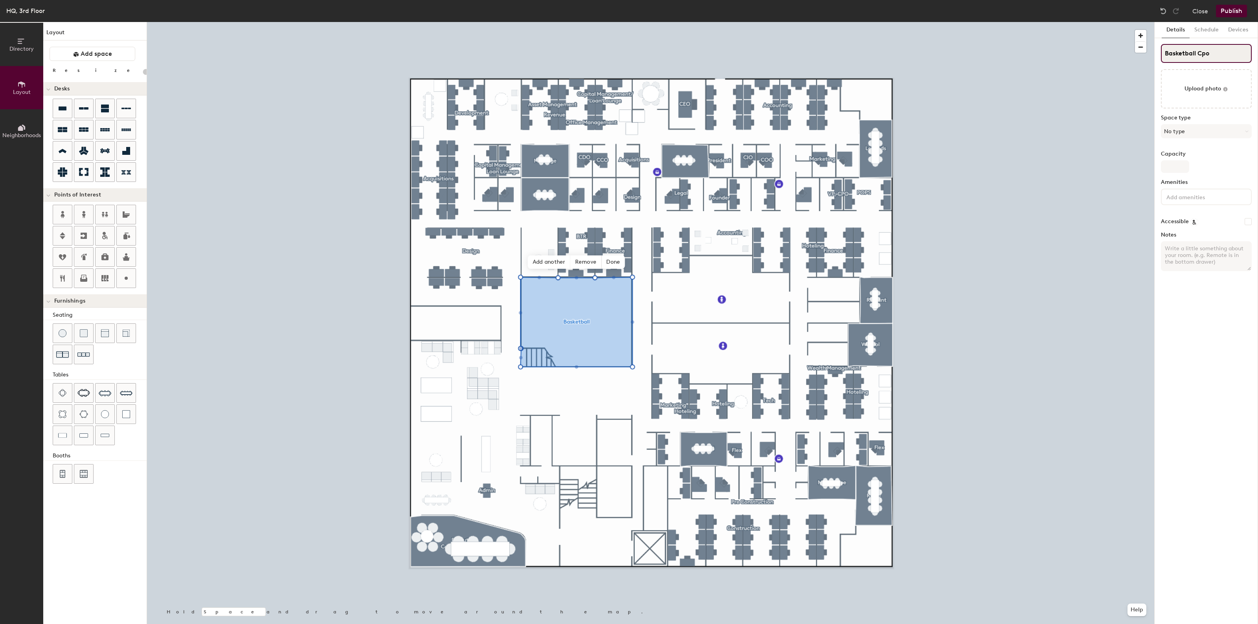
type input "Basketball Cp"
type input "20"
type input "Basketball C"
type input "20"
type input "Basketball Co"
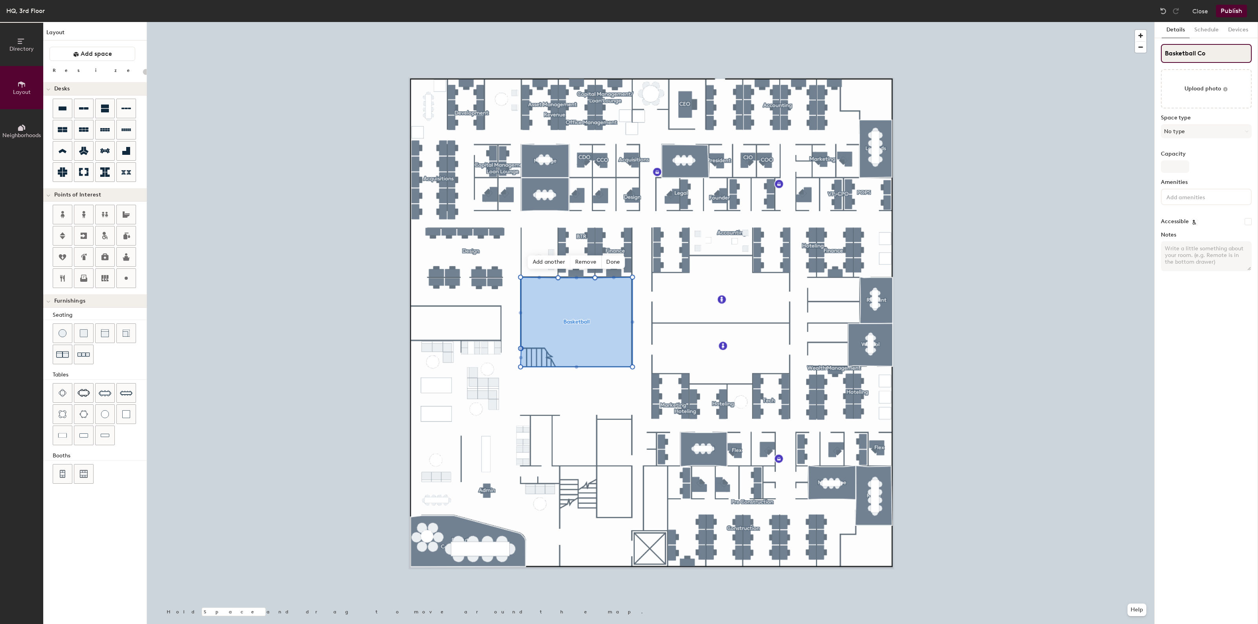
type input "20"
type input "Basketball Cour"
type input "20"
type input "Basketball Court"
type input "20"
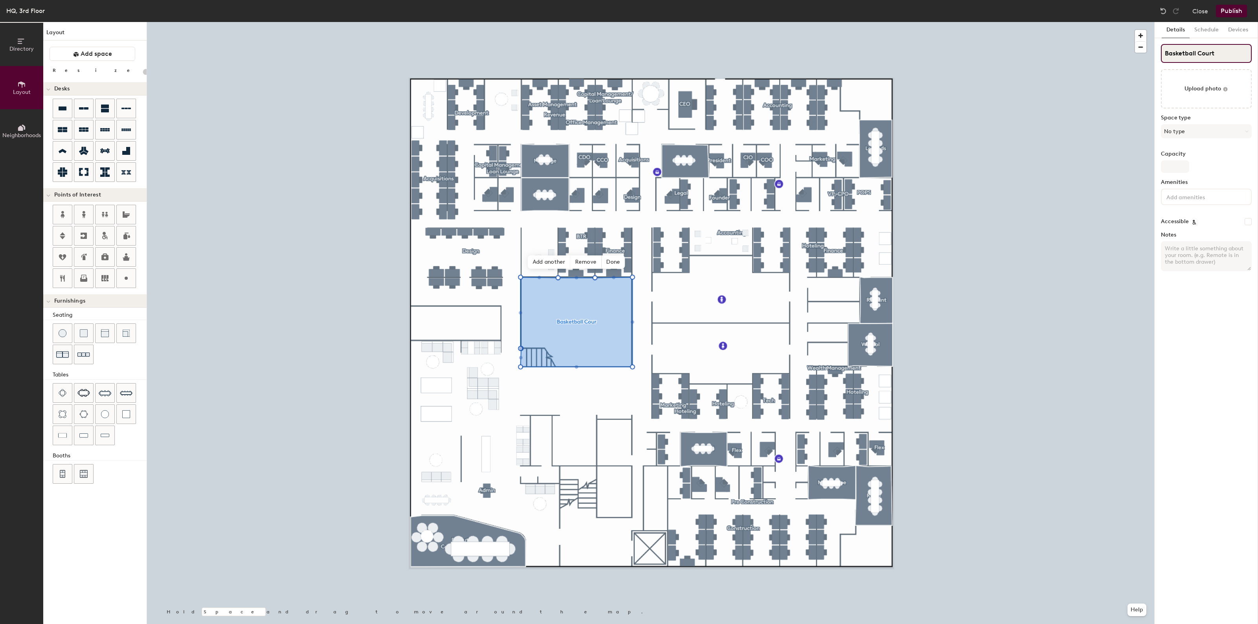
type input "Basketball Court/"
type input "20"
type input "Basketball Court/T"
type input "20"
type input "Basketball Court/Town"
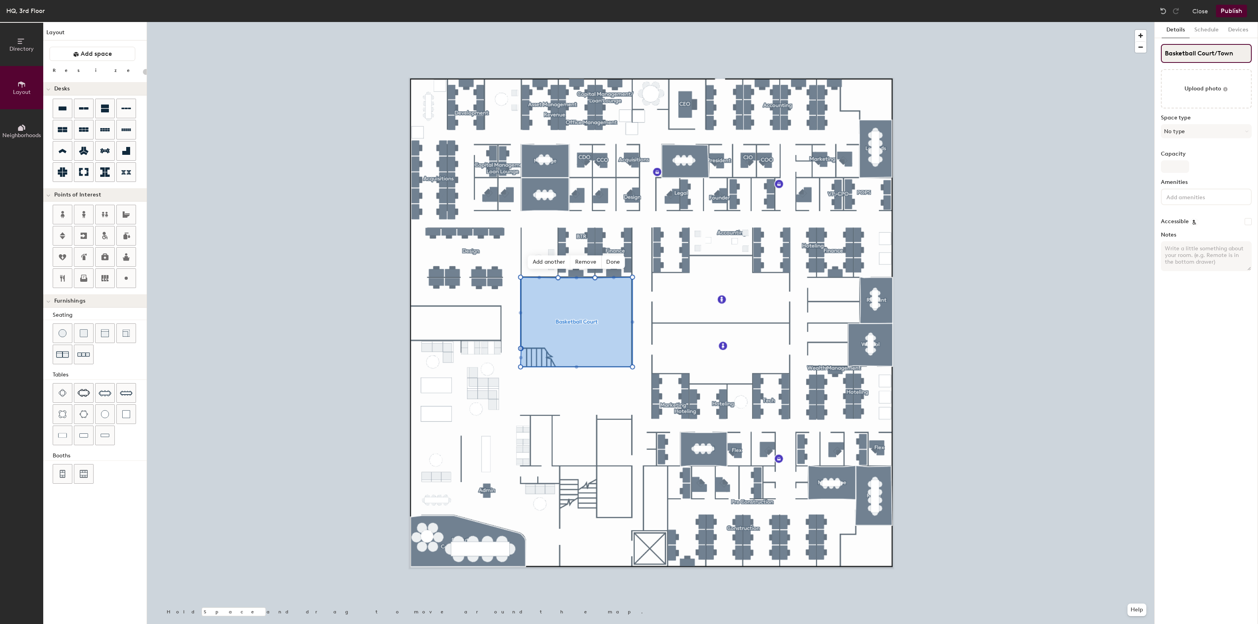
type input "20"
type input "Basketball Court/Town"
type input "20"
type input "Basketball Court/Town H"
type input "20"
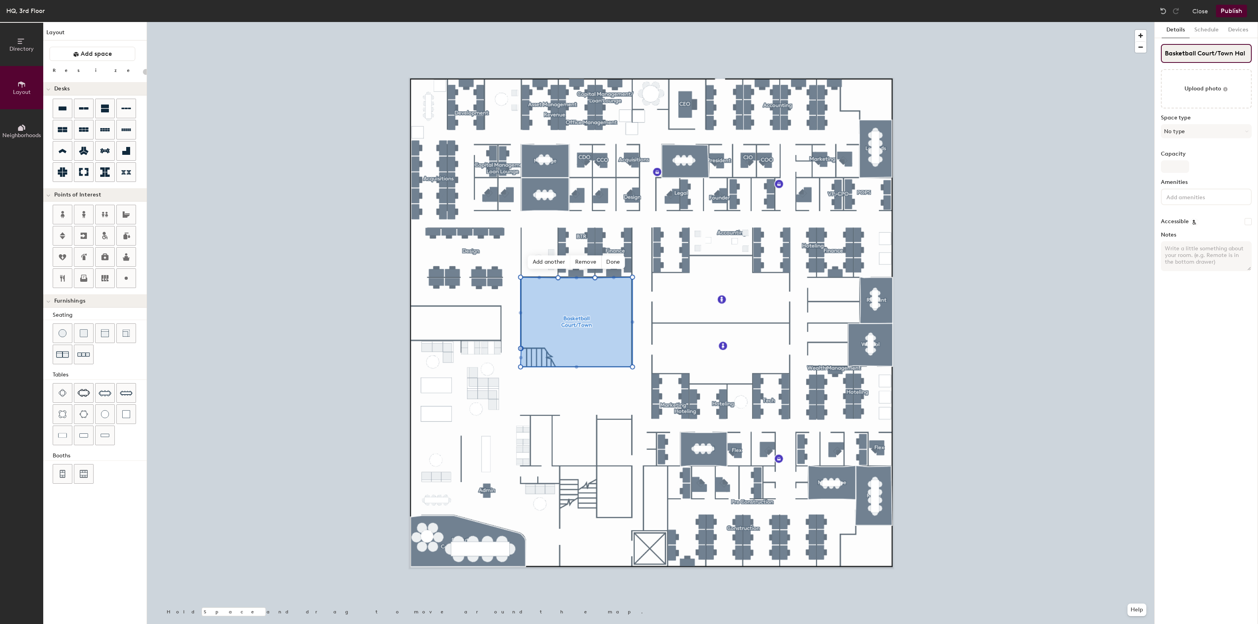
type input "Basketball Court/[GEOGRAPHIC_DATA]"
type input "20"
type input "Basketball Court/[GEOGRAPHIC_DATA]"
click at [111, 55] on span "Add space" at bounding box center [96, 54] width 31 height 8
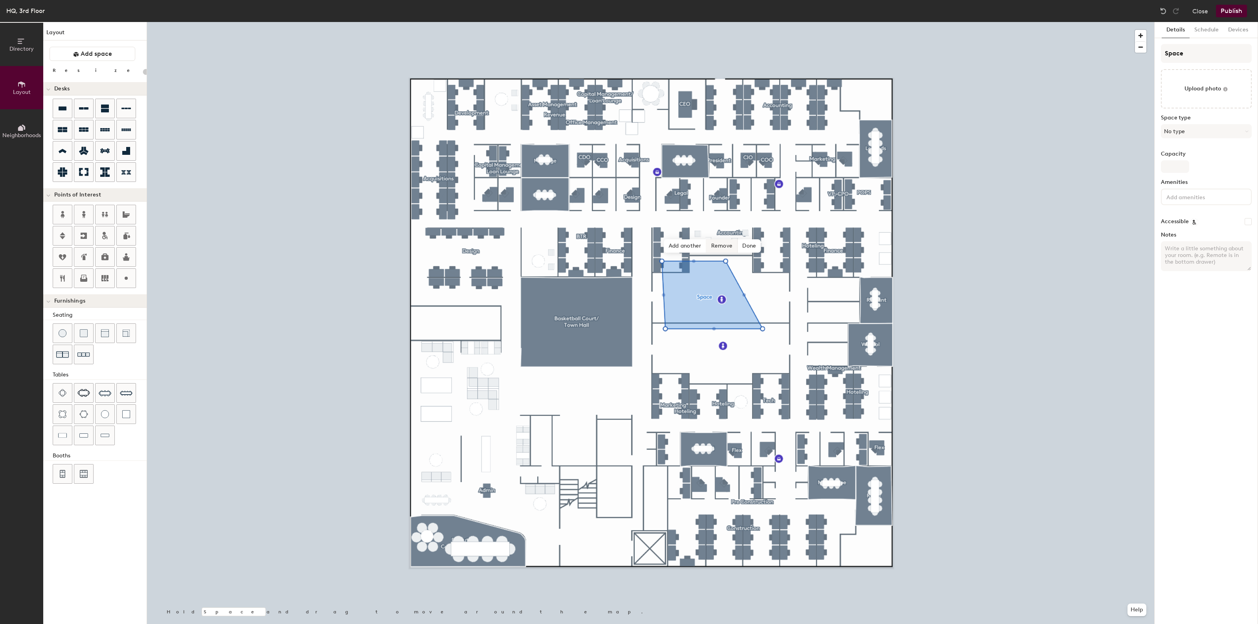
click at [721, 248] on span "Remove" at bounding box center [721, 245] width 31 height 13
type input "20"
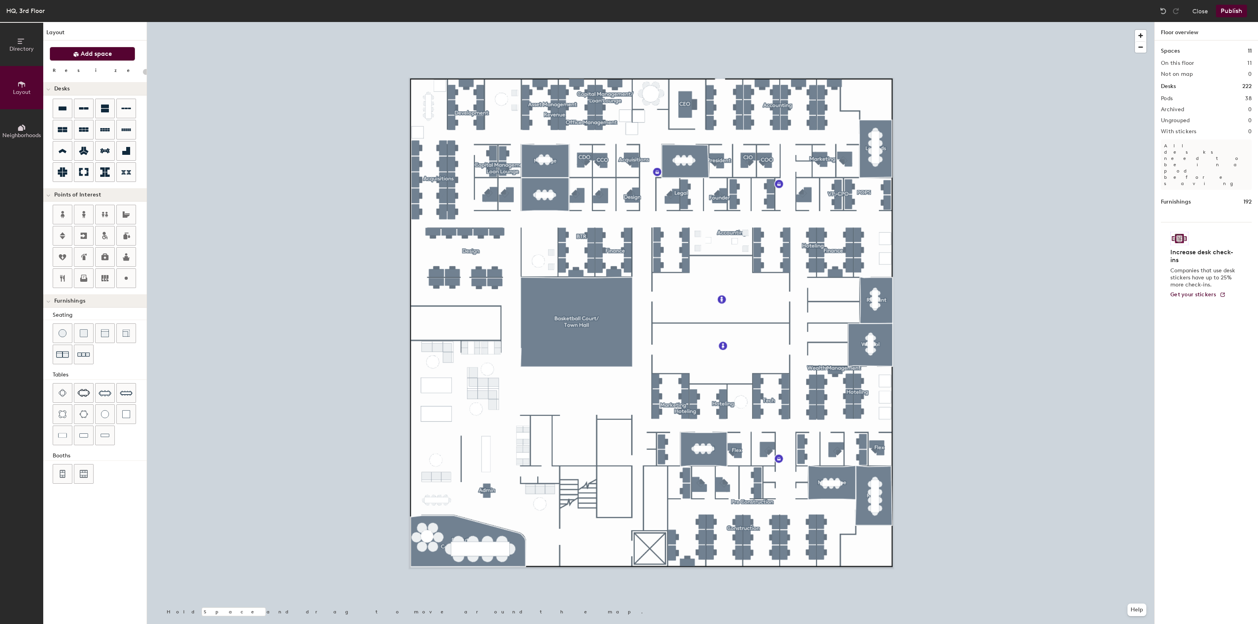
click at [117, 52] on button "Add space" at bounding box center [93, 54] width 86 height 14
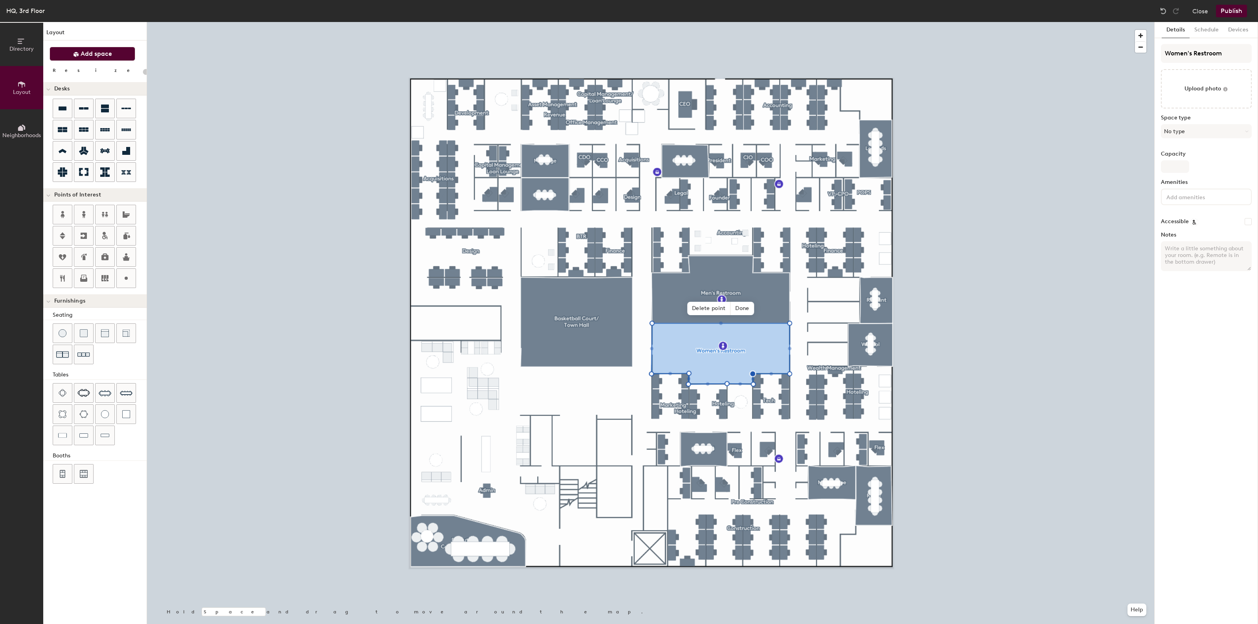
type input "Women's Restroom"
click at [107, 58] on button "Add space" at bounding box center [93, 54] width 86 height 14
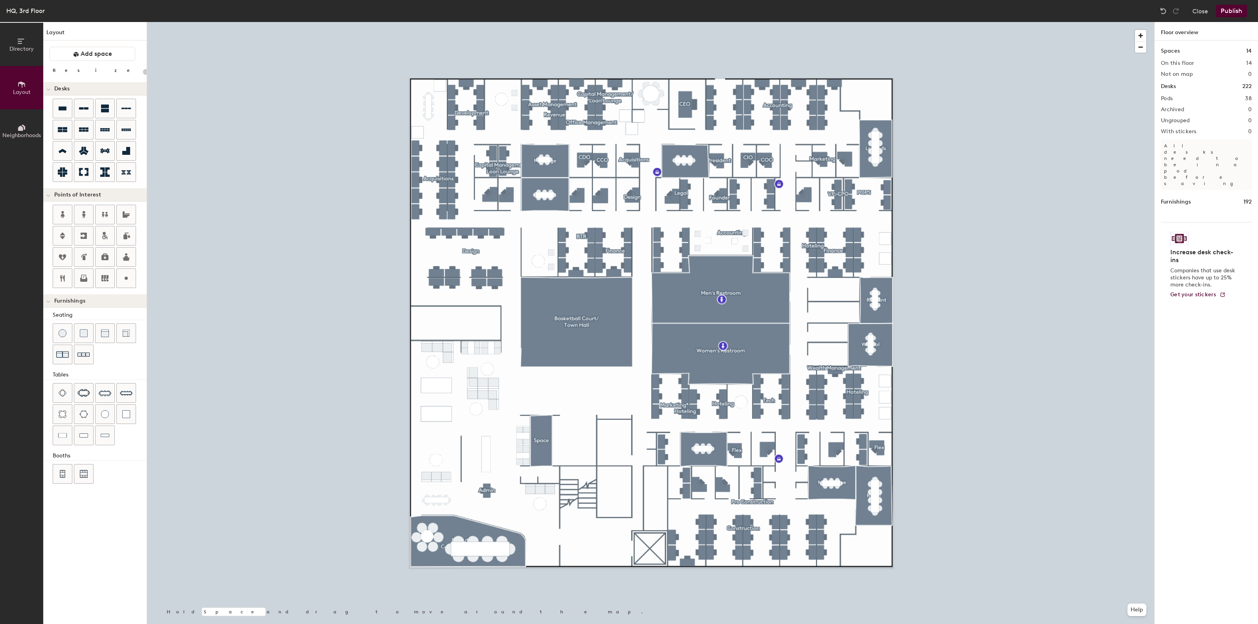
click at [539, 22] on div at bounding box center [650, 22] width 1007 height 0
drag, startPoint x: 531, startPoint y: 387, endPoint x: 536, endPoint y: 406, distance: 19.1
click at [531, 386] on span "Edit shape" at bounding box center [535, 387] width 38 height 13
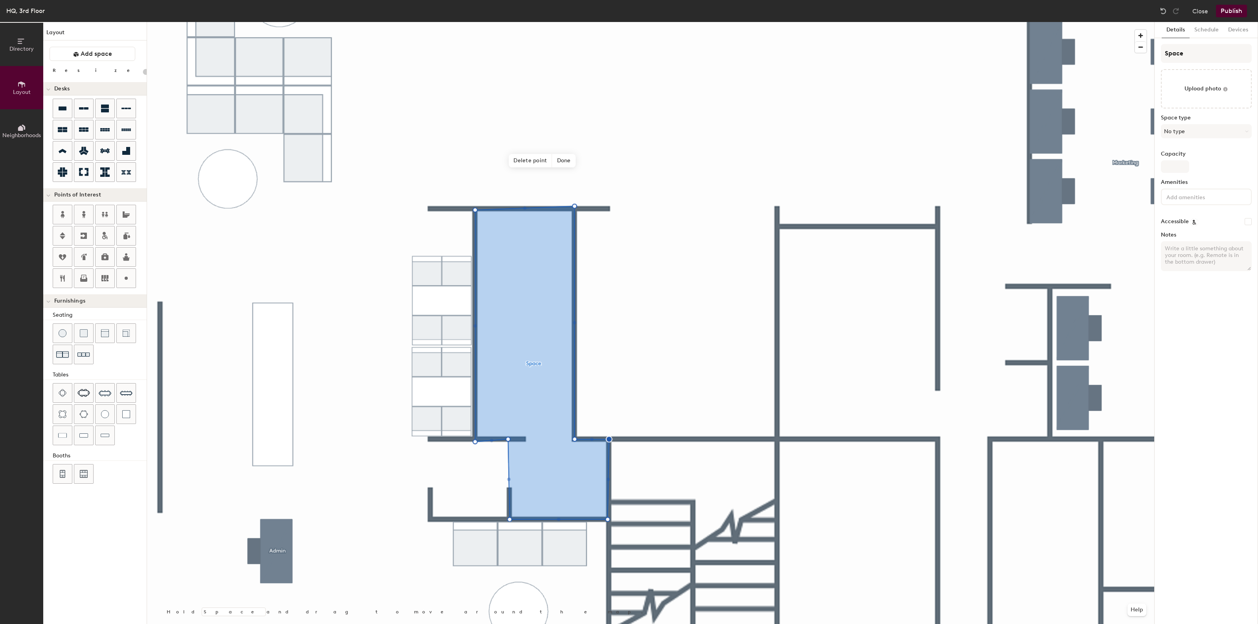
type input "20"
click at [1197, 54] on input "Space" at bounding box center [1206, 53] width 91 height 19
click at [1198, 54] on input "Space" at bounding box center [1206, 53] width 91 height 19
type input "S"
type input "20"
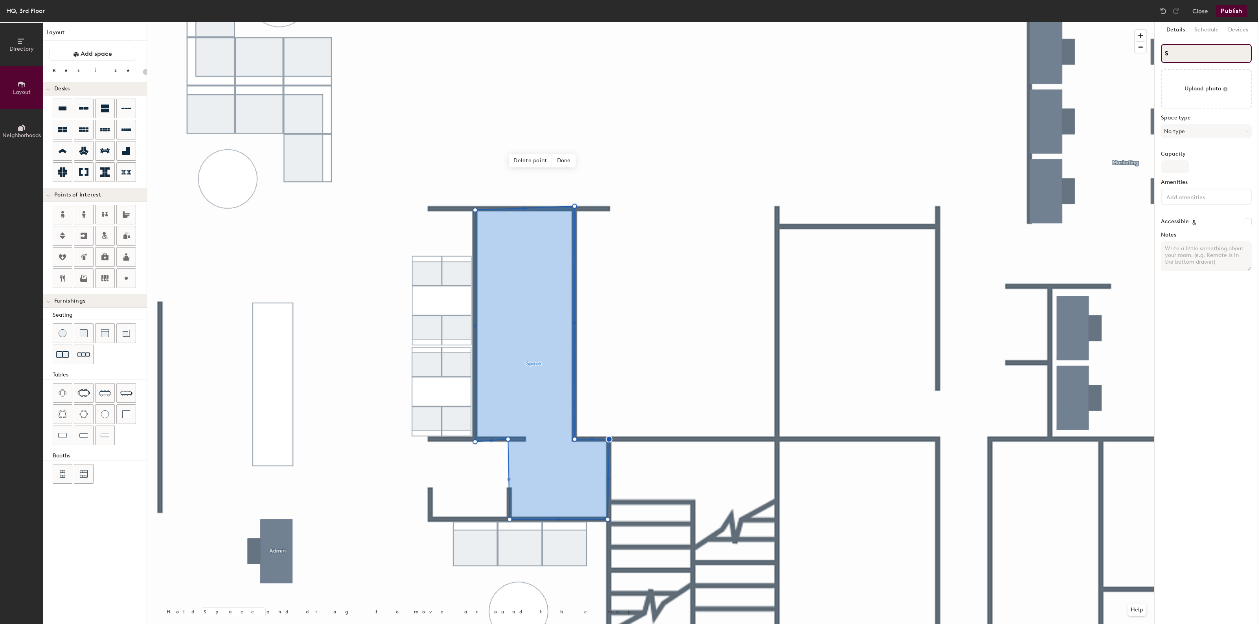
type input "Su"
type input "20"
type input "Sup"
type input "20"
type input "Suppl"
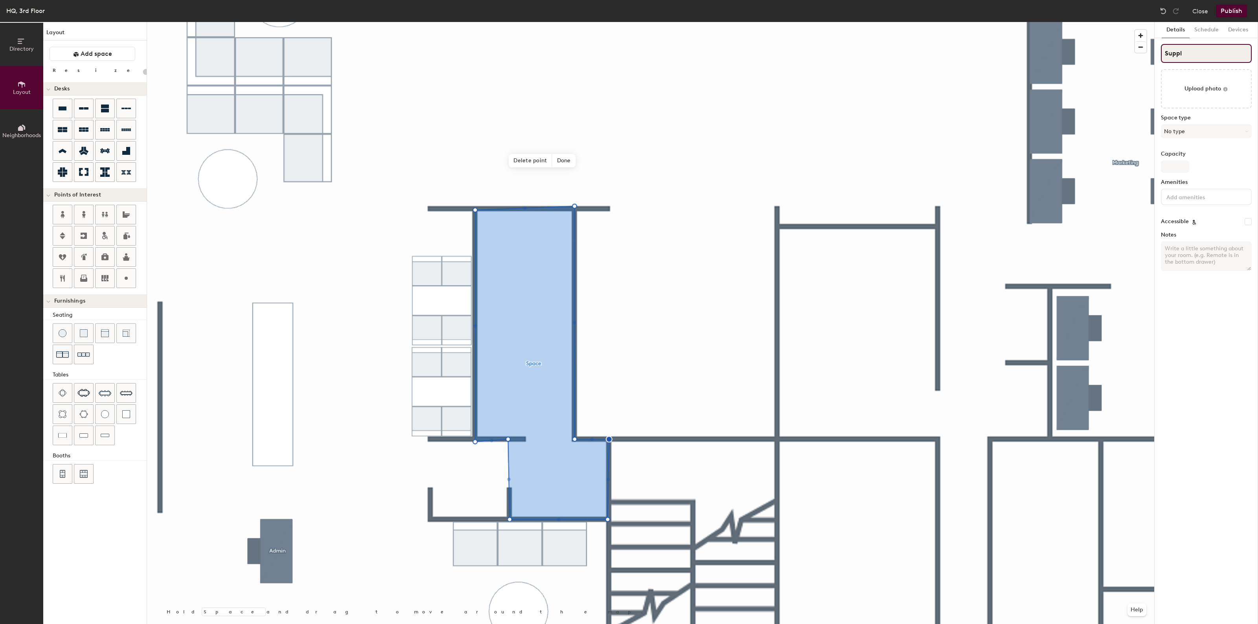
type input "20"
type input "Supply"
type input "20"
type input "Supply"
type input "20"
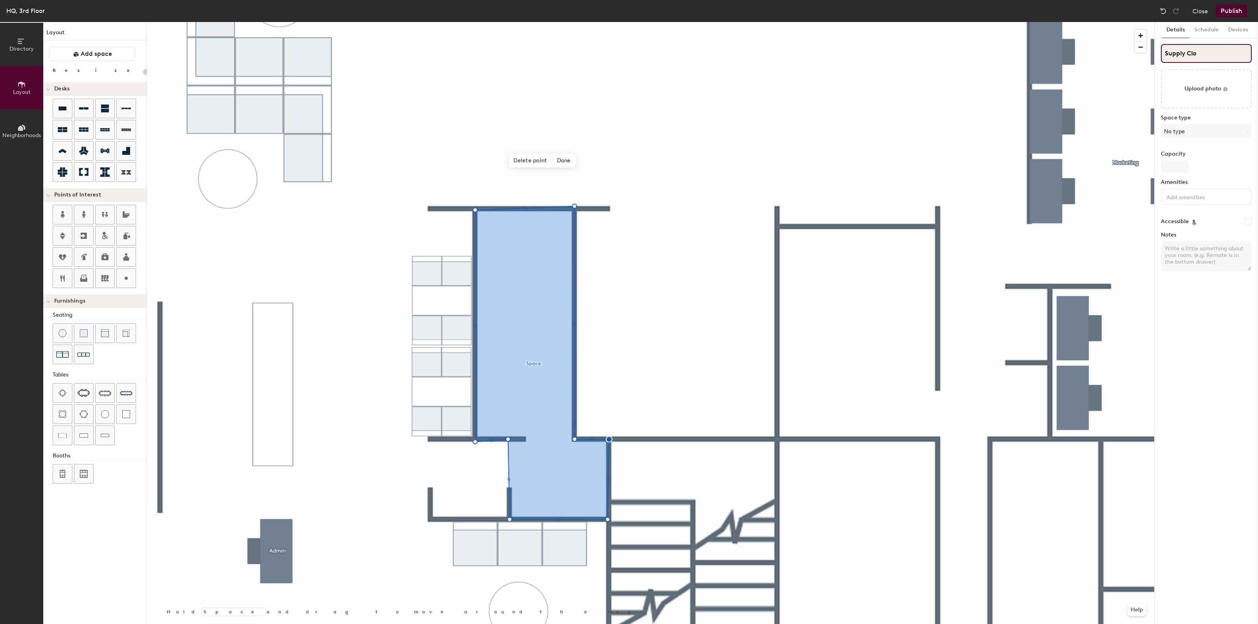
type input "Supply Clos"
type input "20"
type input "Supply Close"
type input "20"
type input "Supply Closet"
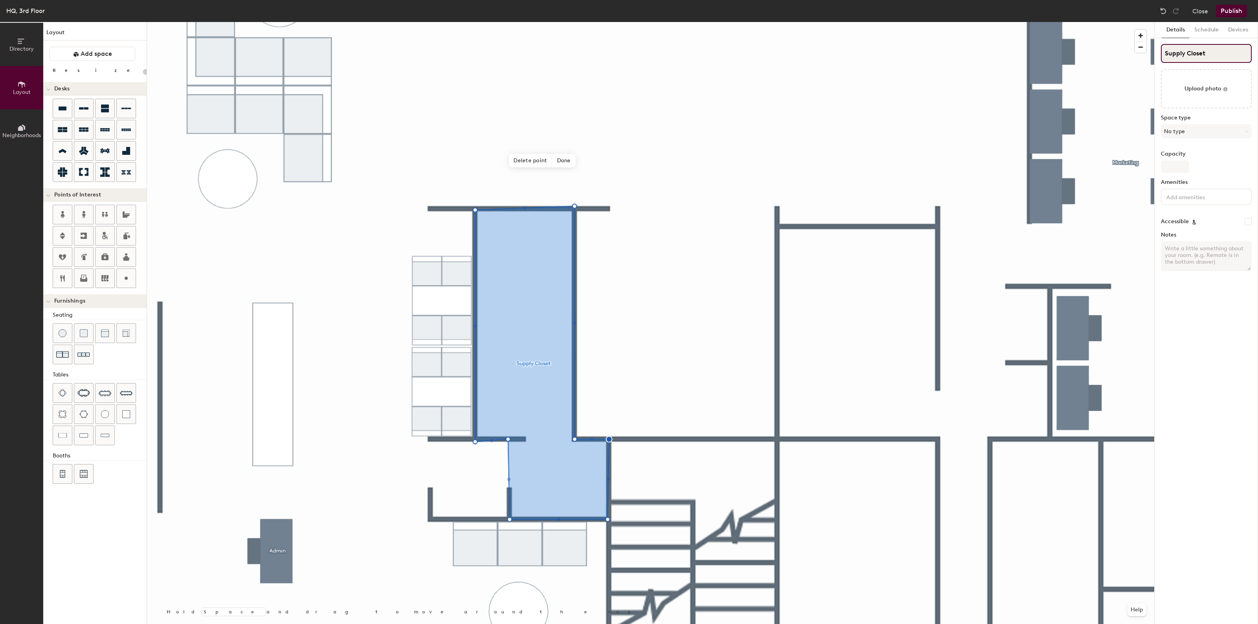
type input "20"
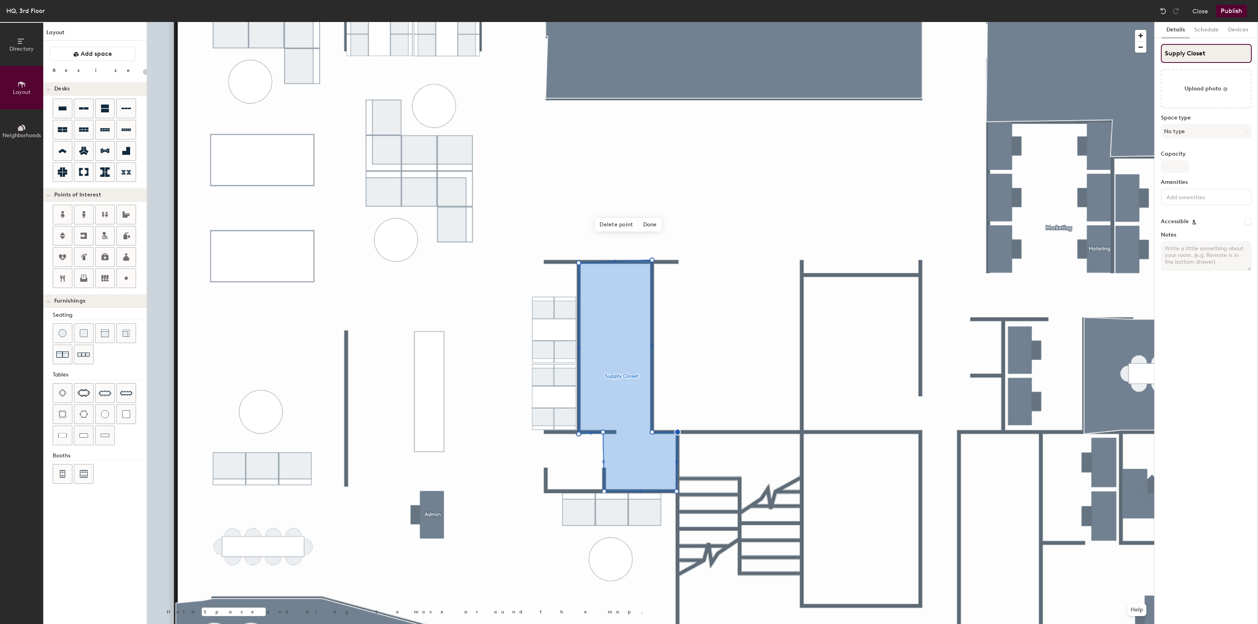
type input "Supply Closet"
type input "20"
type input "Supply Closet"
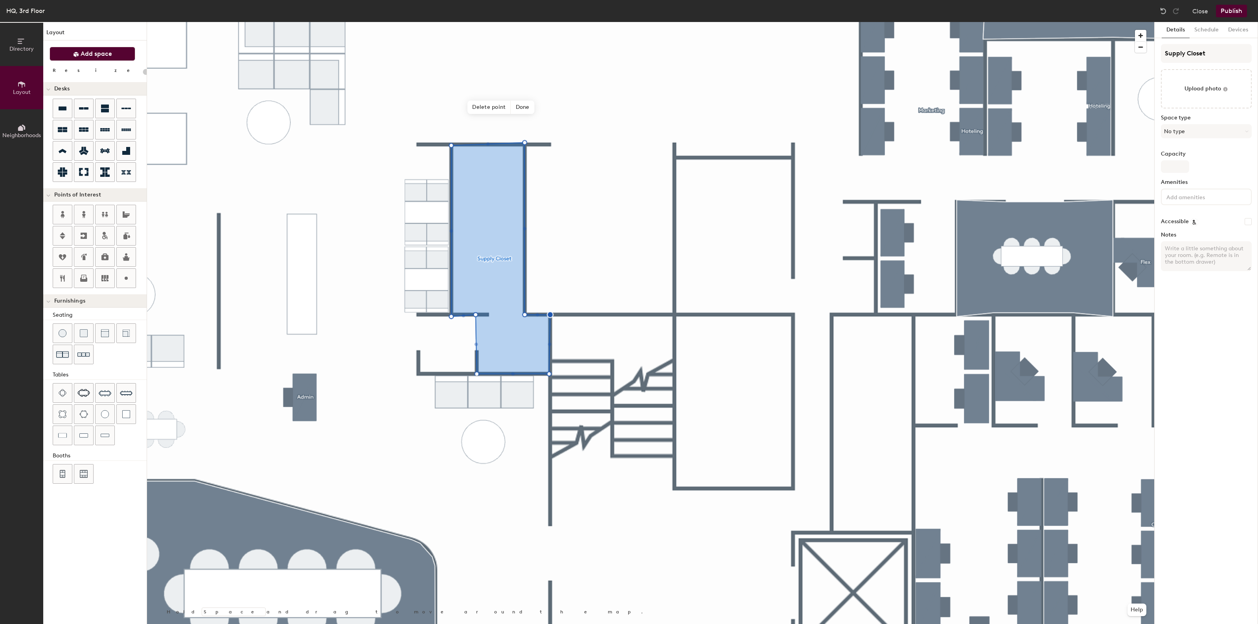
click at [83, 54] on span "Add space" at bounding box center [96, 54] width 31 height 8
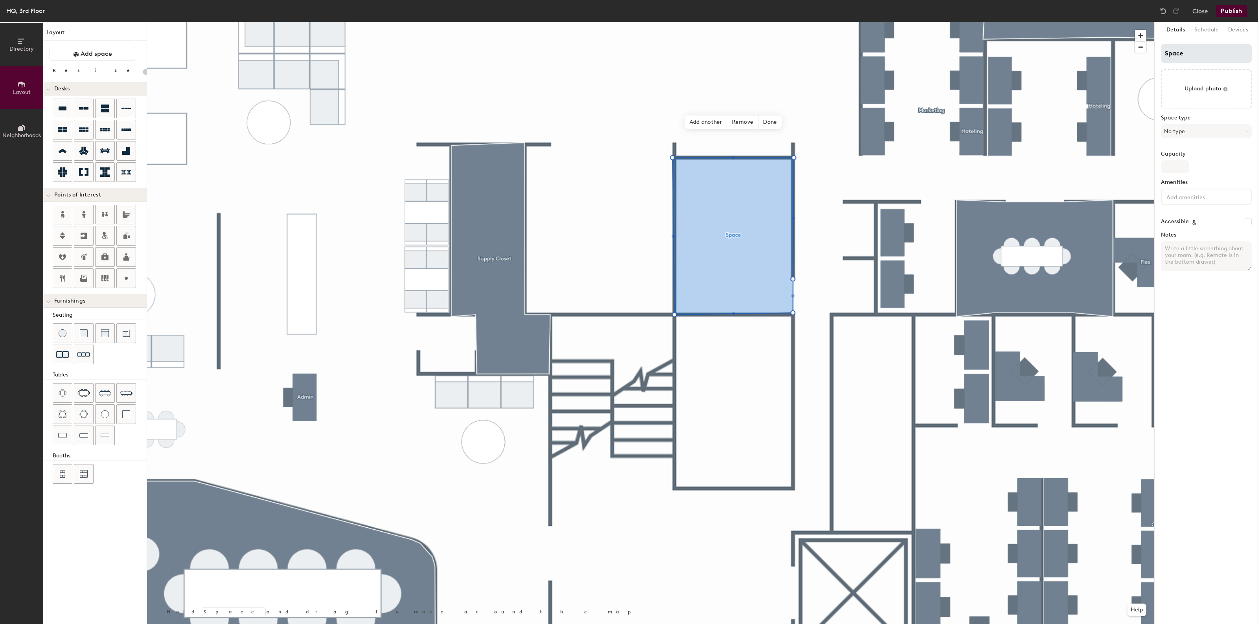
type input "20"
click at [1197, 54] on input "Space" at bounding box center [1206, 53] width 91 height 19
type input "S"
type input "20"
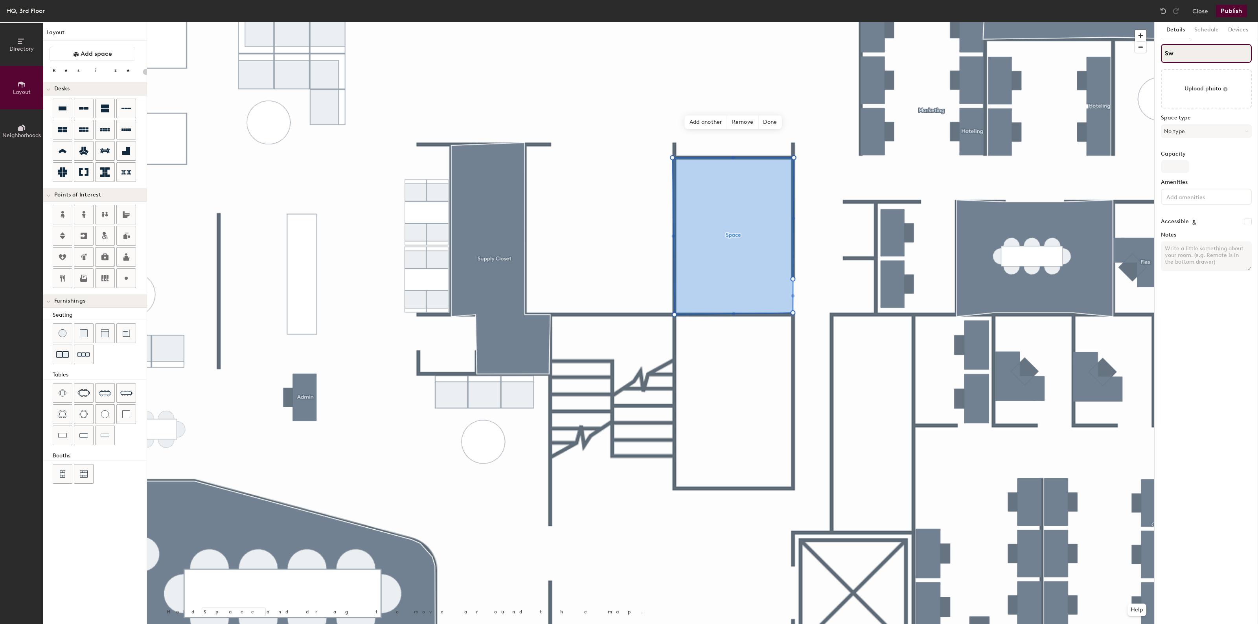
type input "Swa"
type input "20"
type input "Swag"
type input "20"
type input "Swag Cl"
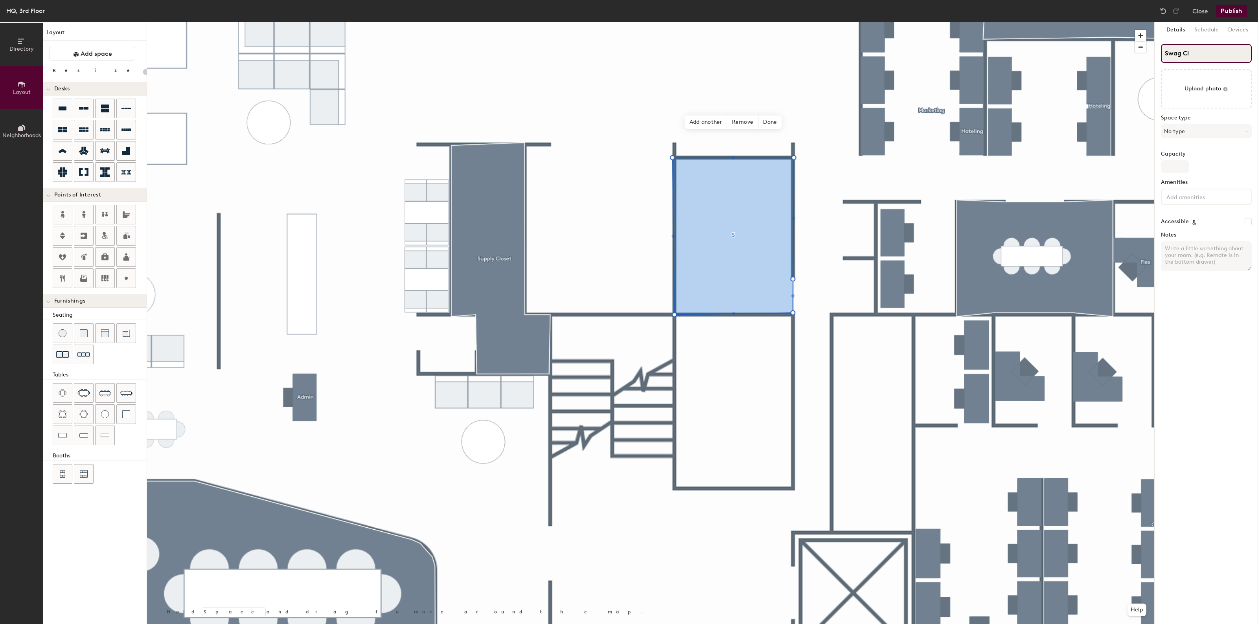
type input "20"
type input "Swag Clo"
type input "20"
type input "Swag Clos"
type input "20"
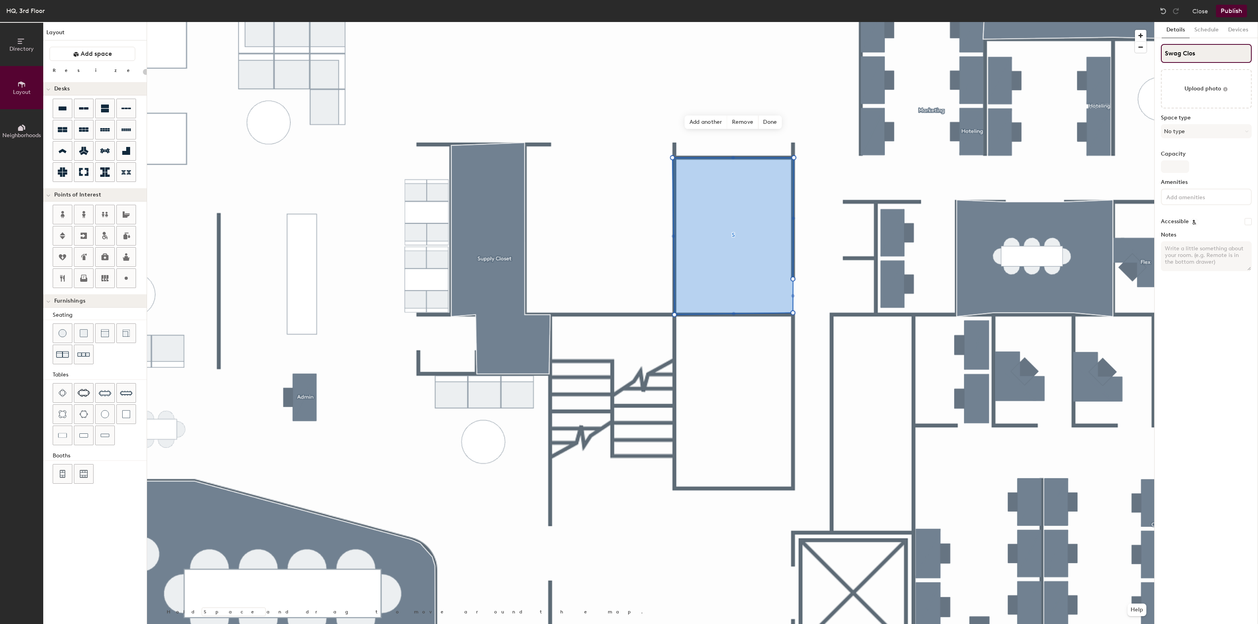
type input "Swag Clost"
type input "20"
type input "Swag Closet"
type input "20"
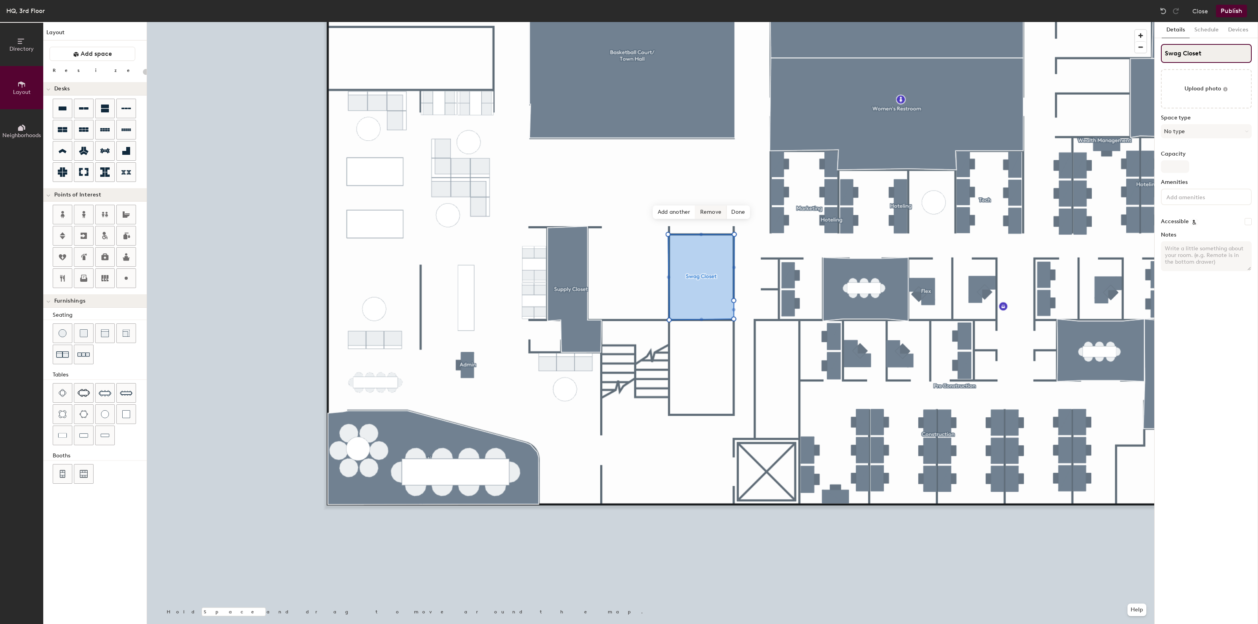
type input "Swag Closet"
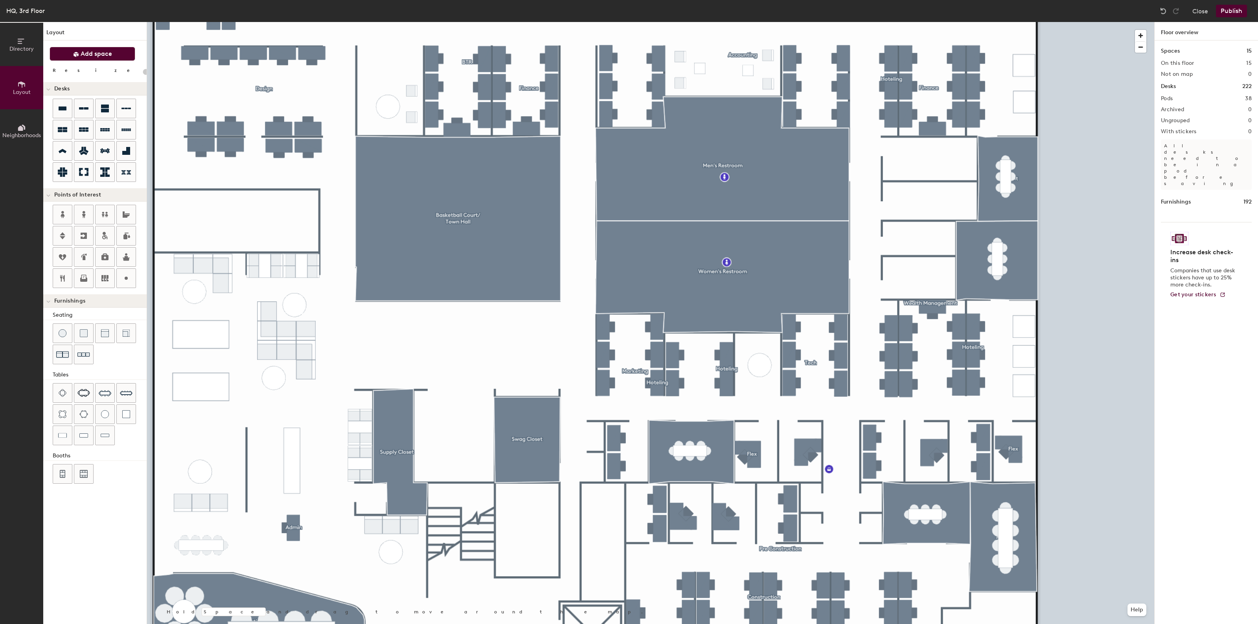
click at [94, 52] on span "Add space" at bounding box center [96, 54] width 31 height 8
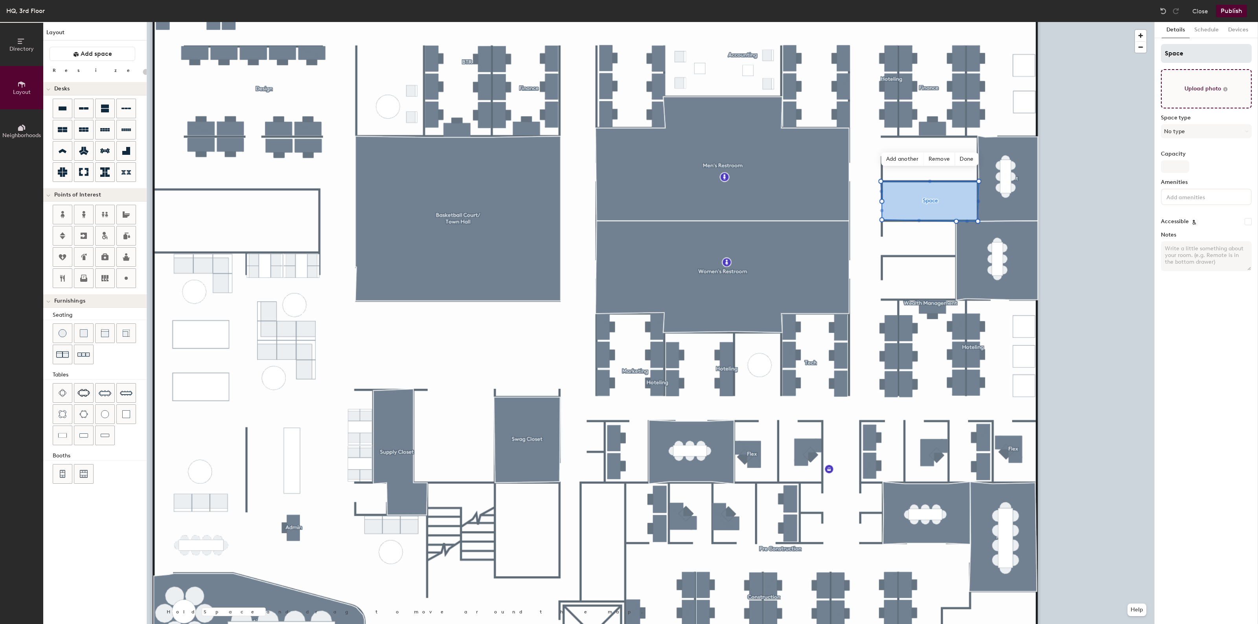
type input "20"
click at [1197, 59] on input "Space" at bounding box center [1206, 53] width 91 height 19
type input "T"
type input "20"
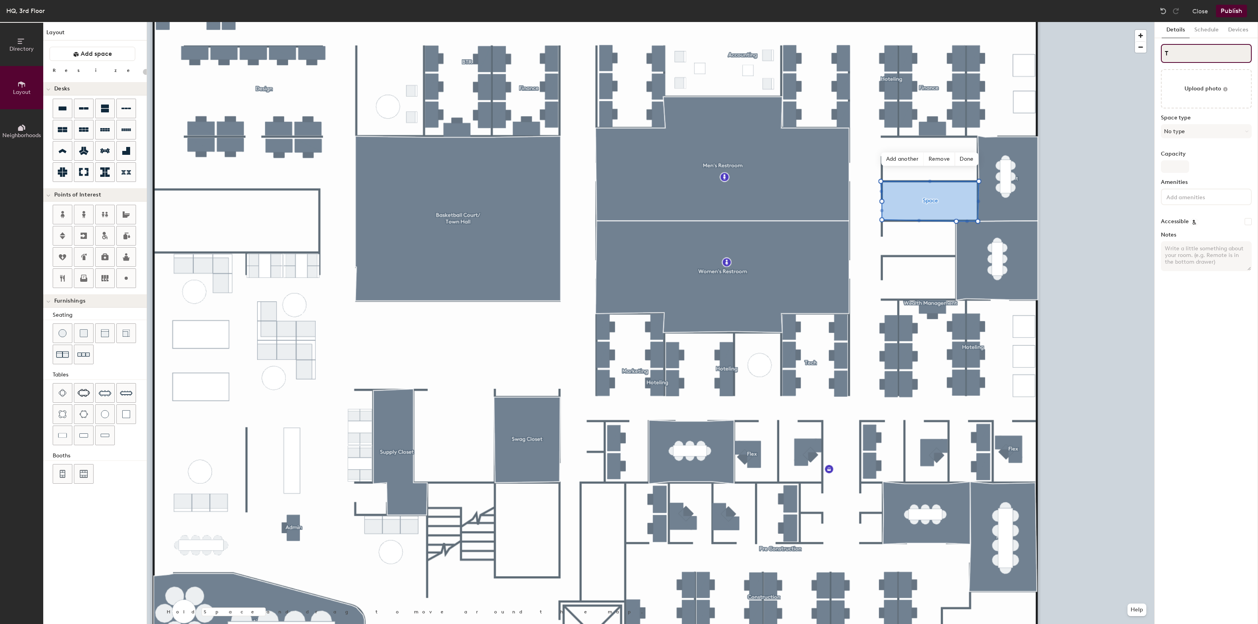
type input "Te"
type input "20"
type input "Tech"
type input "20"
type input "Tech"
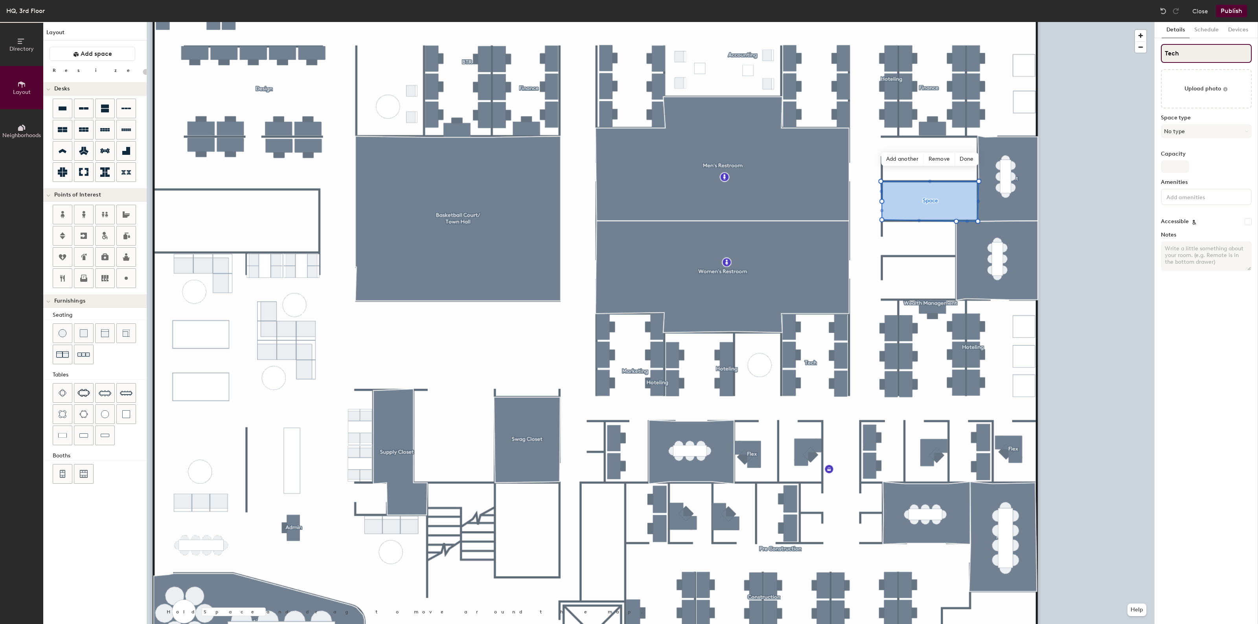
type input "20"
type input "Tech Cl"
type input "20"
type input "Tech Clost"
type input "20"
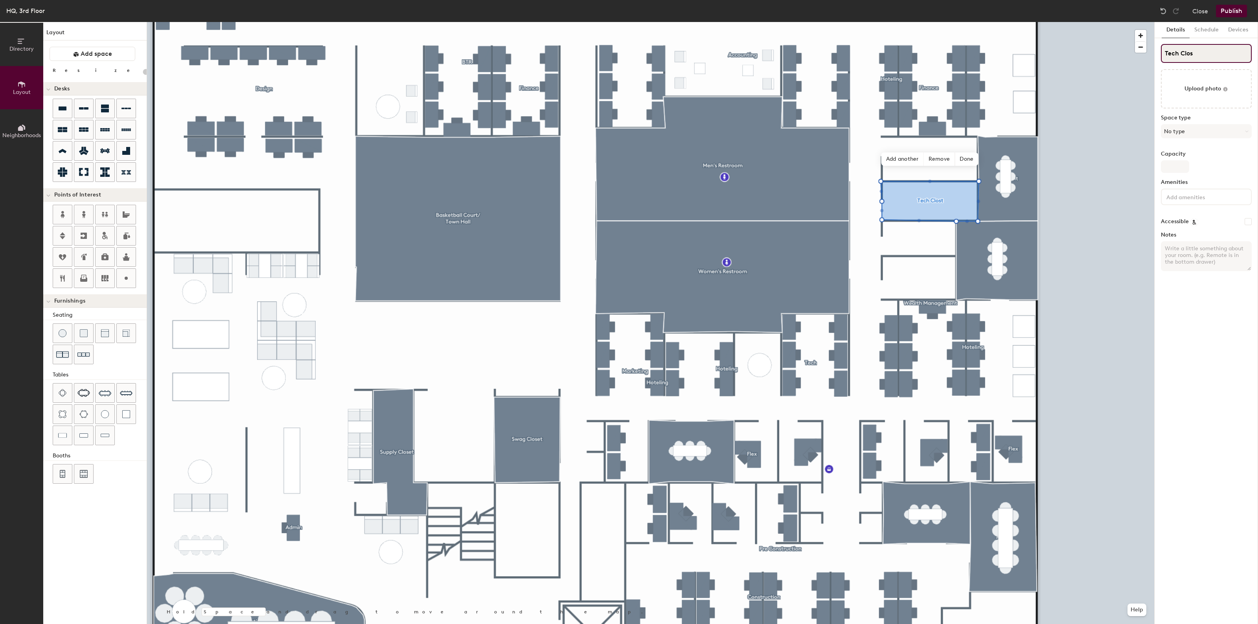
type input "Tech Close"
type input "20"
type input "Tech Closest"
type input "20"
type input "Tech Closet"
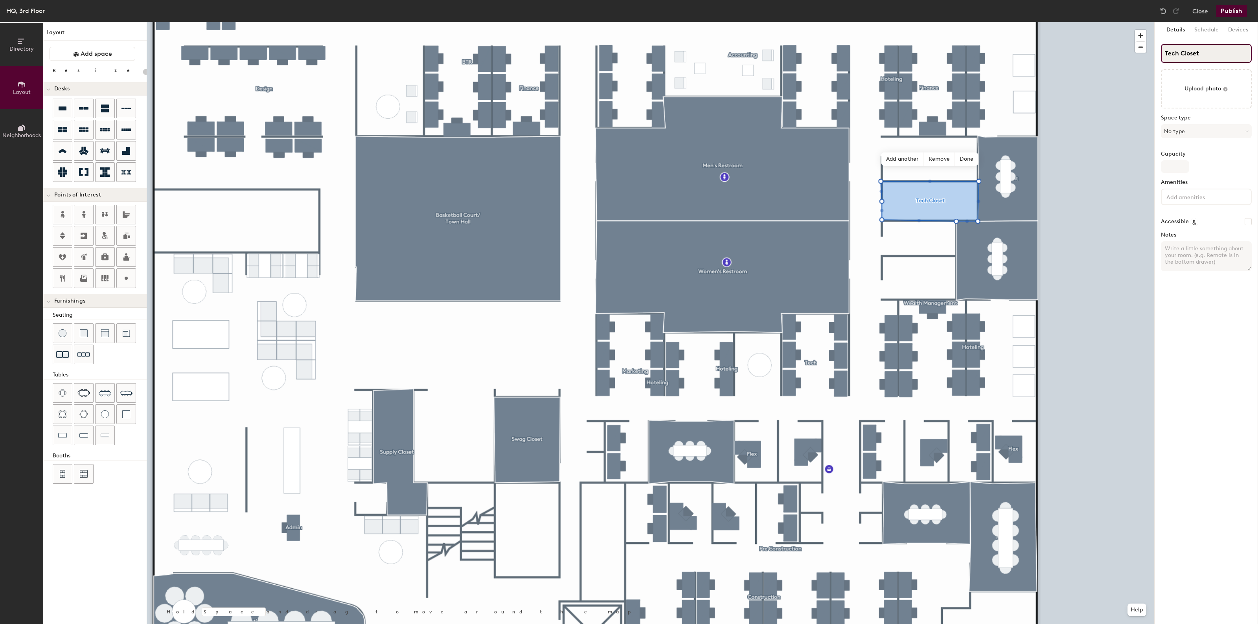
type input "20"
type input "Tech Closet"
click at [96, 52] on span "Add space" at bounding box center [96, 54] width 31 height 8
click at [1183, 51] on input "Space" at bounding box center [1206, 53] width 91 height 19
type input "20"
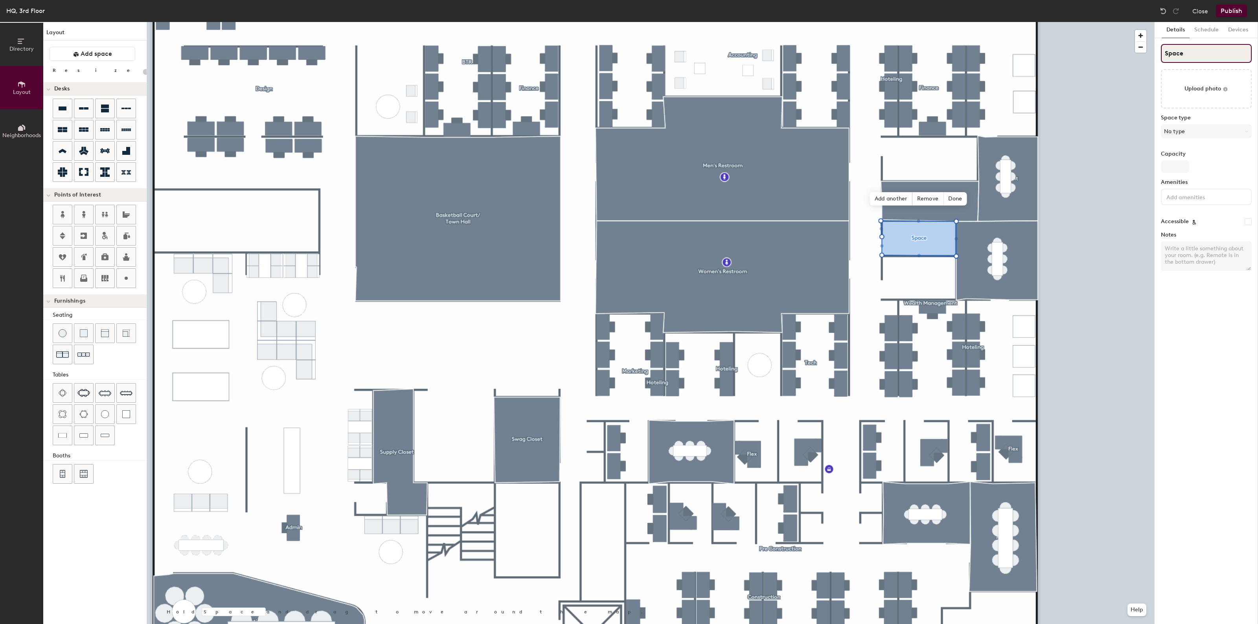
click at [1183, 51] on input "Space" at bounding box center [1206, 53] width 91 height 19
type input "M"
type input "20"
type input "MD"
type input "20"
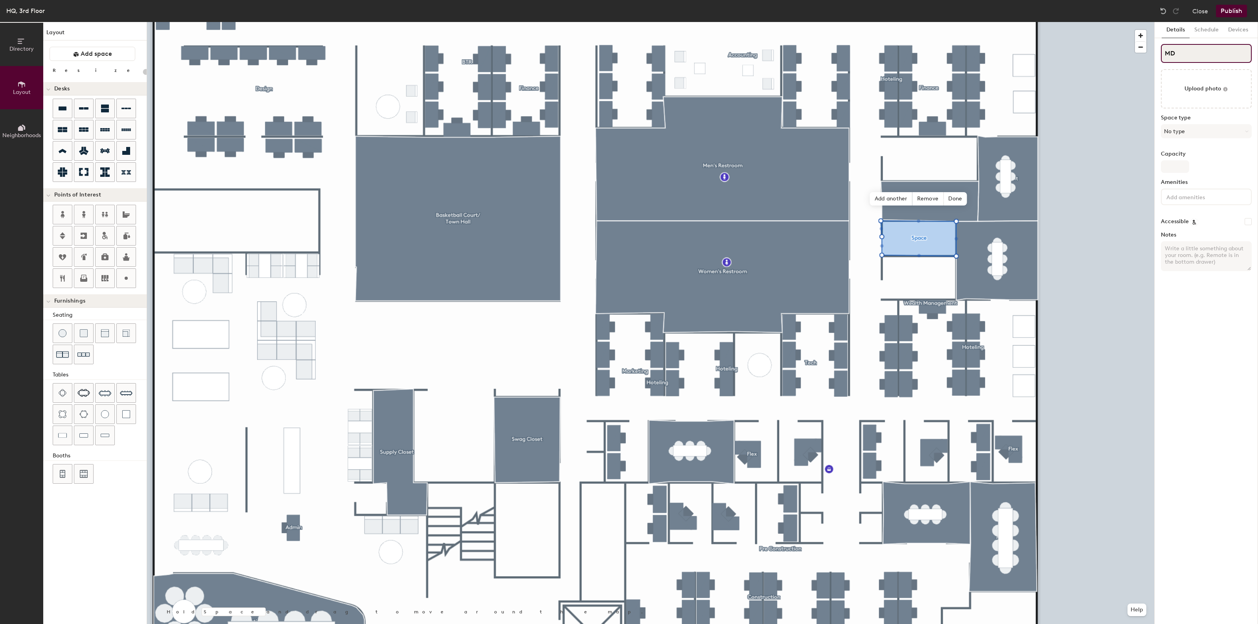
type input "MDF"
type input "20"
type input "MDF/"
type input "20"
type input "MDF/L"
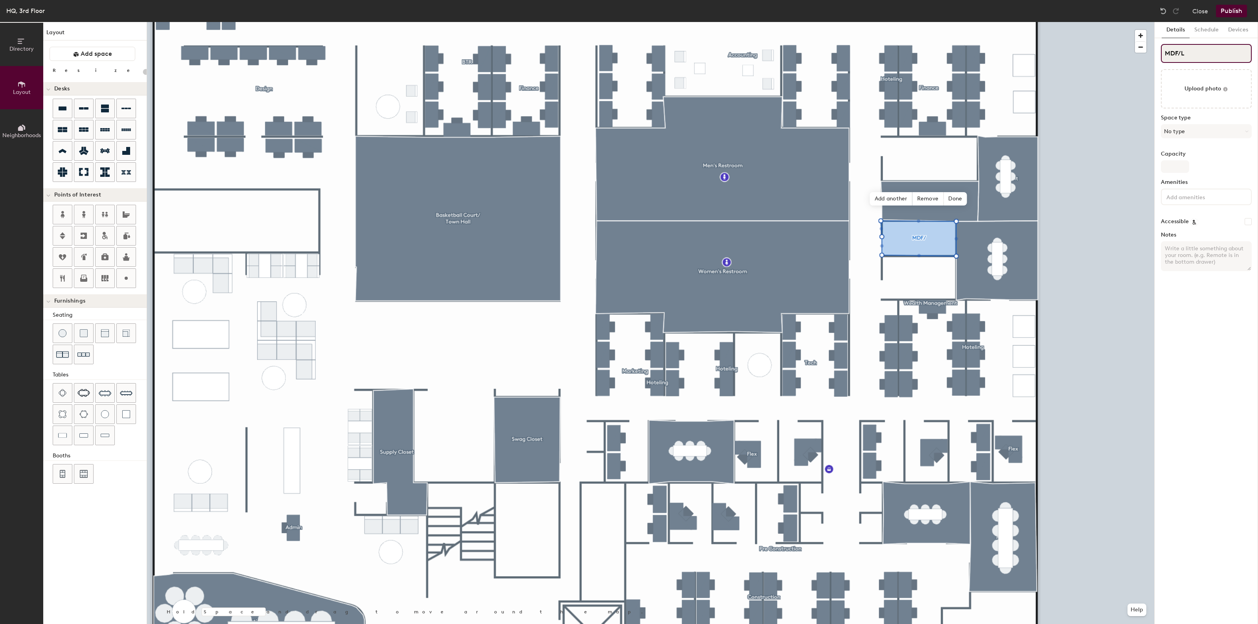
type input "20"
type input "MDF/LO"
type input "20"
type input "MDF/L"
type input "20"
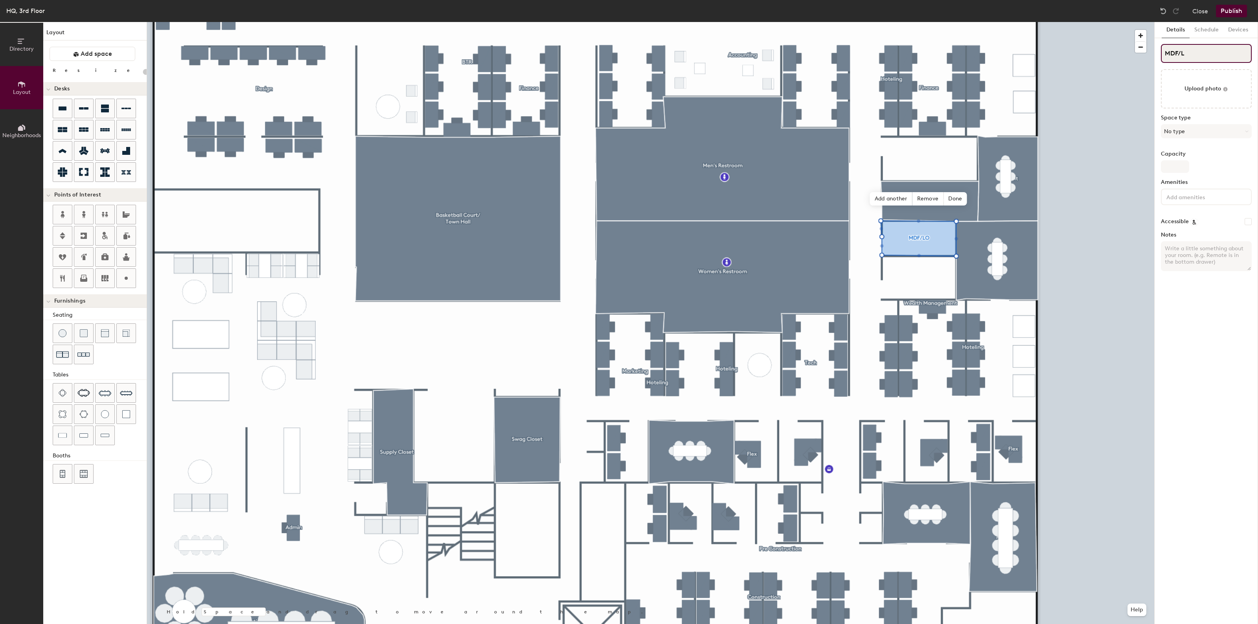
type input "MDF/"
type input "20"
type input "MDF"
type input "20"
type input "MDF"
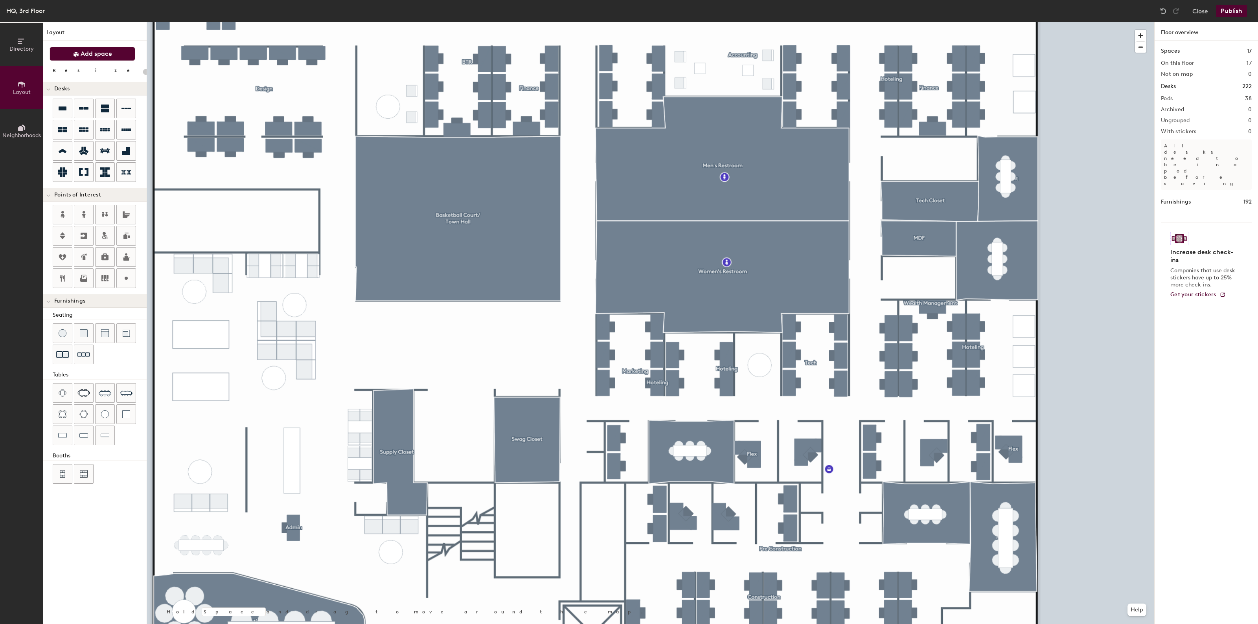
click at [75, 50] on span at bounding box center [76, 54] width 6 height 8
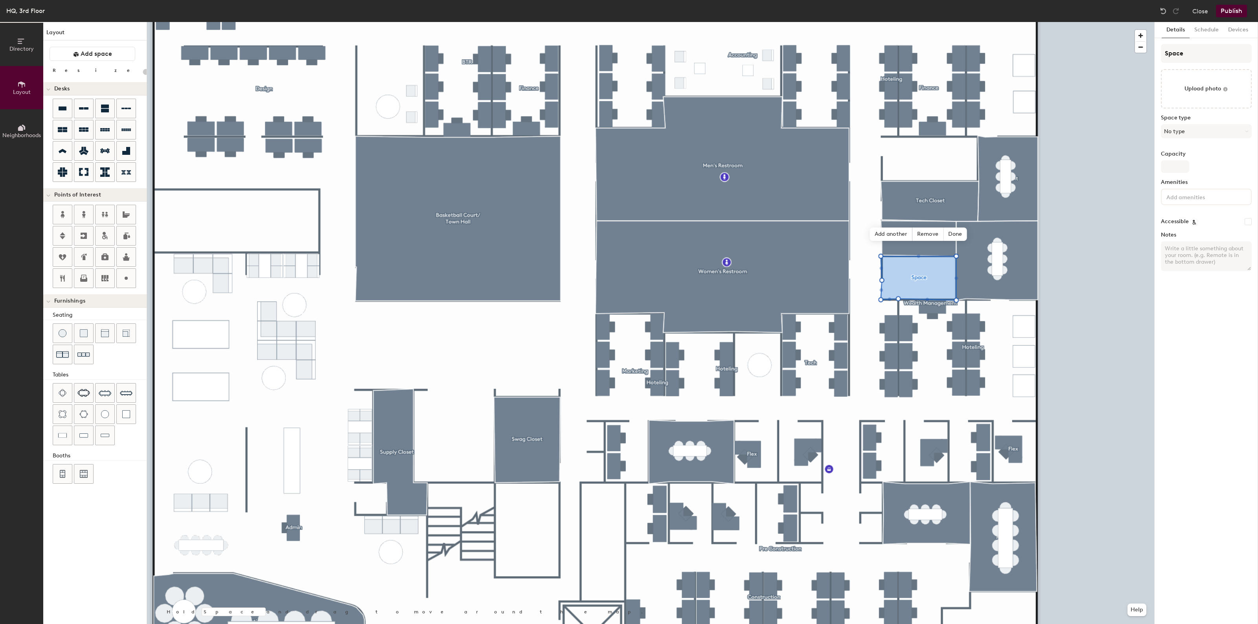
type input "20"
click at [1180, 57] on input "Space" at bounding box center [1206, 53] width 91 height 19
type input "M"
type input "20"
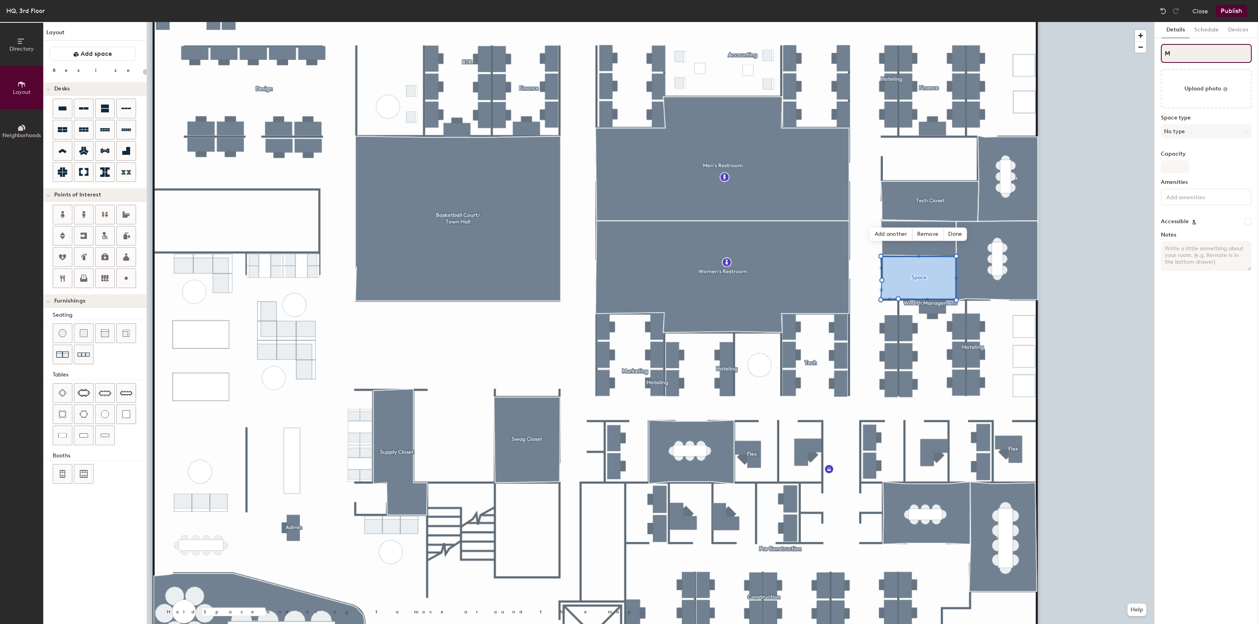
type input "Mo"
type input "20"
type input "Mot"
type input "20"
type input "Mother"
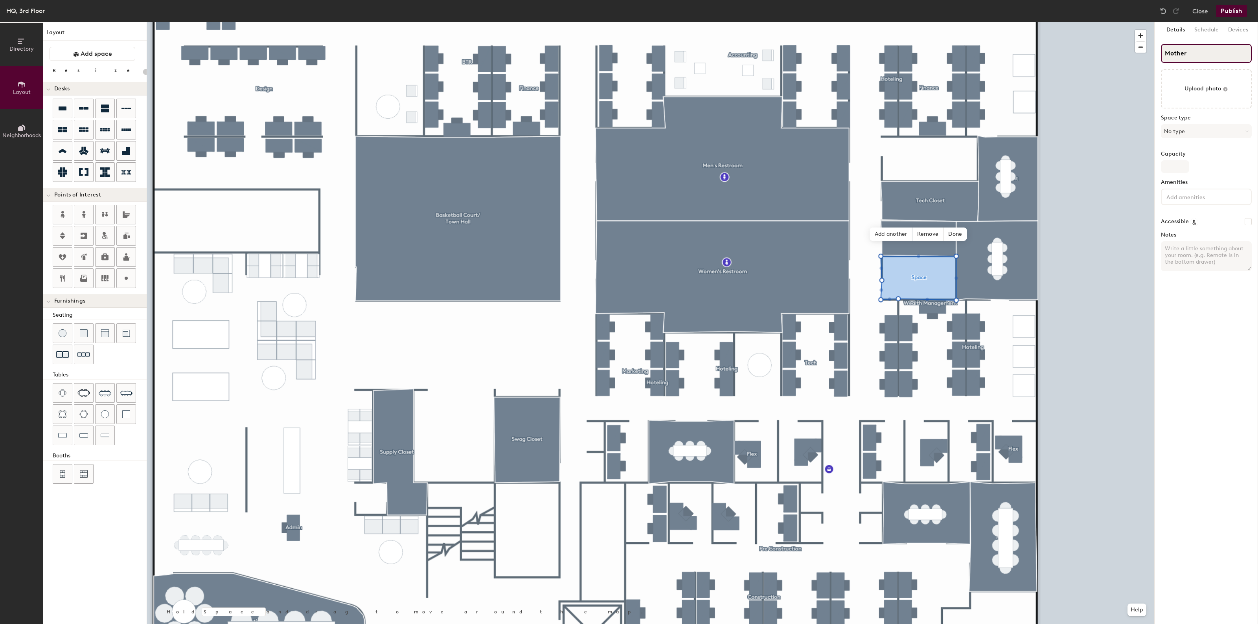
type input "20"
type input "Mother's"
type input "20"
type input "Mother's"
type input "20"
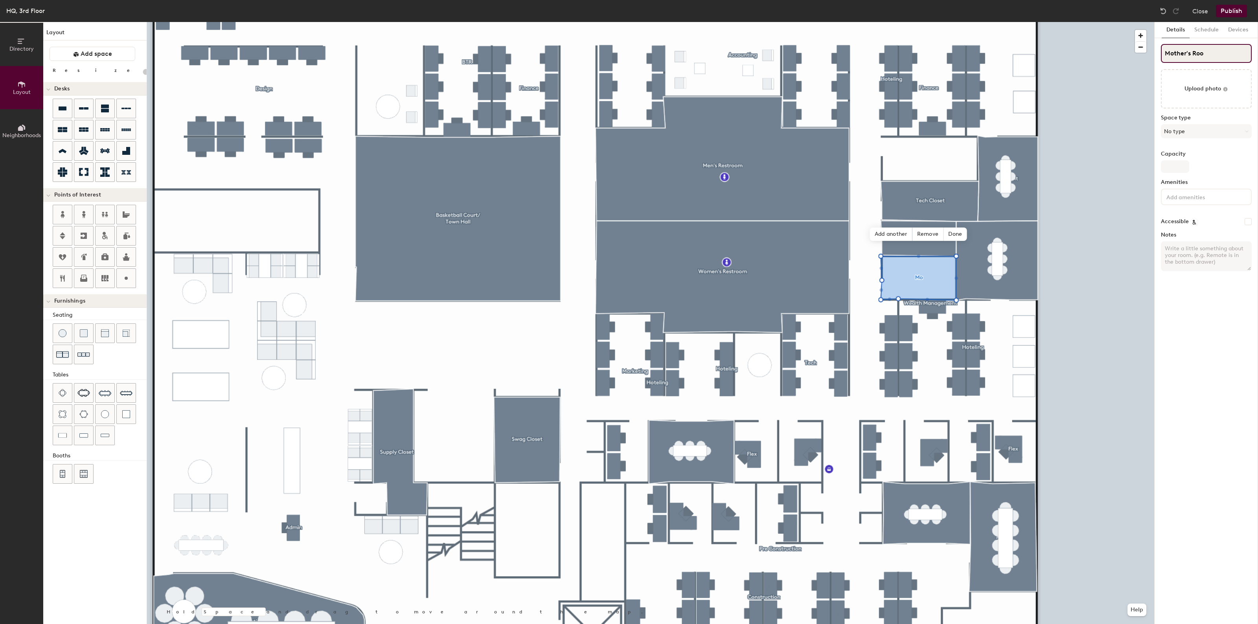
type input "Mother's Room"
type input "20"
type input "Mother's Room"
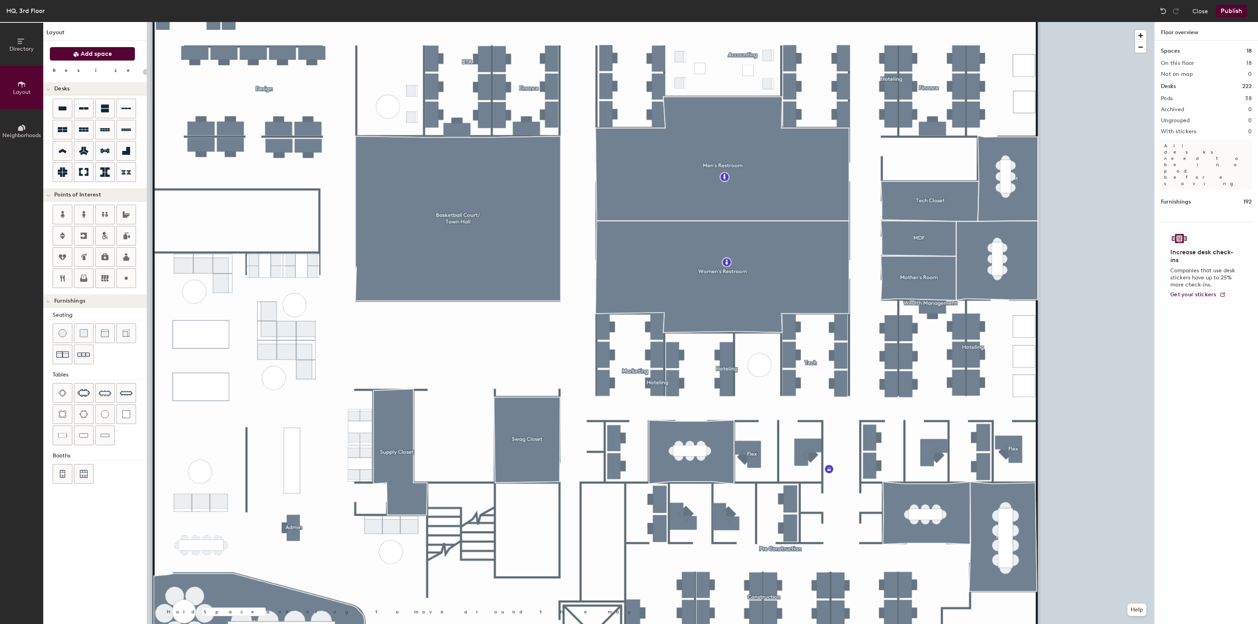
click at [110, 61] on button "Add space" at bounding box center [93, 54] width 86 height 14
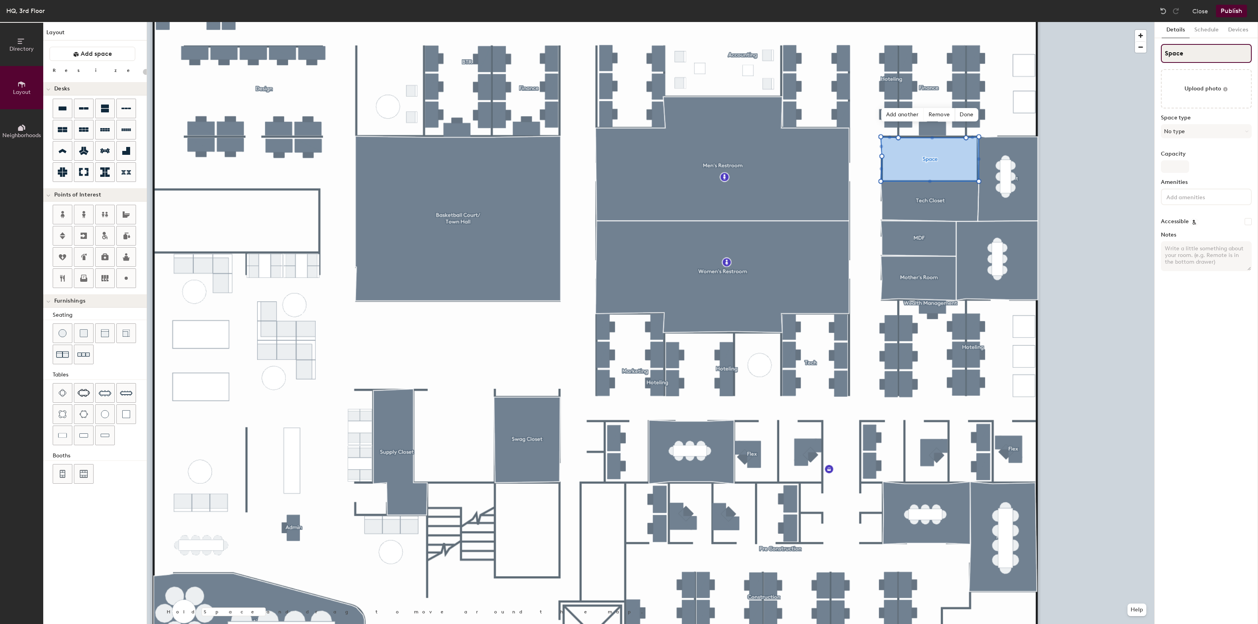
click at [1175, 53] on input "Space" at bounding box center [1206, 53] width 91 height 19
type input "20"
click at [1175, 53] on input "Space" at bounding box center [1206, 53] width 91 height 19
type input "Z"
type input "20"
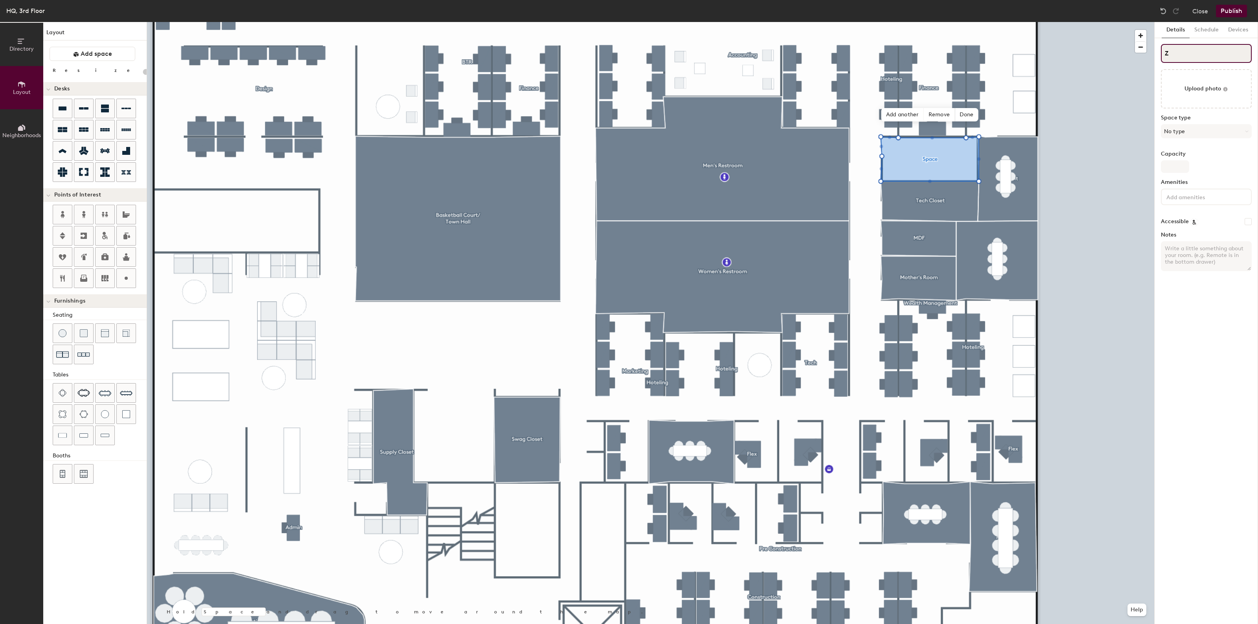
type input "Ze"
type input "20"
type input "Zen"
type input "20"
type input "Zen Room"
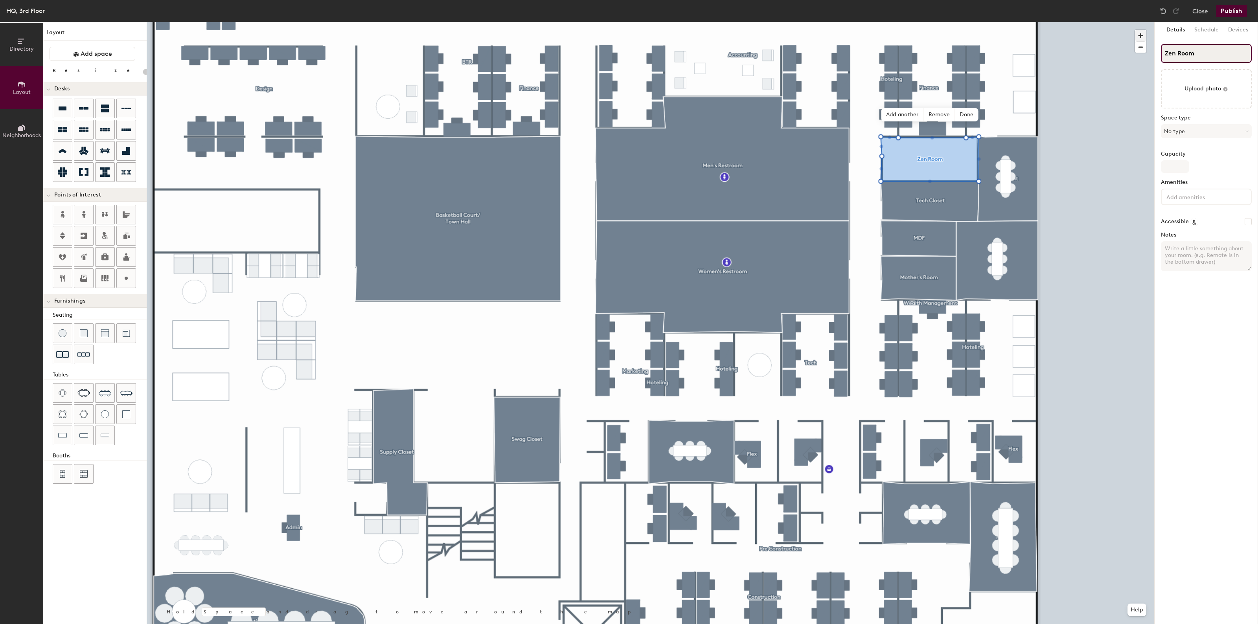
type input "20"
type input "Zen Room"
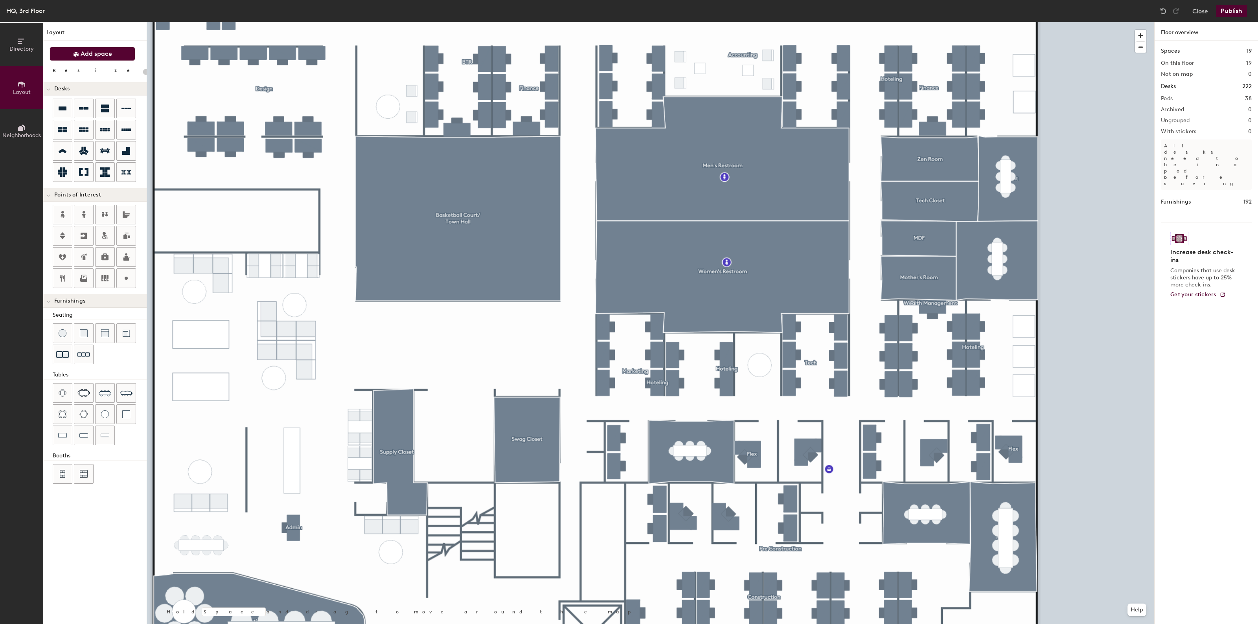
click at [78, 54] on icon at bounding box center [76, 54] width 5 height 5
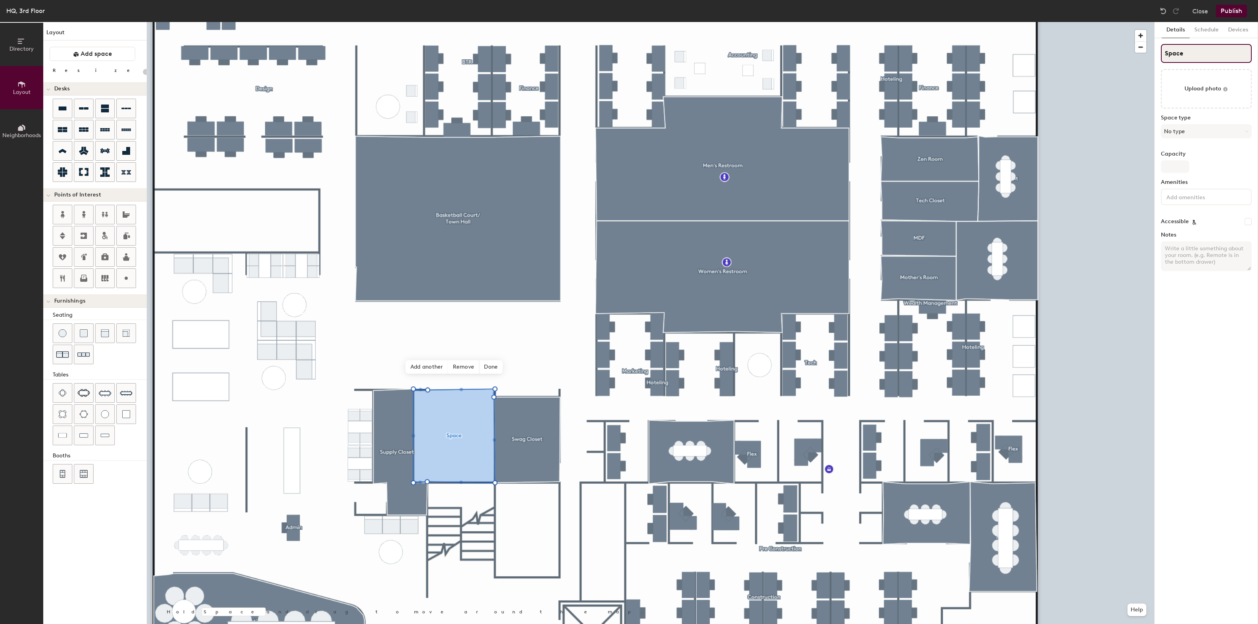
type input "20"
click at [1195, 55] on input "Space" at bounding box center [1206, 53] width 91 height 19
type input "K"
type input "20"
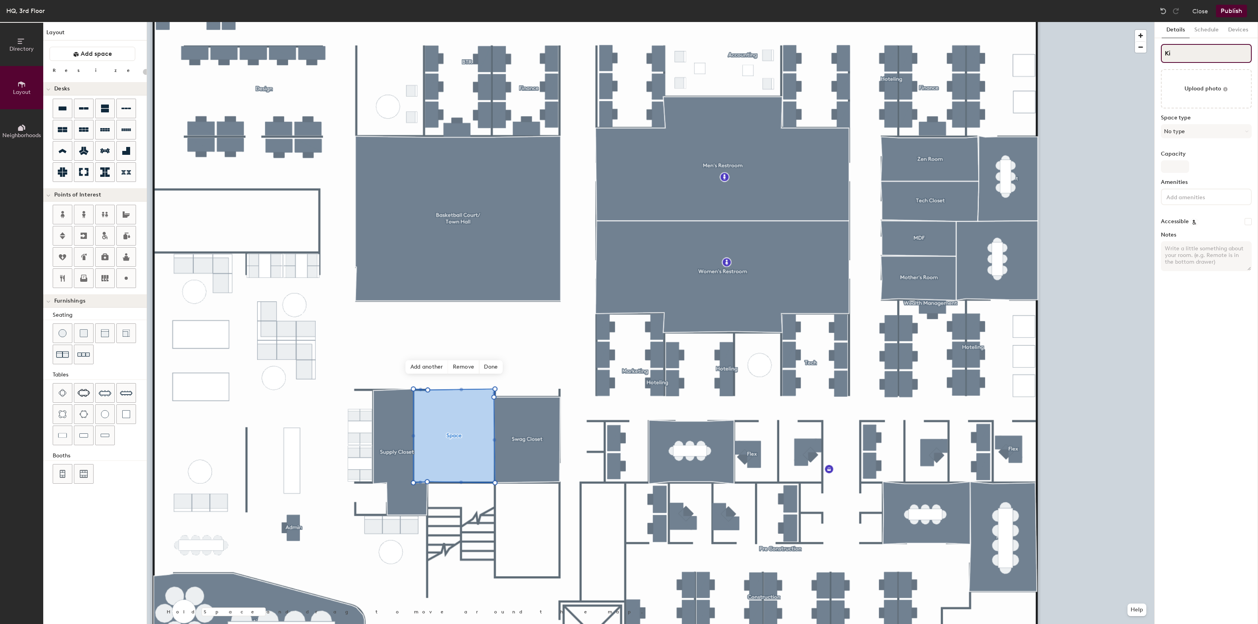
type input "Kit"
type input "20"
type input "Kitchen"
type input "20"
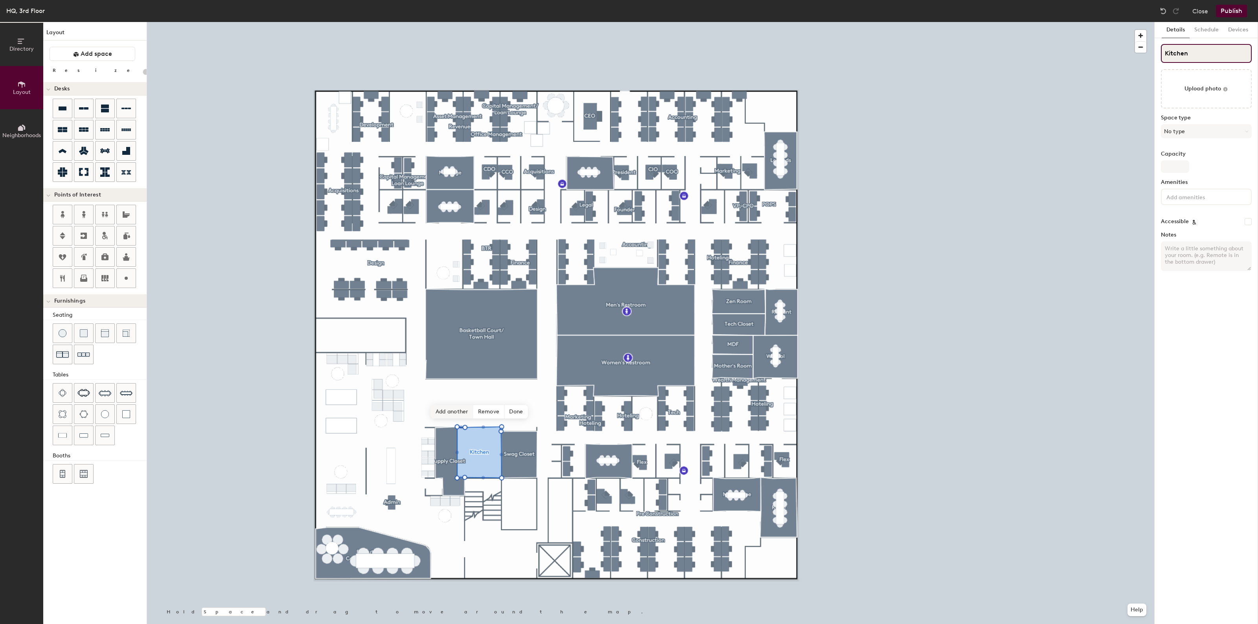
type input "Kitchen"
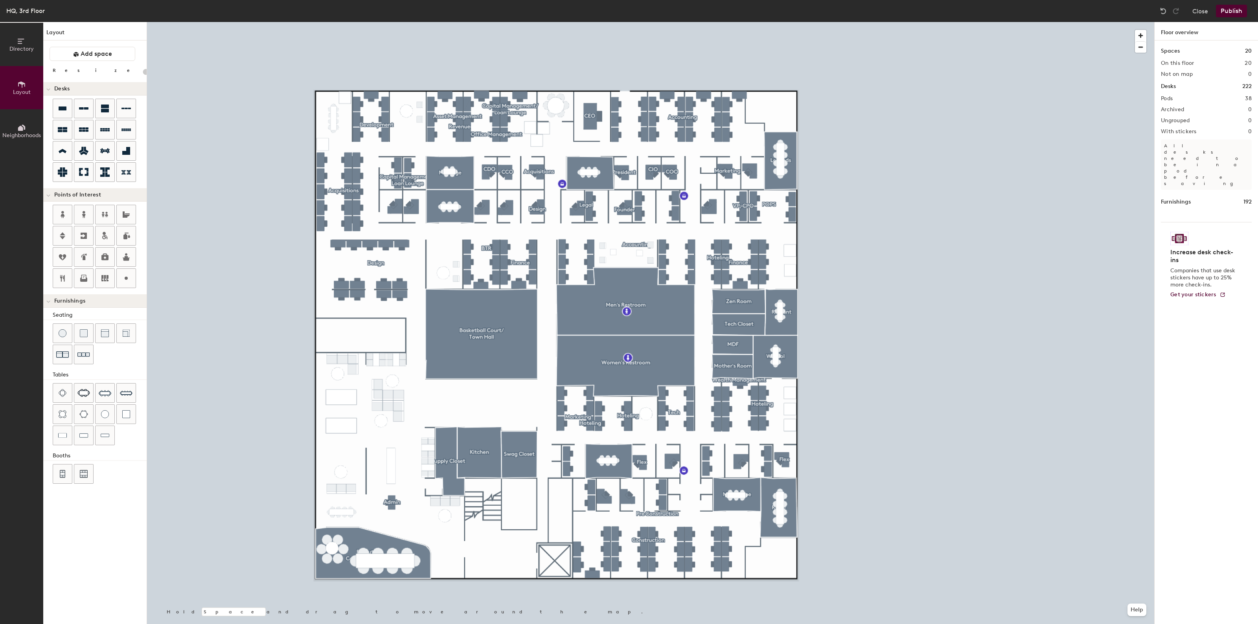
click at [1229, 13] on button "Publish" at bounding box center [1231, 11] width 31 height 13
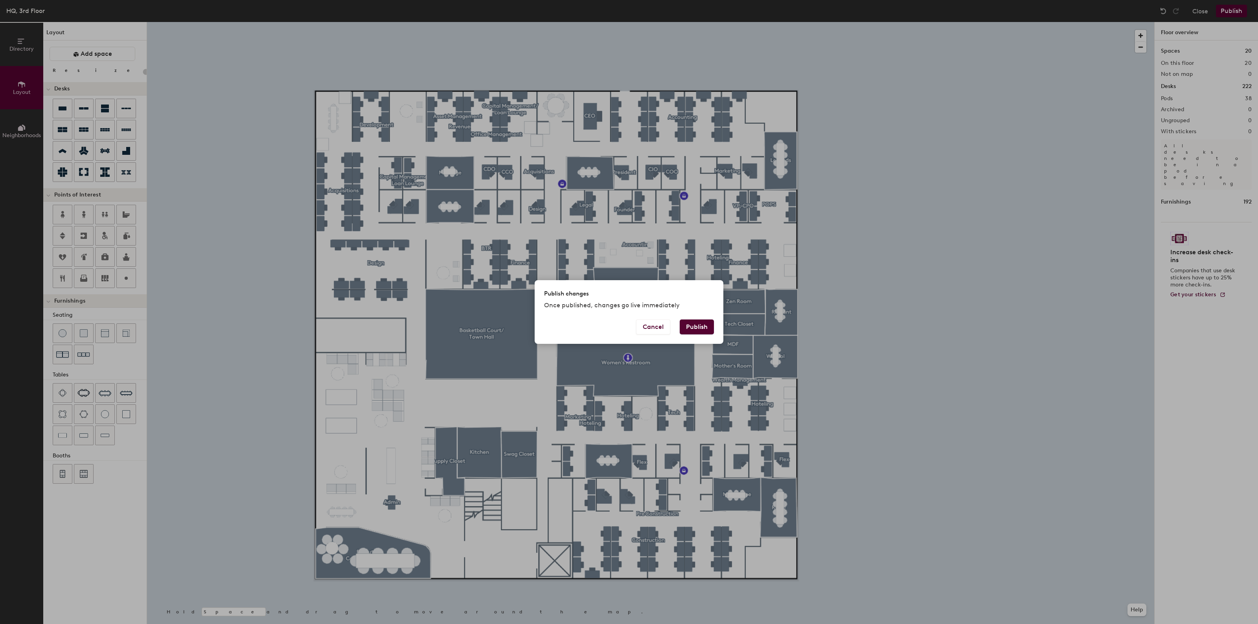
click at [696, 324] on button "Publish" at bounding box center [697, 327] width 34 height 15
type input "20"
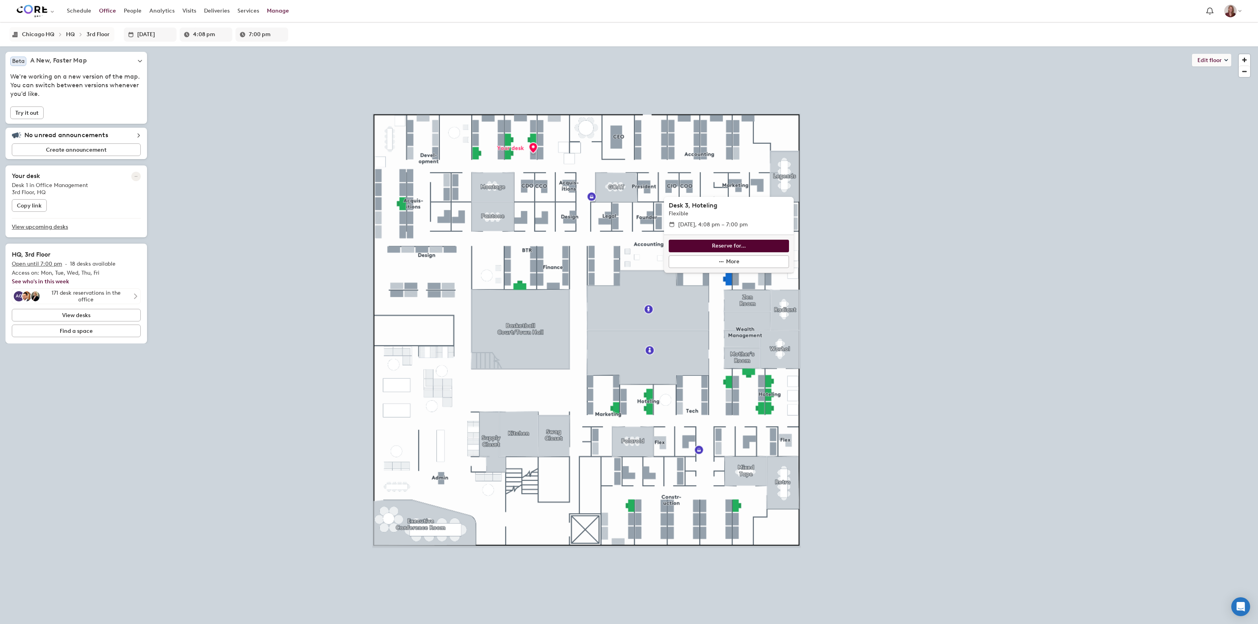
click at [265, 11] on link "Manage" at bounding box center [278, 11] width 30 height 14
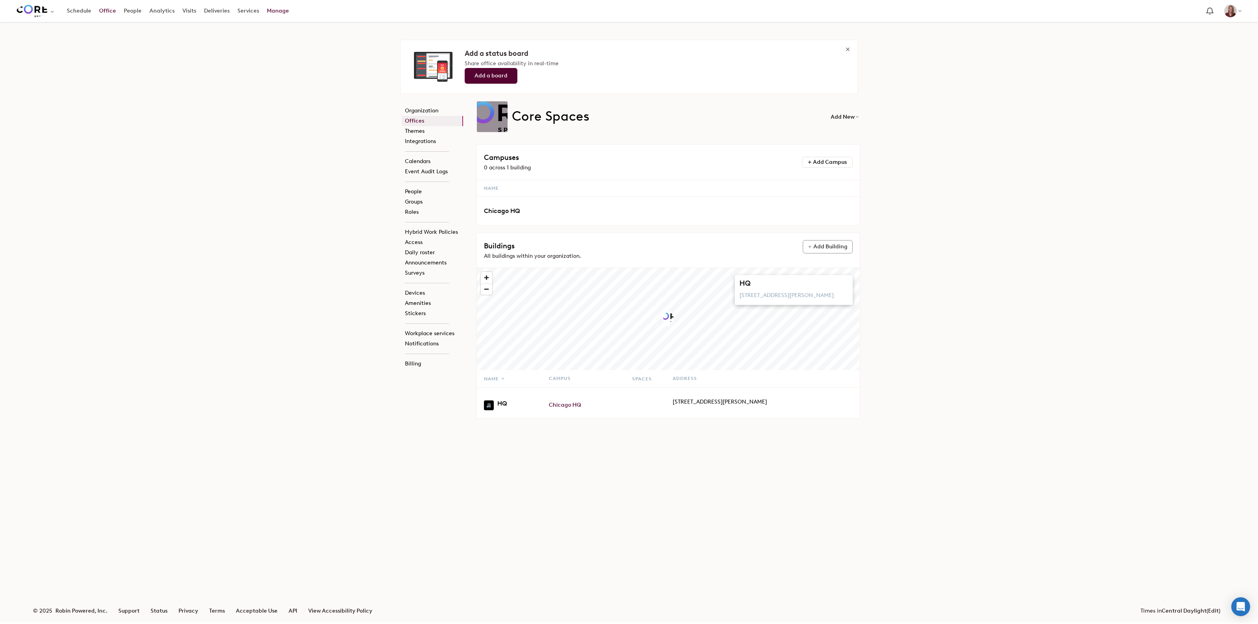
click at [102, 10] on link "Office" at bounding box center [107, 11] width 25 height 14
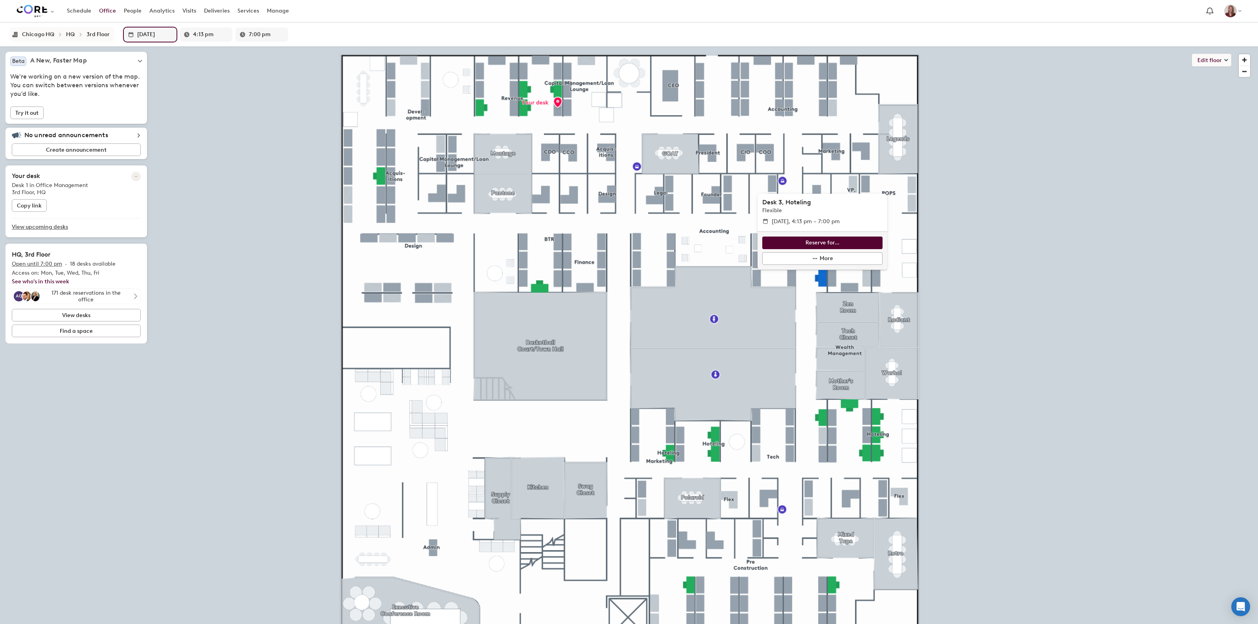
click at [153, 36] on input "[DATE]" at bounding box center [154, 35] width 35 height 14
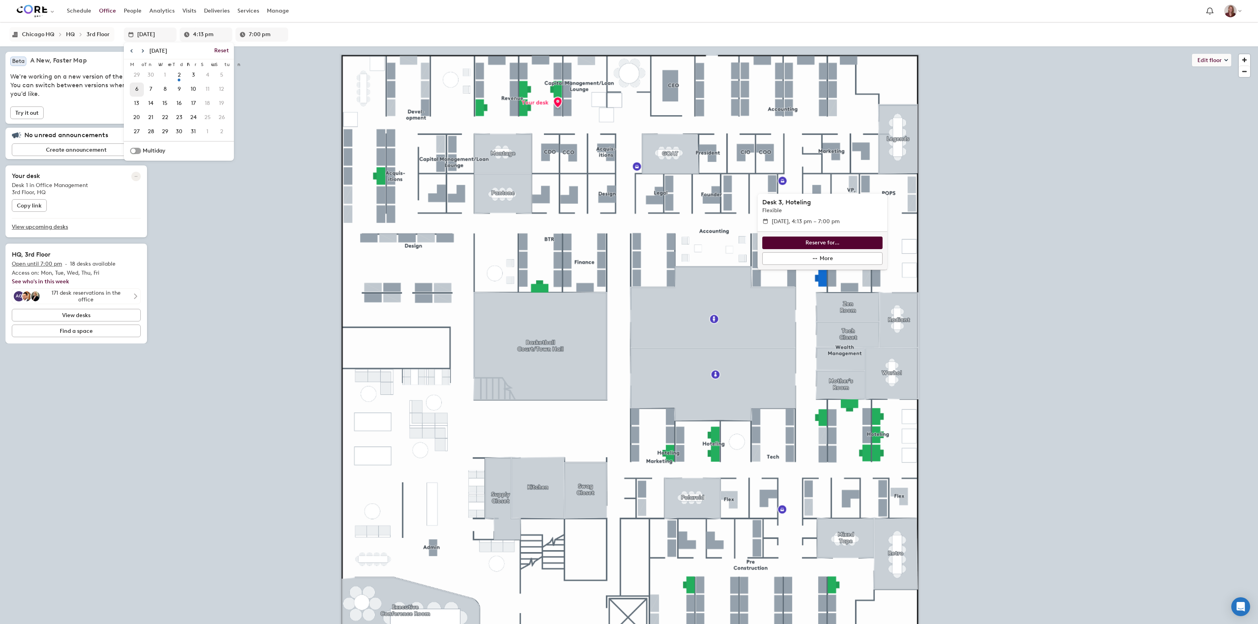
click at [138, 88] on span "6" at bounding box center [136, 89] width 9 height 13
type input "[DATE]"
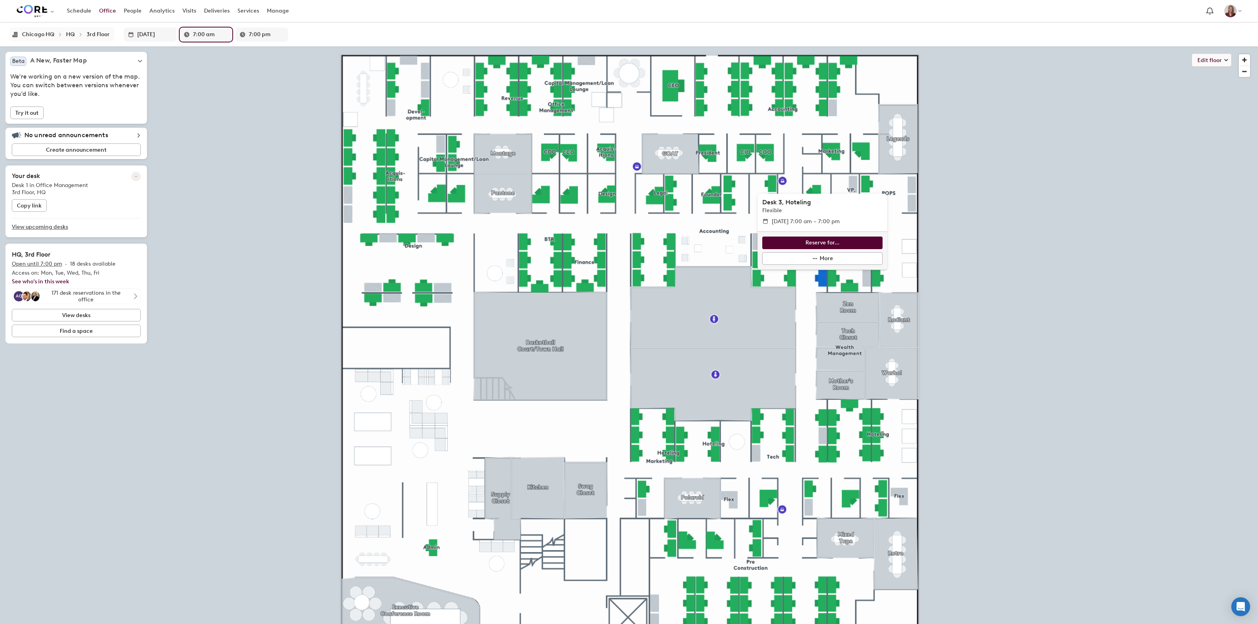
click at [206, 37] on input "7:00 am" at bounding box center [210, 35] width 35 height 14
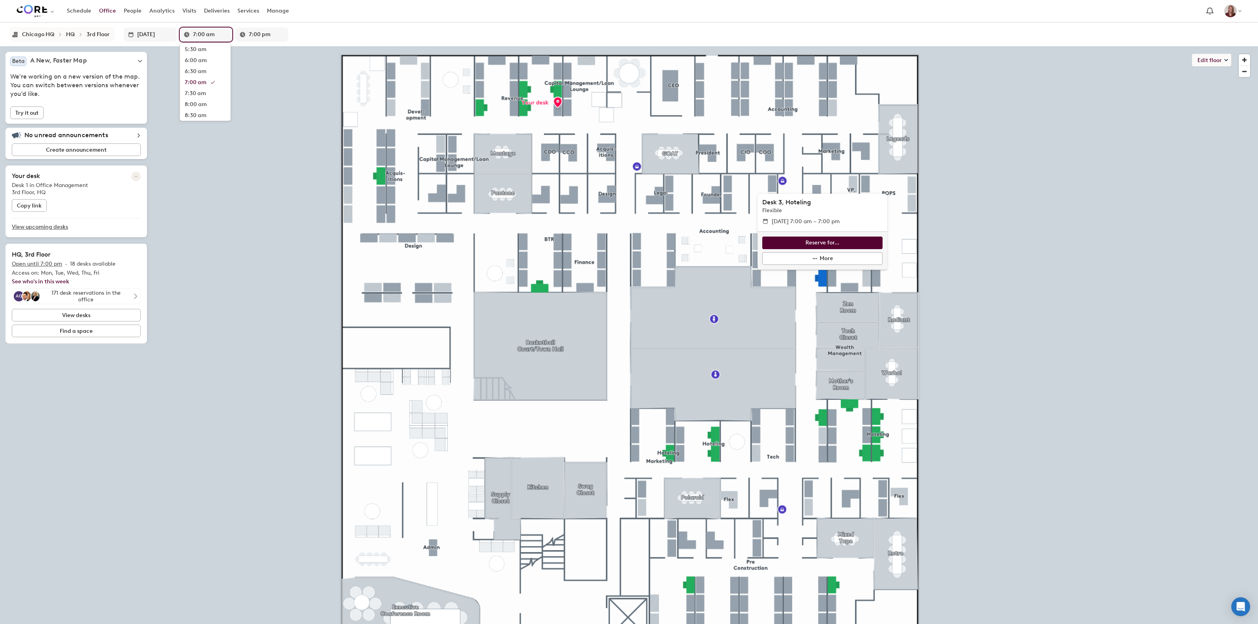
scroll to position [143, 0]
click at [201, 108] on li "9:00 am" at bounding box center [205, 106] width 50 height 11
type input "9:00 am"
click at [798, 242] on button "Reserve for..." at bounding box center [822, 243] width 120 height 13
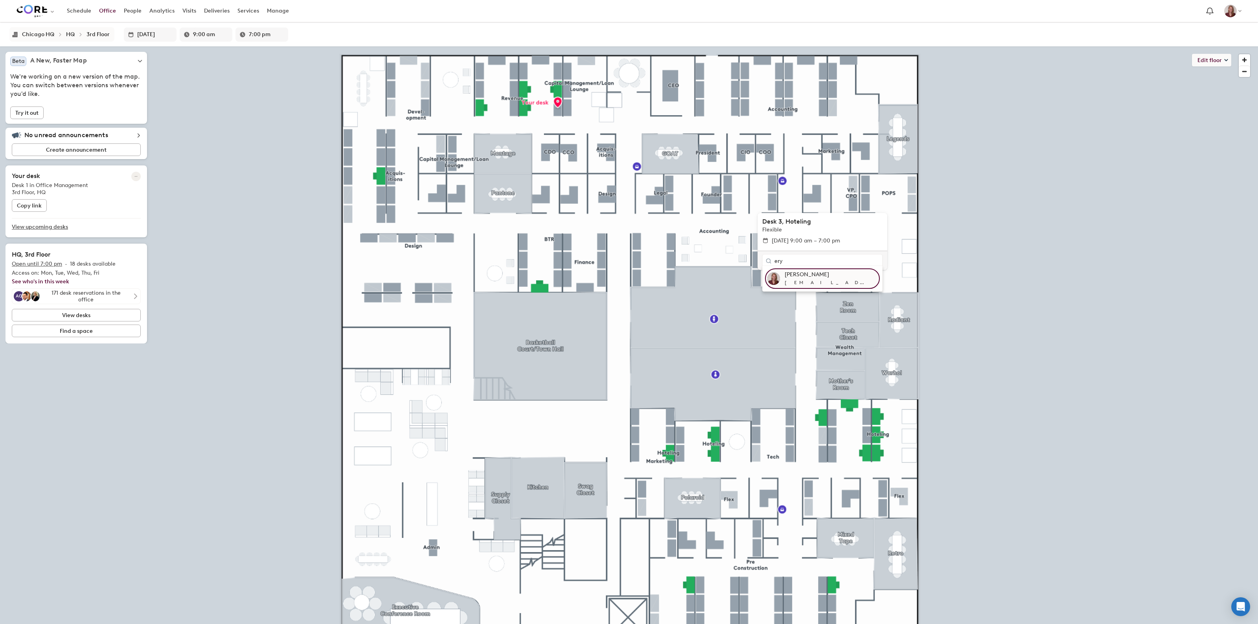
click at [793, 284] on div "[EMAIL_ADDRESS][DOMAIN_NAME]" at bounding box center [831, 283] width 93 height 8
type input "[PERSON_NAME]"
click at [764, 262] on input "Notify via email" at bounding box center [765, 263] width 7 height 7
checkbox input "false"
click at [874, 250] on icon "Confirm selected desk asignee" at bounding box center [873, 250] width 6 height 4
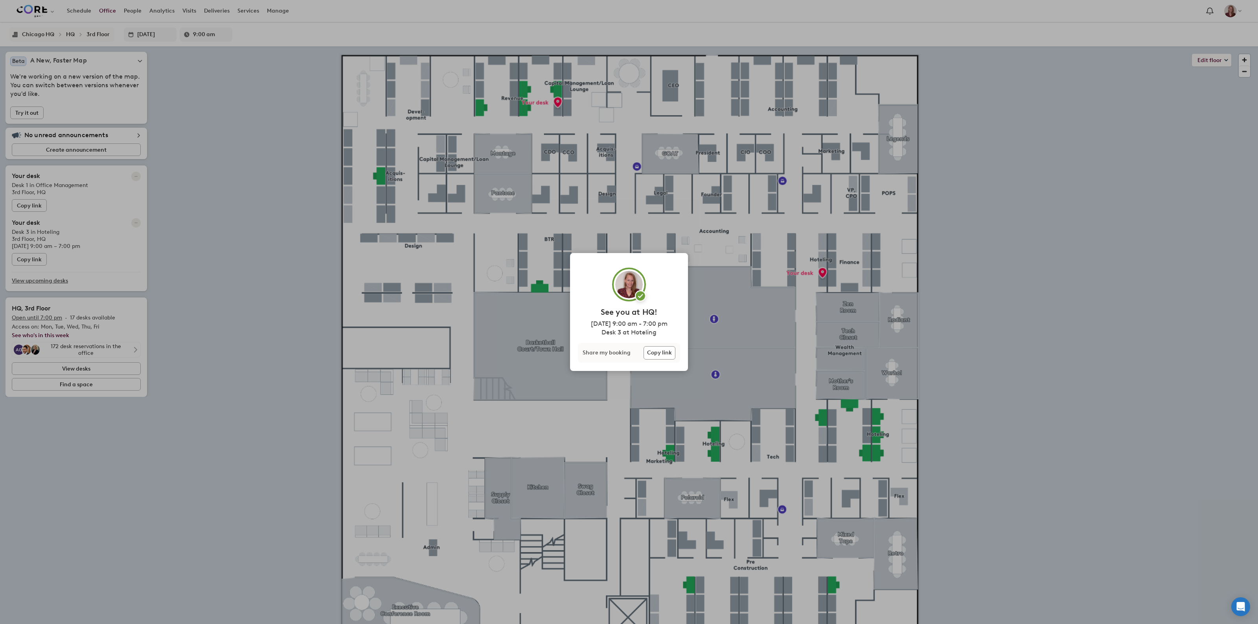
click at [260, 312] on div "See you at HQ! [DATE] 9:00 am - 7:00 pm Desk 3 at Hoteling Share my booking Cop…" at bounding box center [629, 312] width 1258 height 624
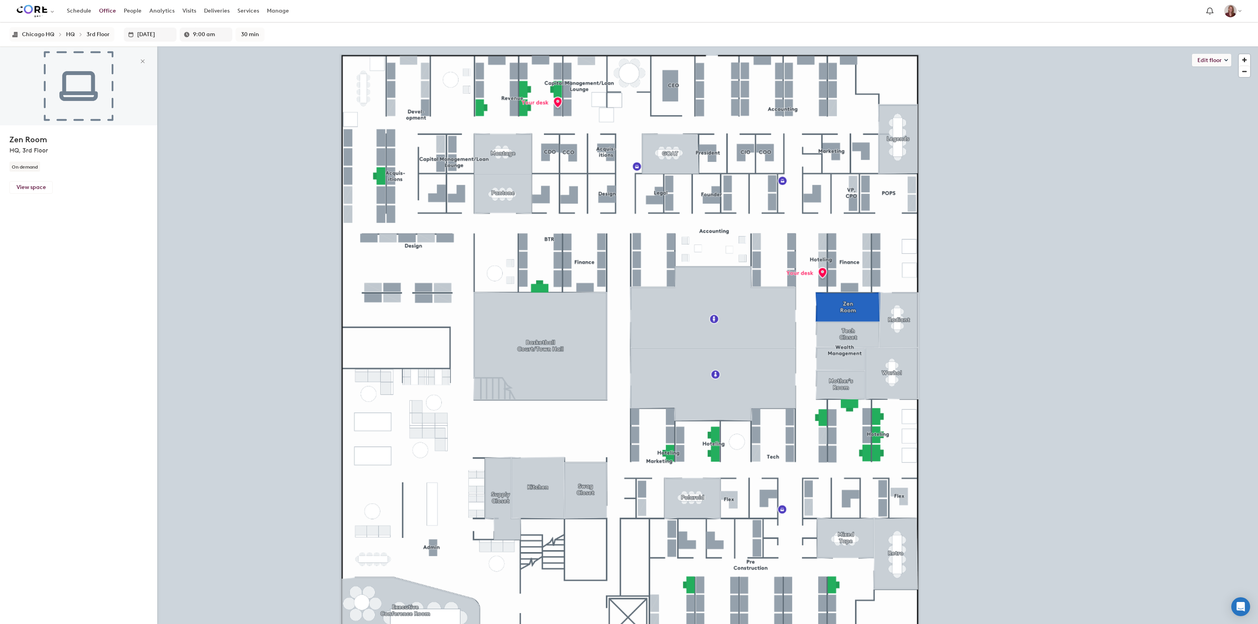
click at [107, 14] on link "Office" at bounding box center [107, 11] width 25 height 14
